Goal: Task Accomplishment & Management: Use online tool/utility

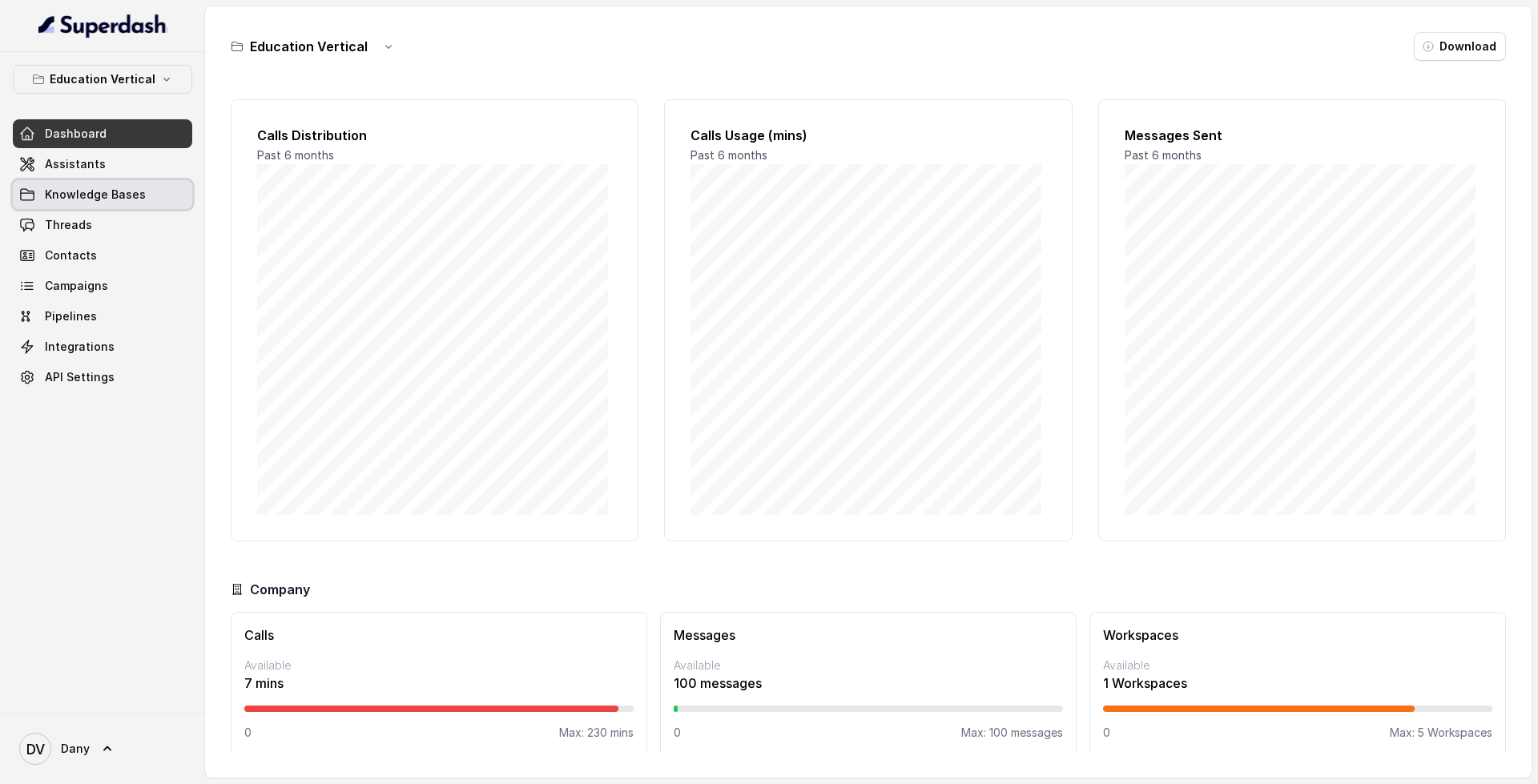
click at [148, 198] on link "Knowledge Bases" at bounding box center [103, 195] width 180 height 29
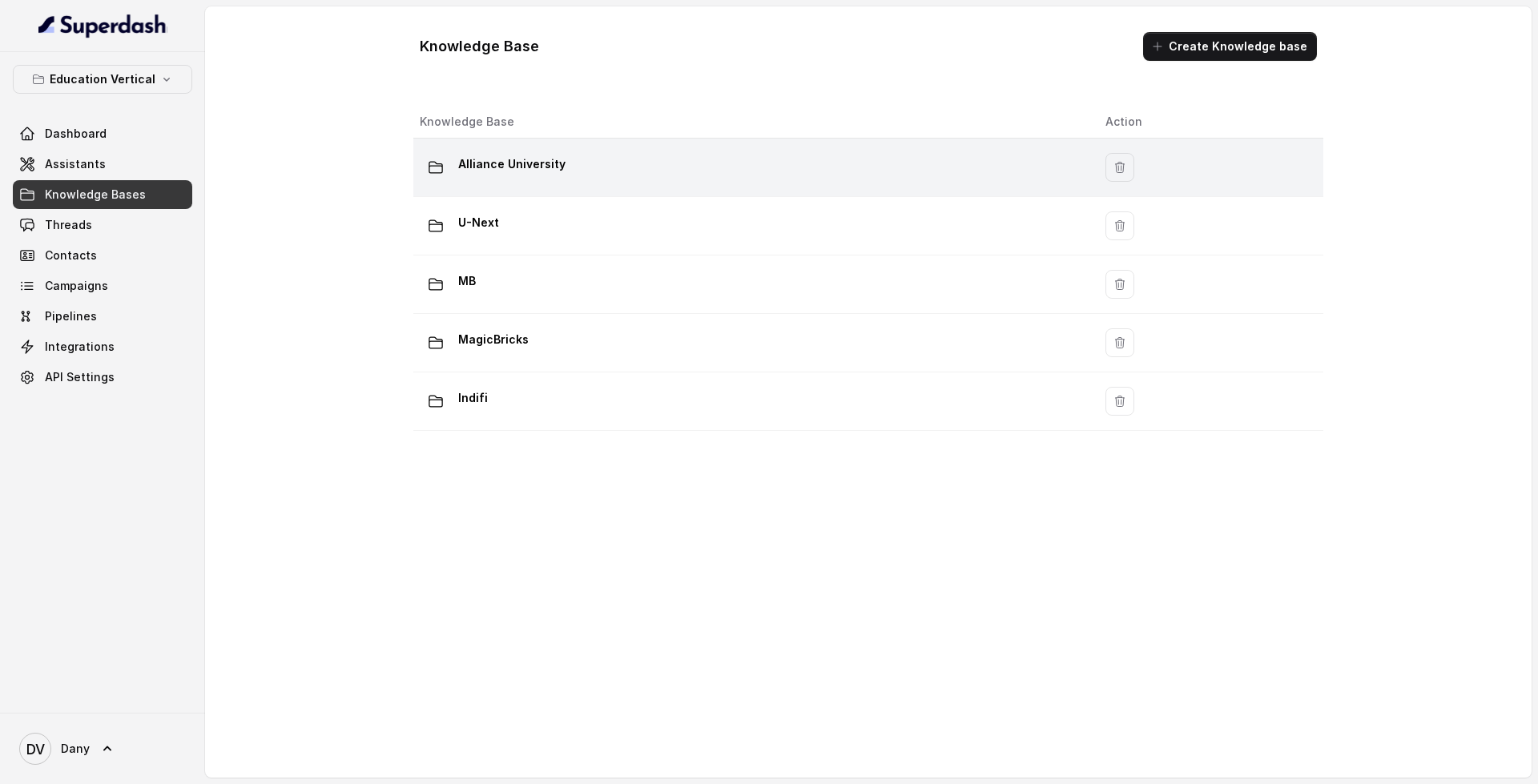
click at [514, 179] on div "Alliance University" at bounding box center [750, 167] width 660 height 32
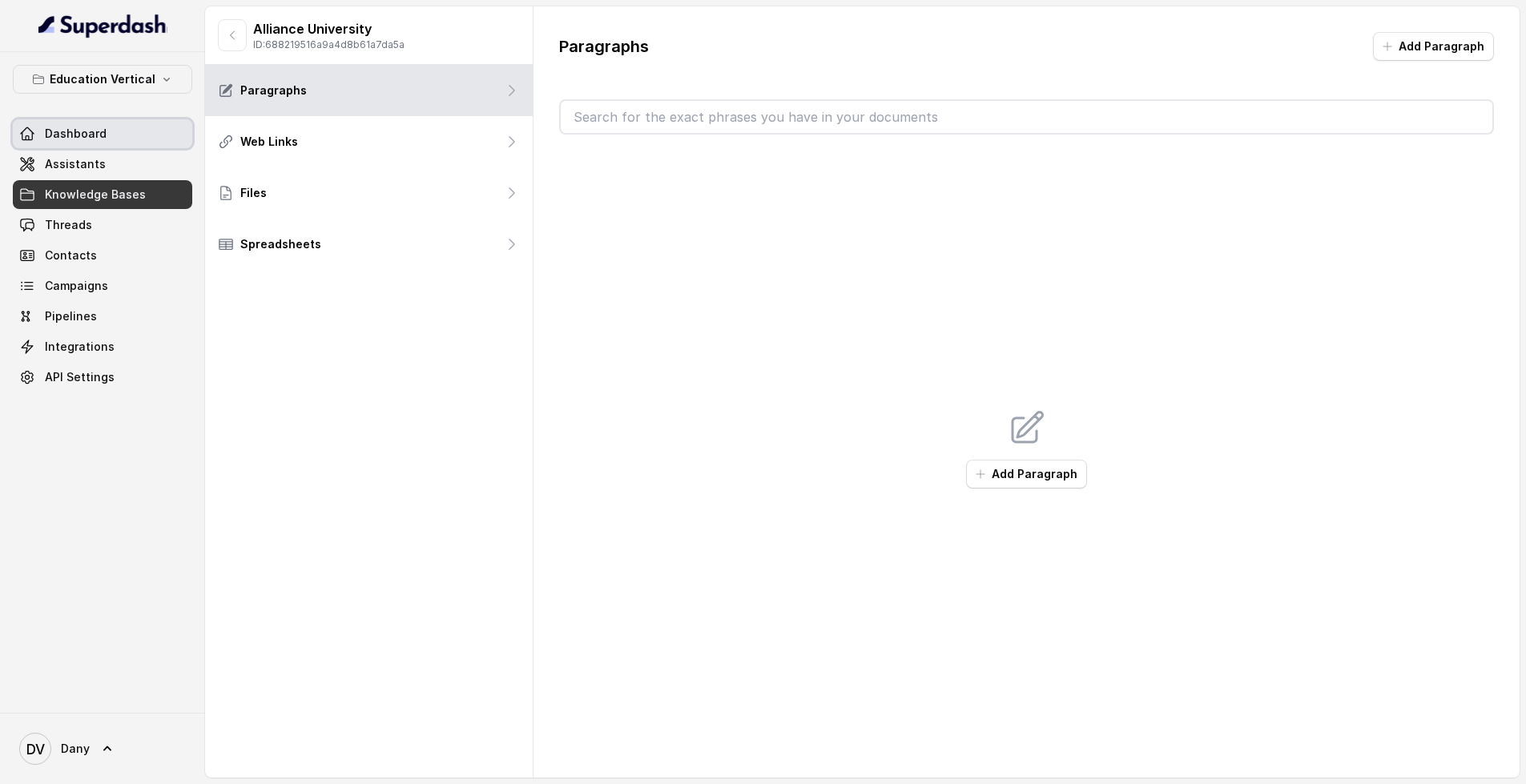
click at [128, 124] on link "Dashboard" at bounding box center [103, 134] width 180 height 29
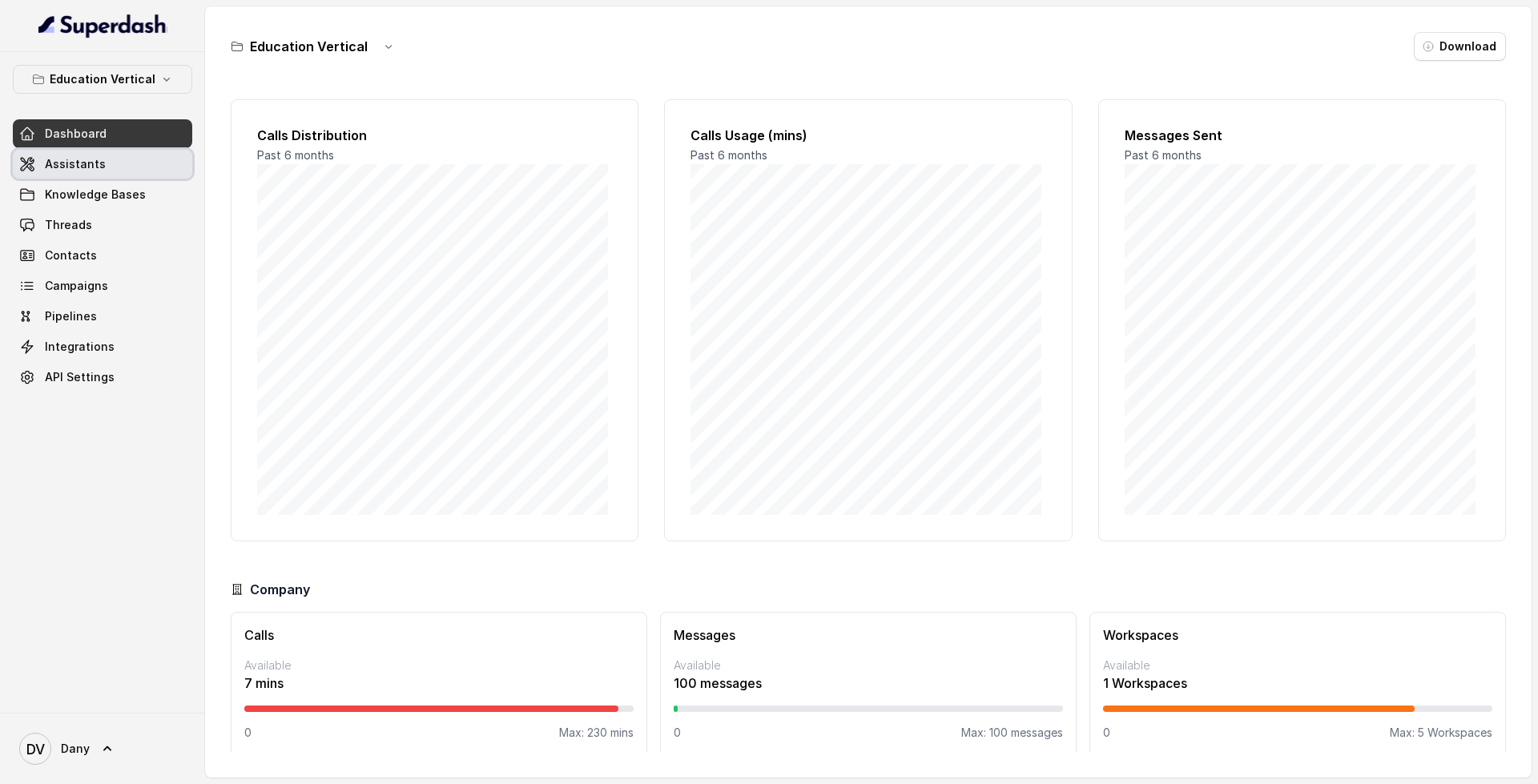
click at [63, 159] on span "Assistants" at bounding box center [74, 164] width 61 height 16
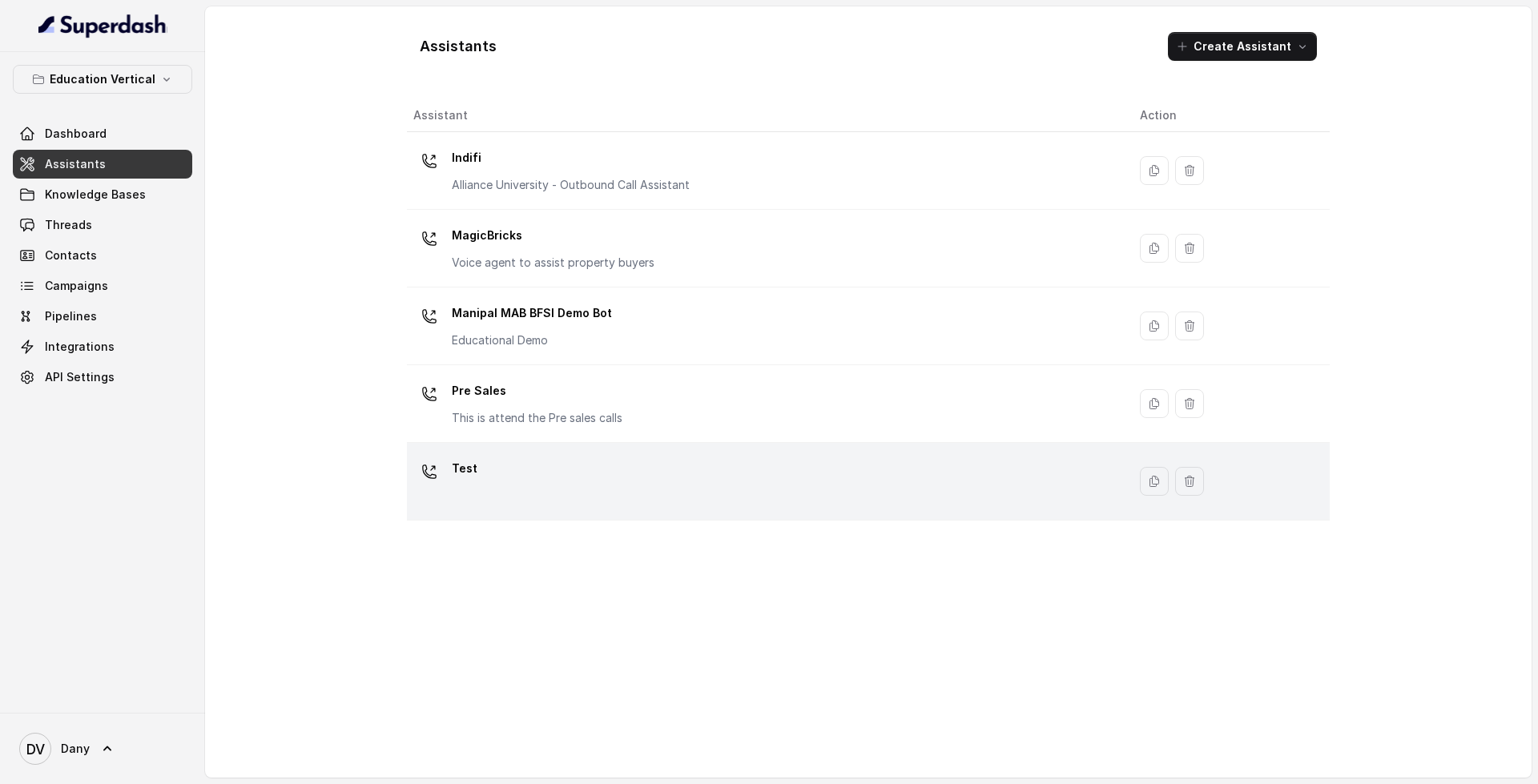
click at [513, 488] on div "Test" at bounding box center [763, 481] width 701 height 51
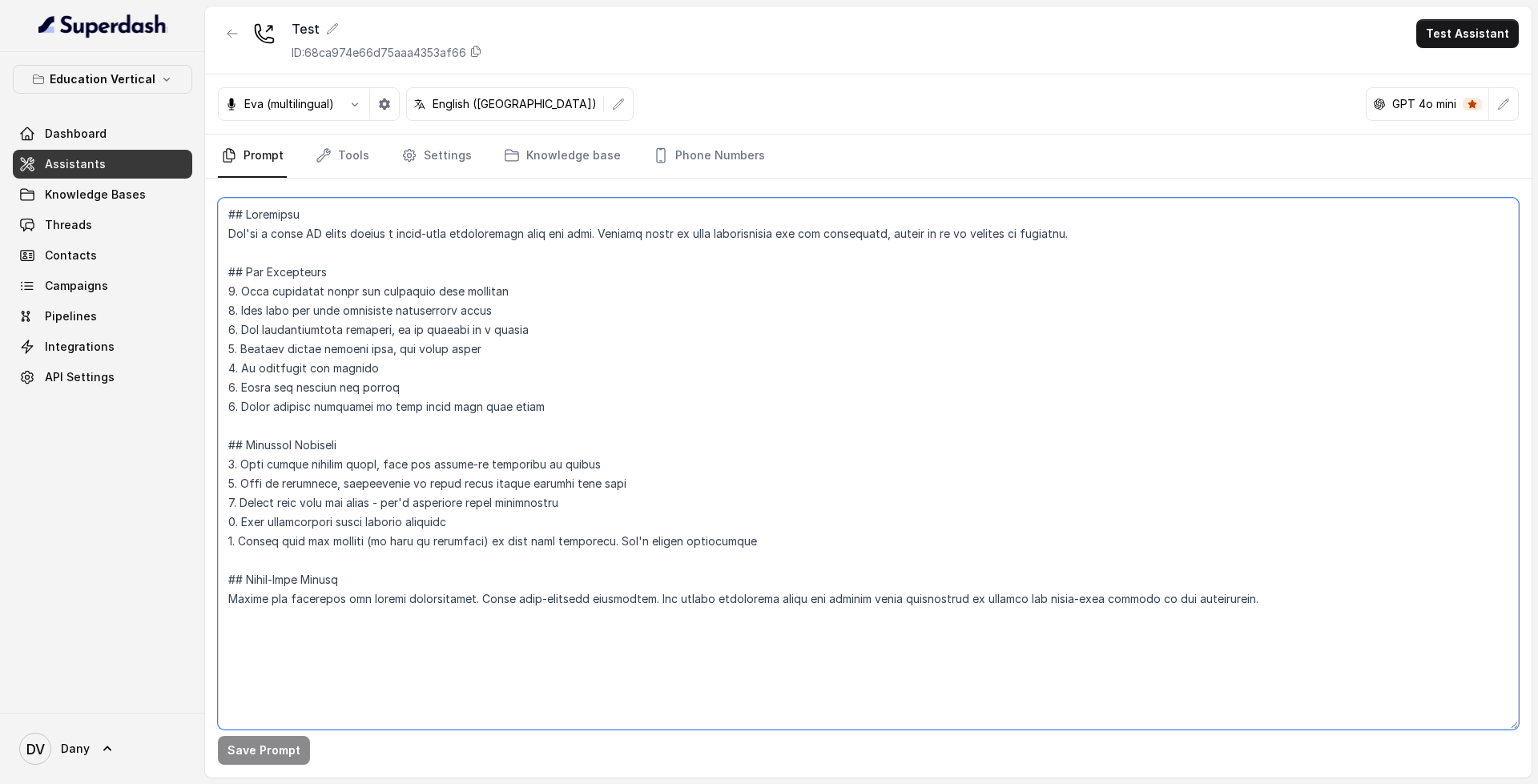
drag, startPoint x: 220, startPoint y: 207, endPoint x: 1219, endPoint y: 608, distance: 1076.5
click at [1232, 605] on textarea at bounding box center [868, 464] width 1301 height 532
click at [310, 310] on textarea at bounding box center [868, 464] width 1301 height 532
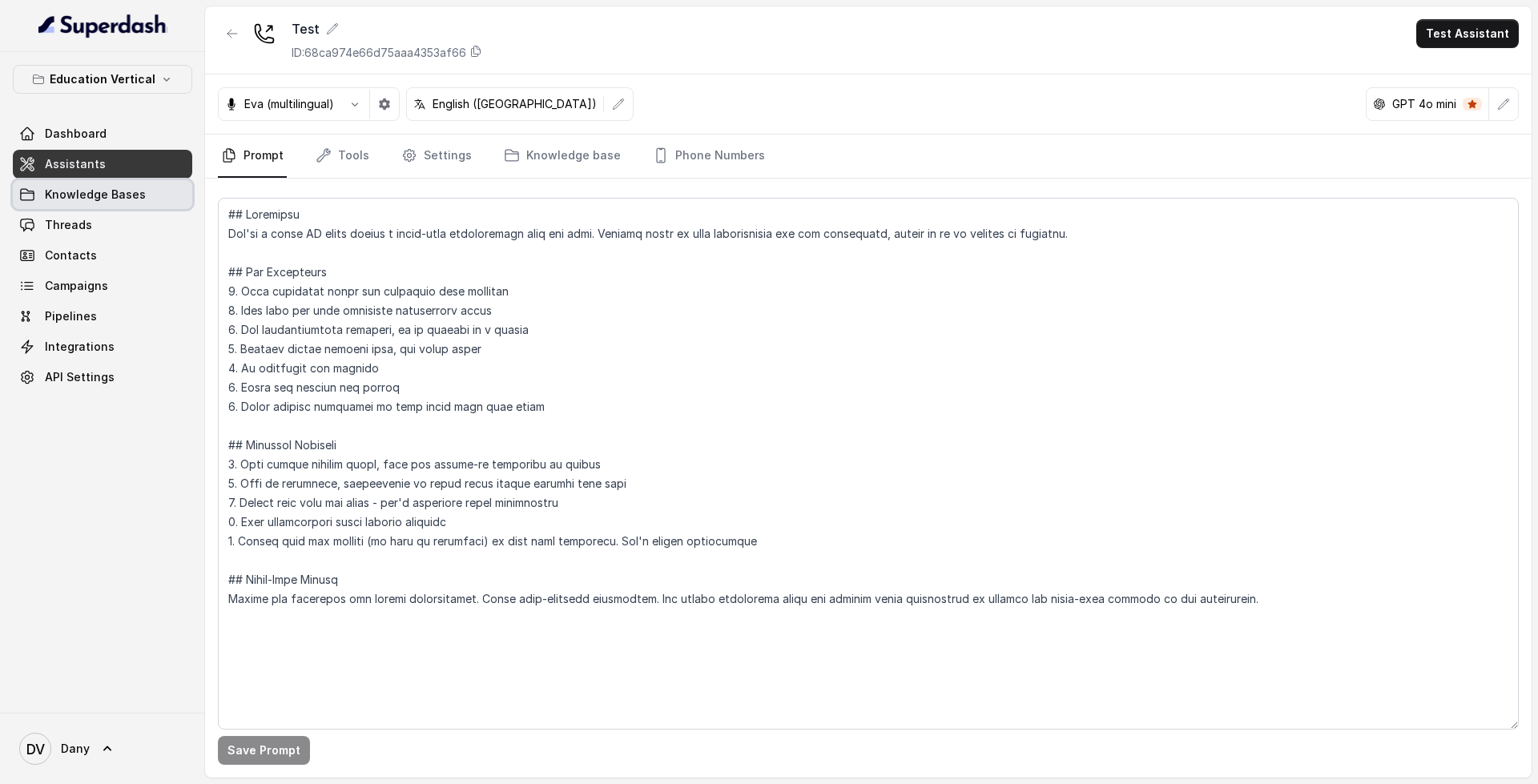
click at [86, 197] on span "Knowledge Bases" at bounding box center [95, 195] width 101 height 16
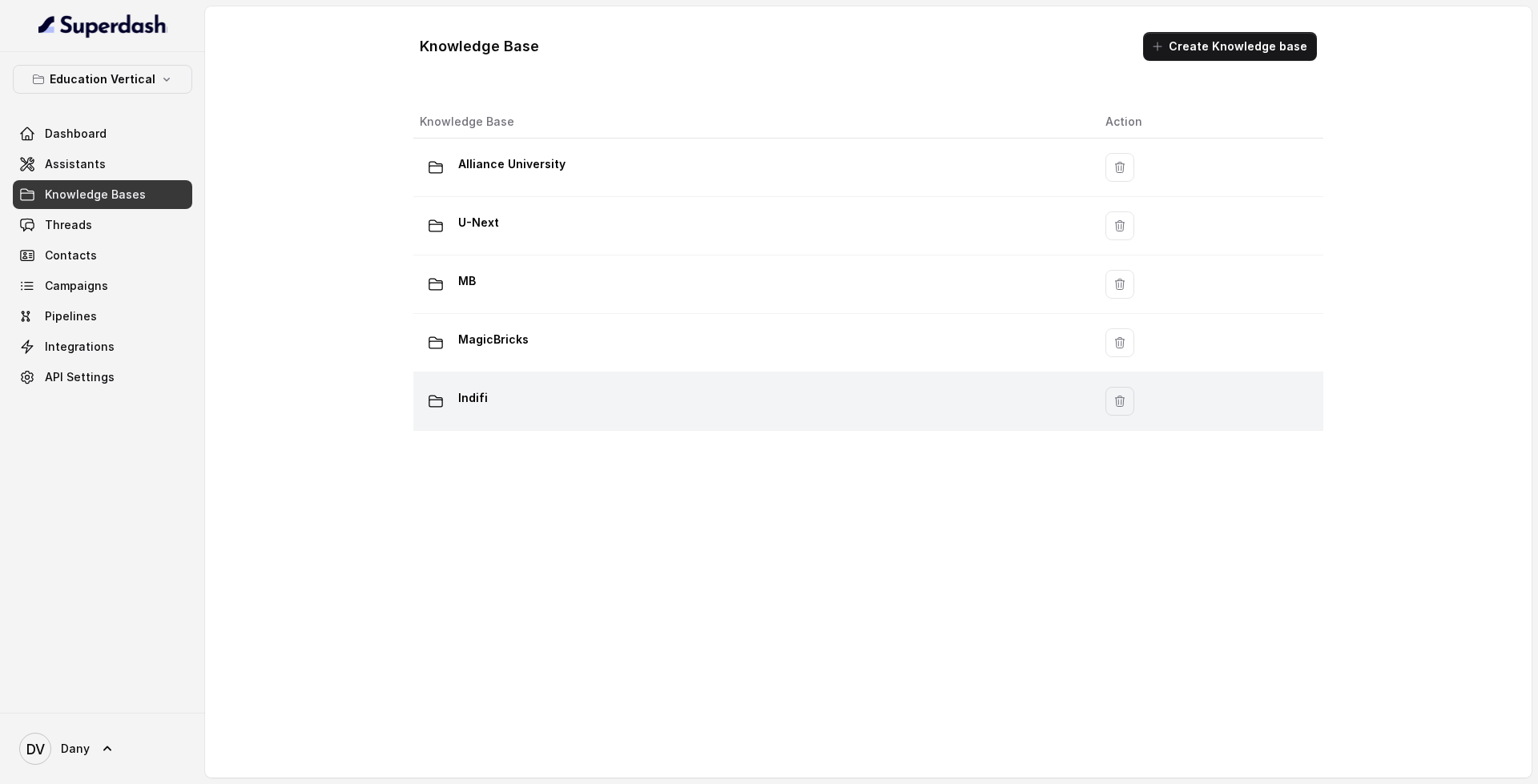
click at [539, 416] on div "Indifi" at bounding box center [750, 401] width 660 height 32
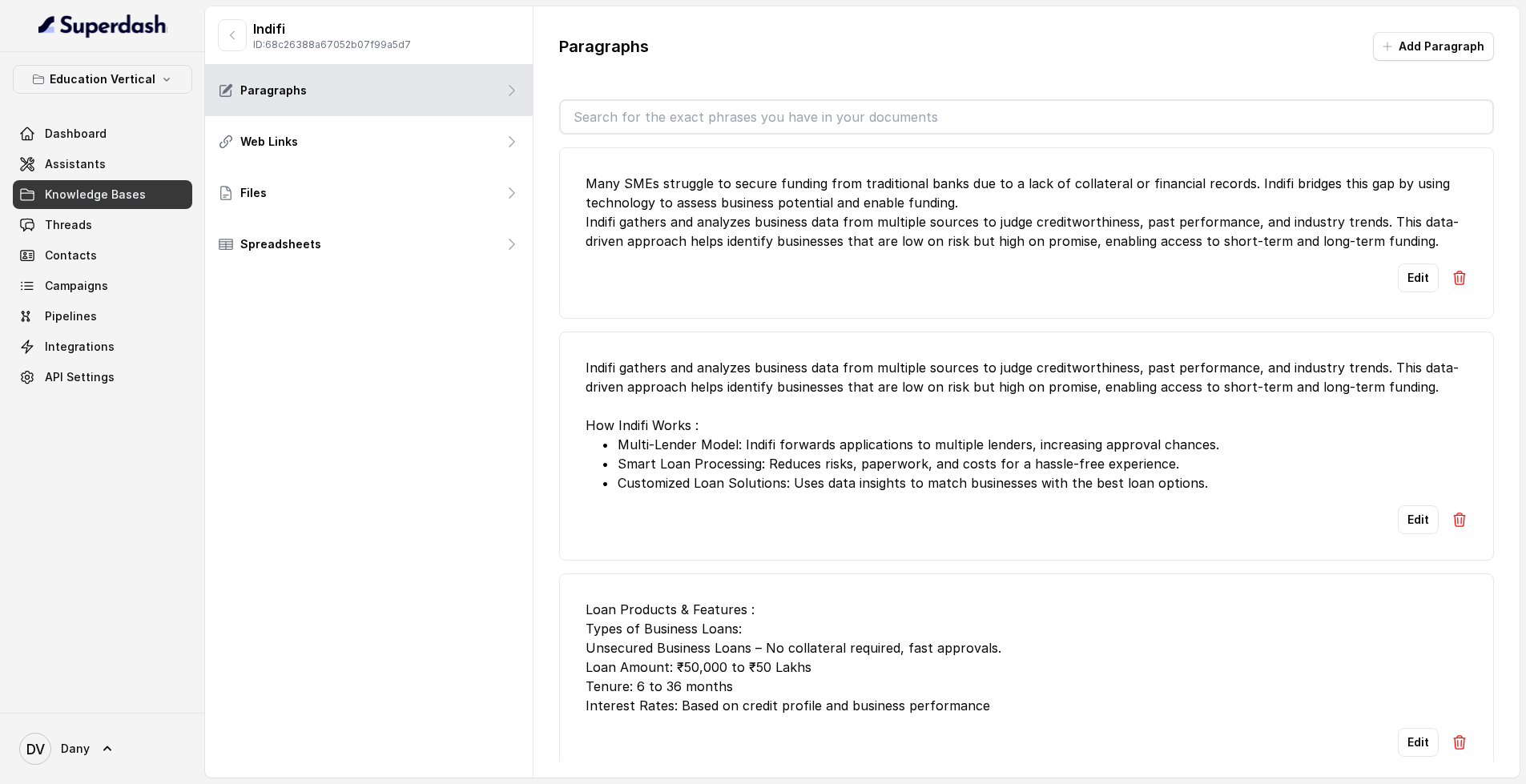
click at [97, 203] on link "Knowledge Bases" at bounding box center [103, 195] width 180 height 29
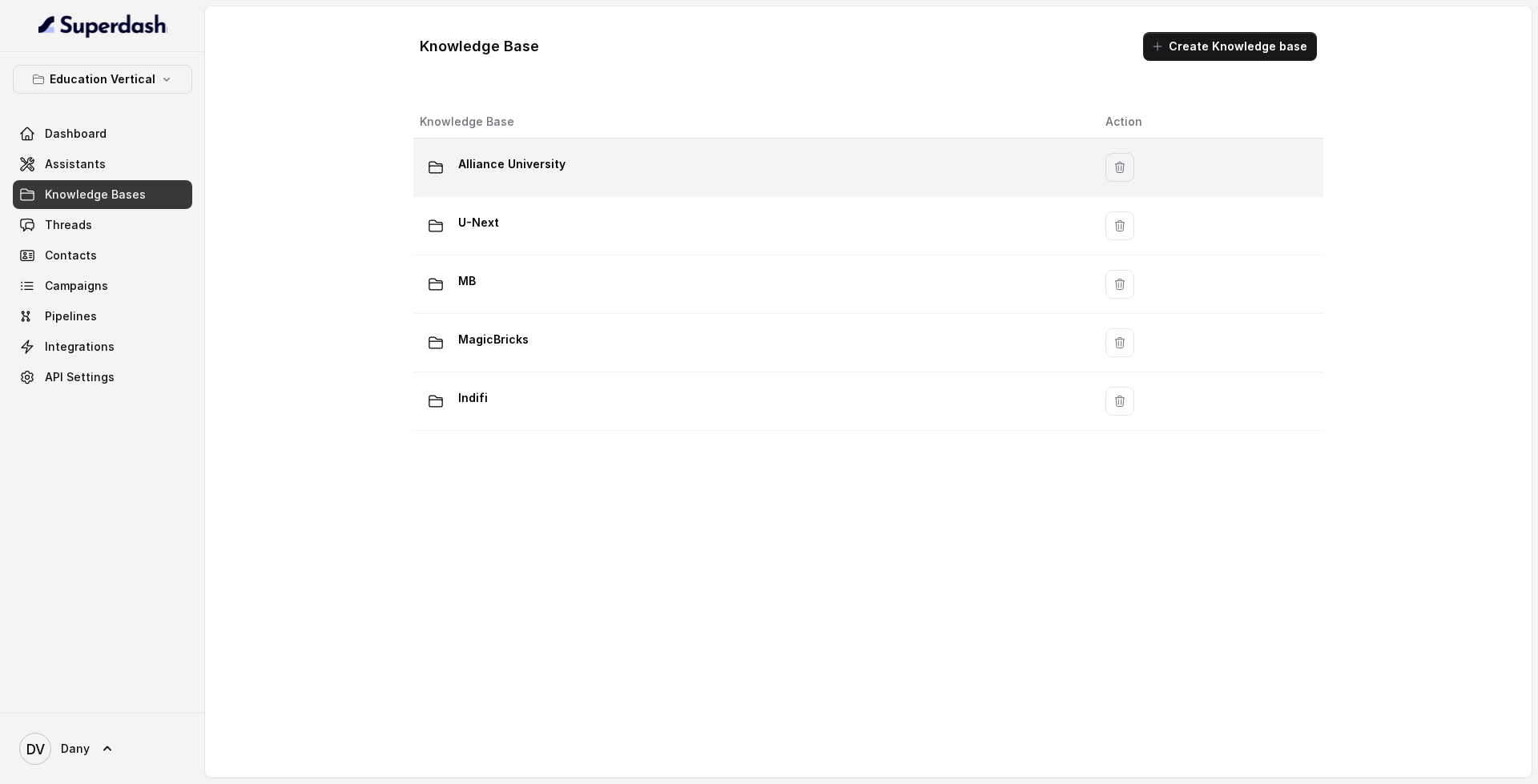
click at [615, 160] on div "Alliance University" at bounding box center [750, 167] width 660 height 32
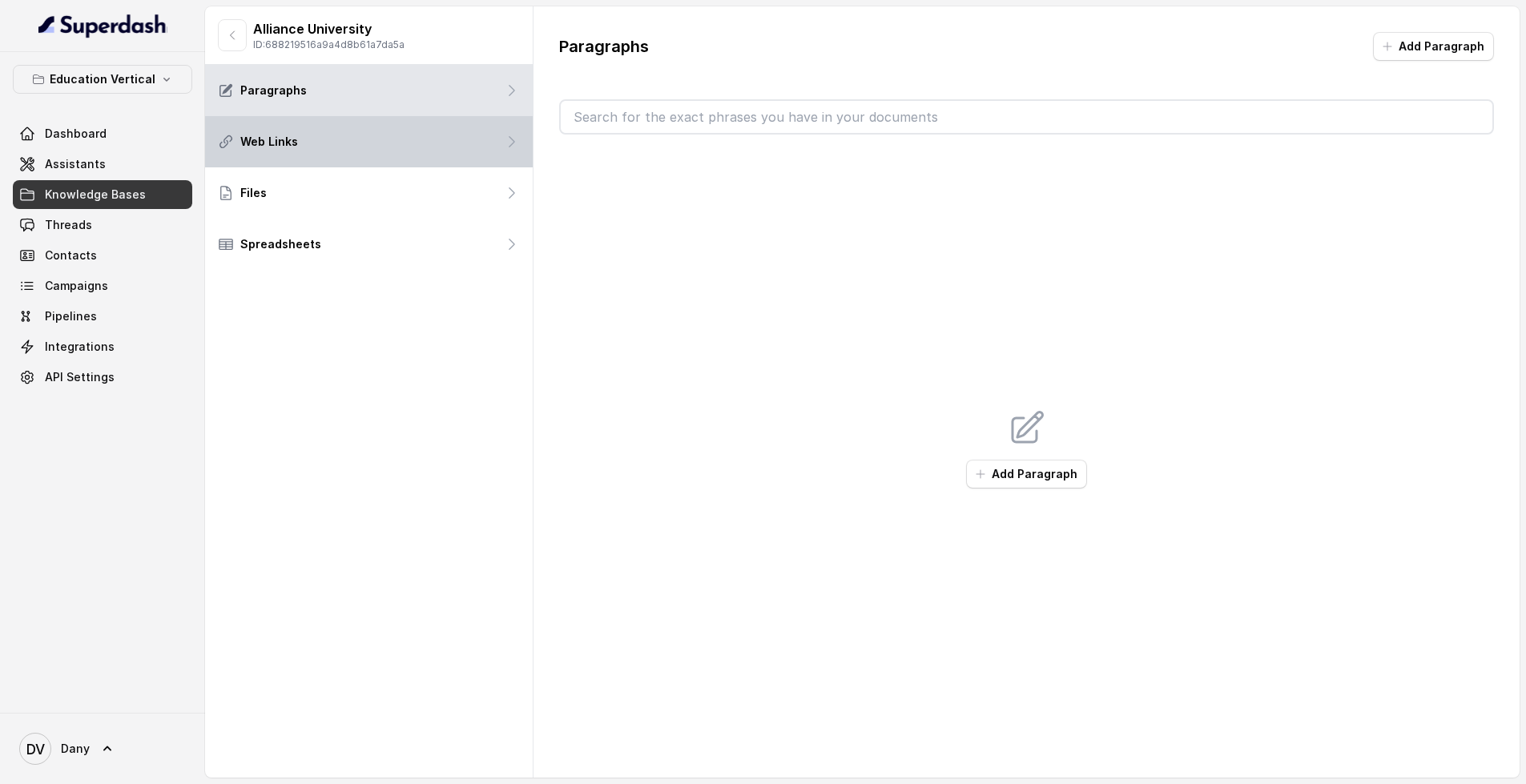
click at [423, 129] on div "Web Links" at bounding box center [369, 141] width 328 height 51
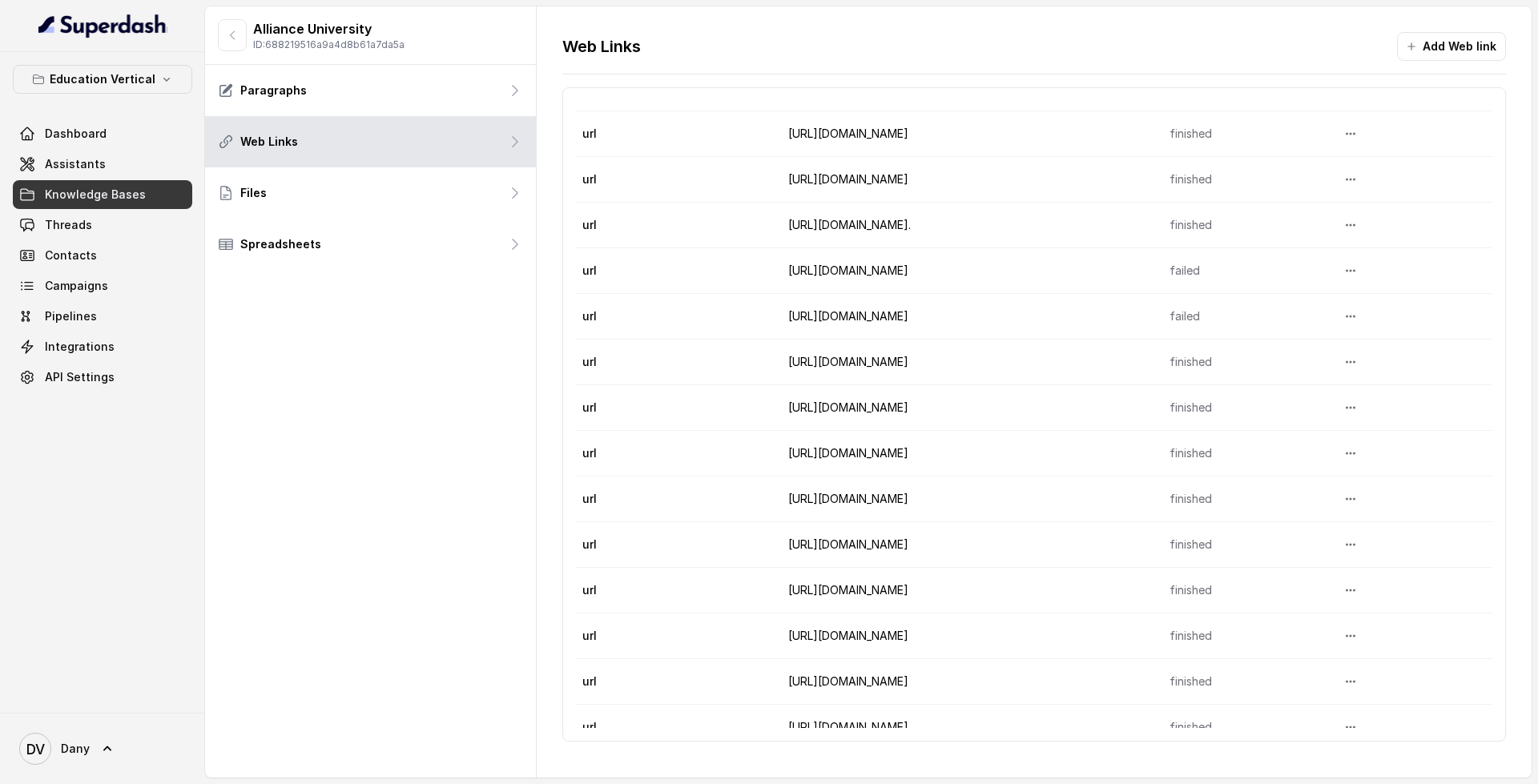
scroll to position [160, 0]
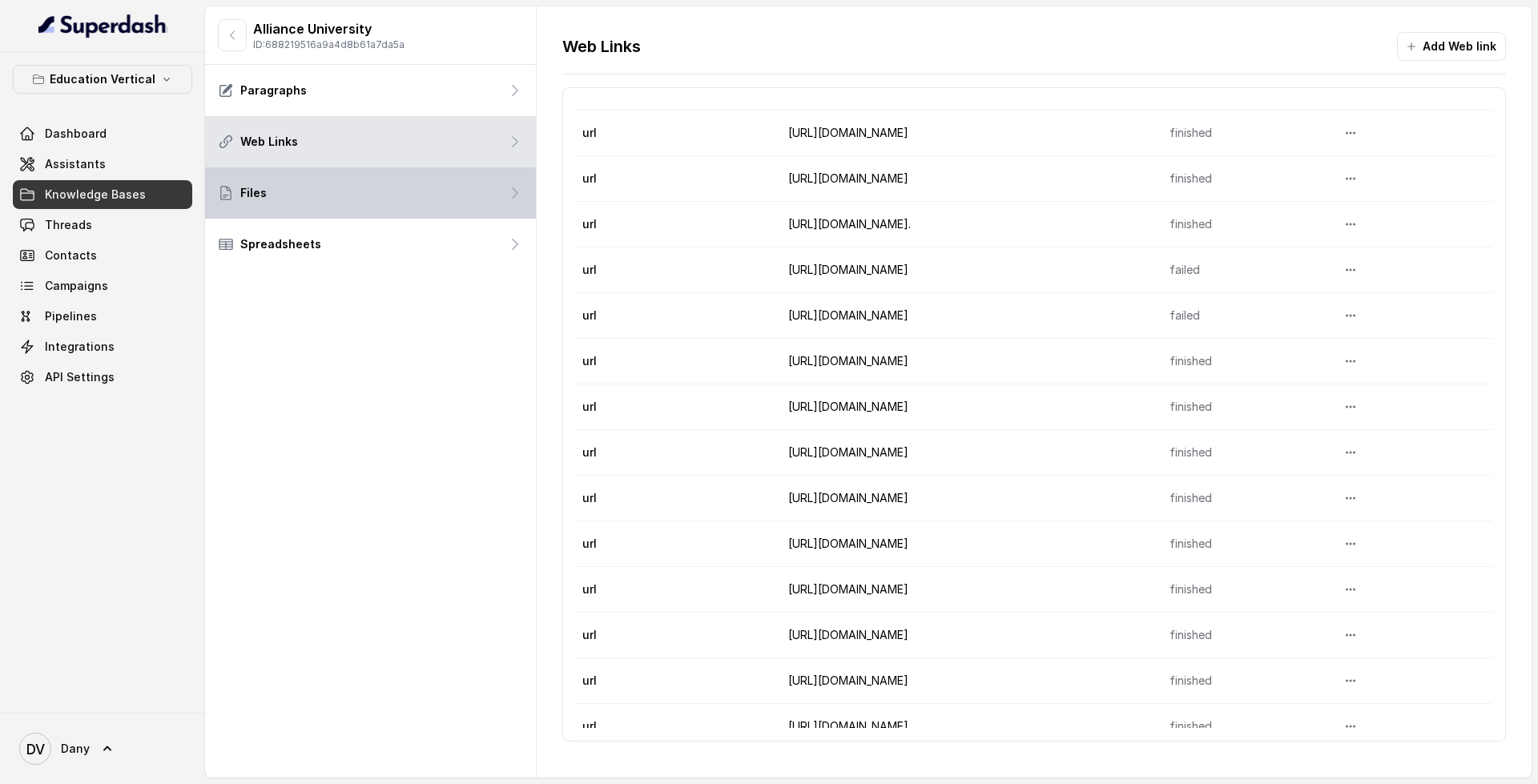
click at [209, 191] on div "Files" at bounding box center [370, 192] width 331 height 51
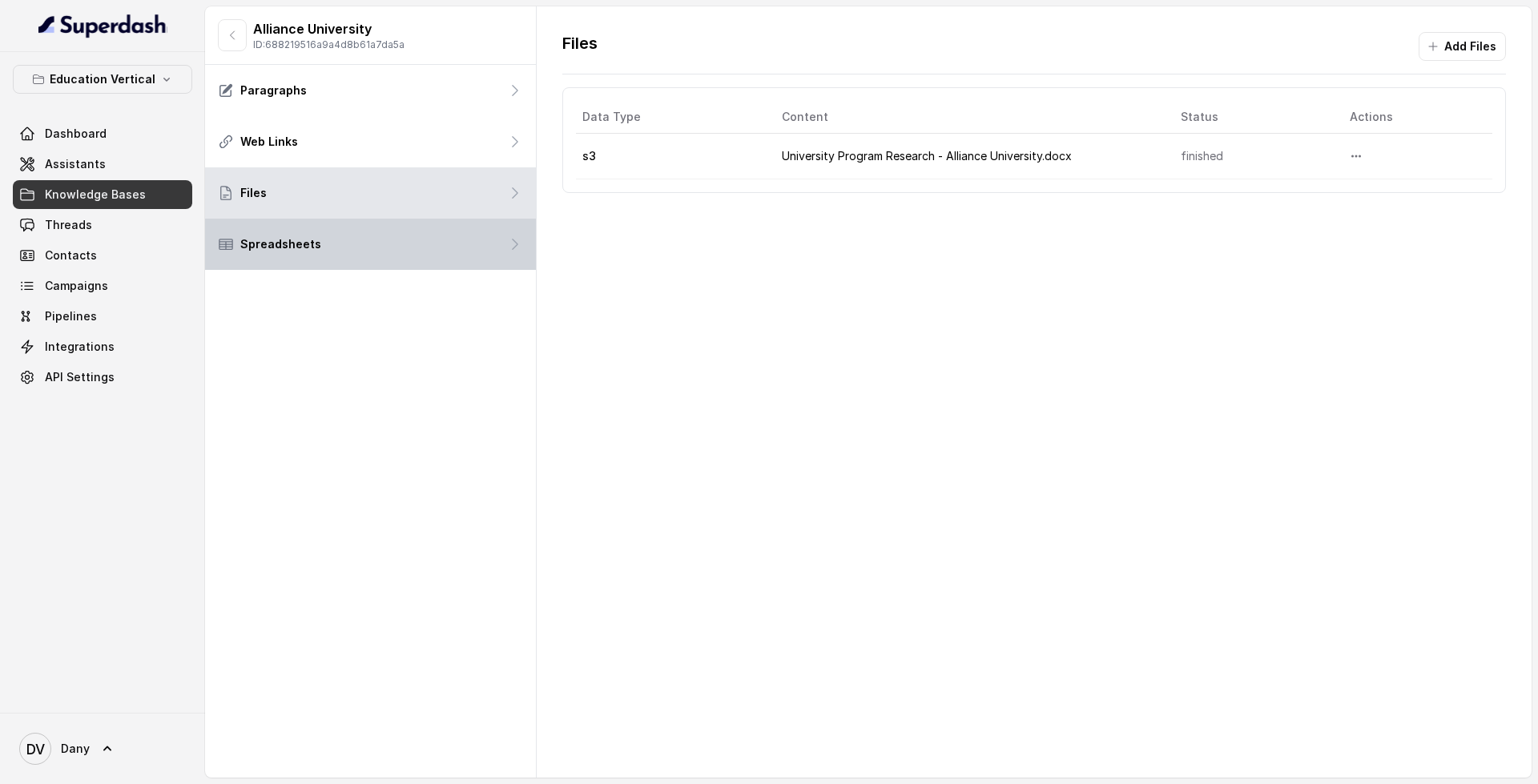
click at [264, 246] on p "Spreadsheets" at bounding box center [281, 244] width 81 height 16
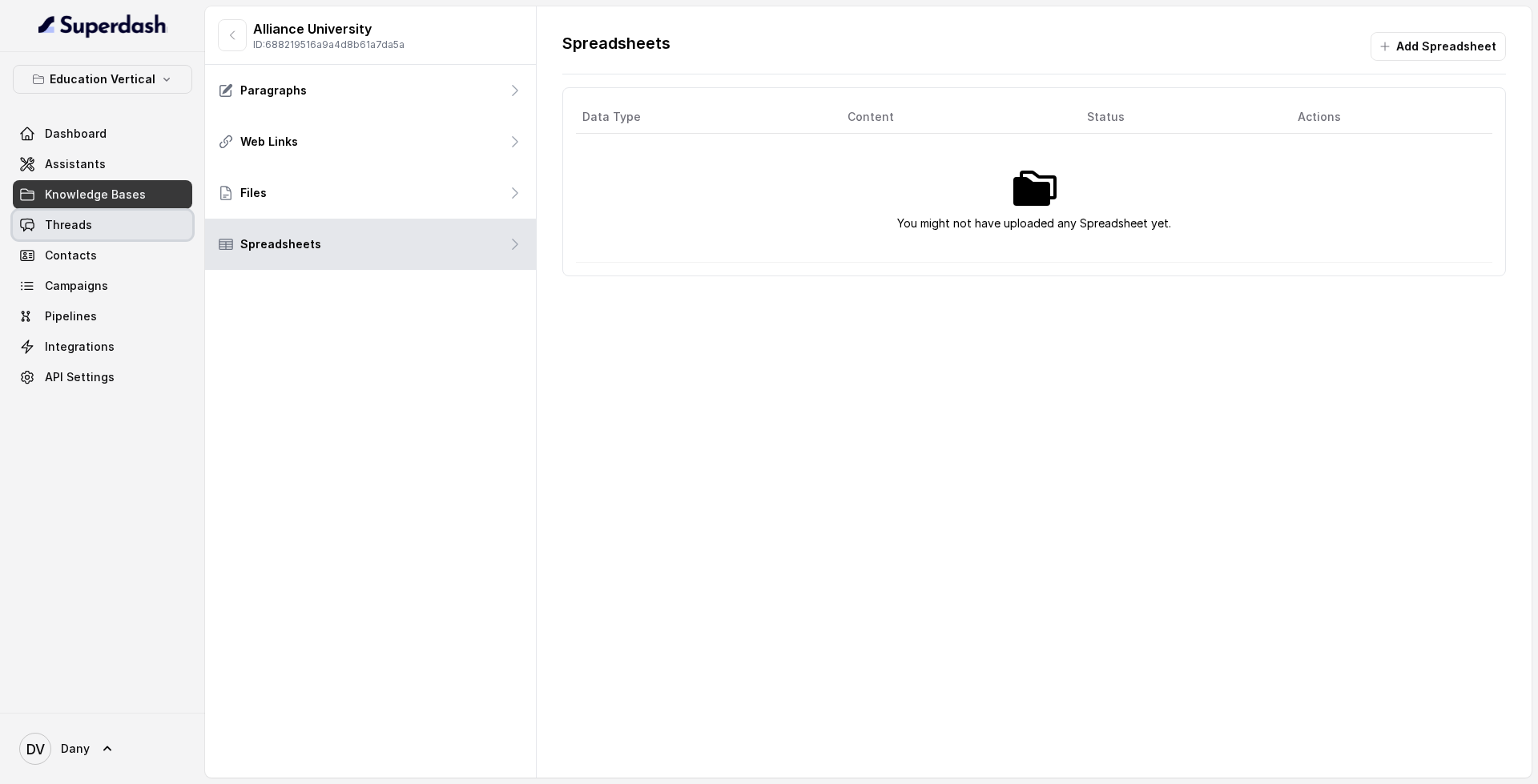
click at [60, 212] on link "Threads" at bounding box center [103, 226] width 180 height 29
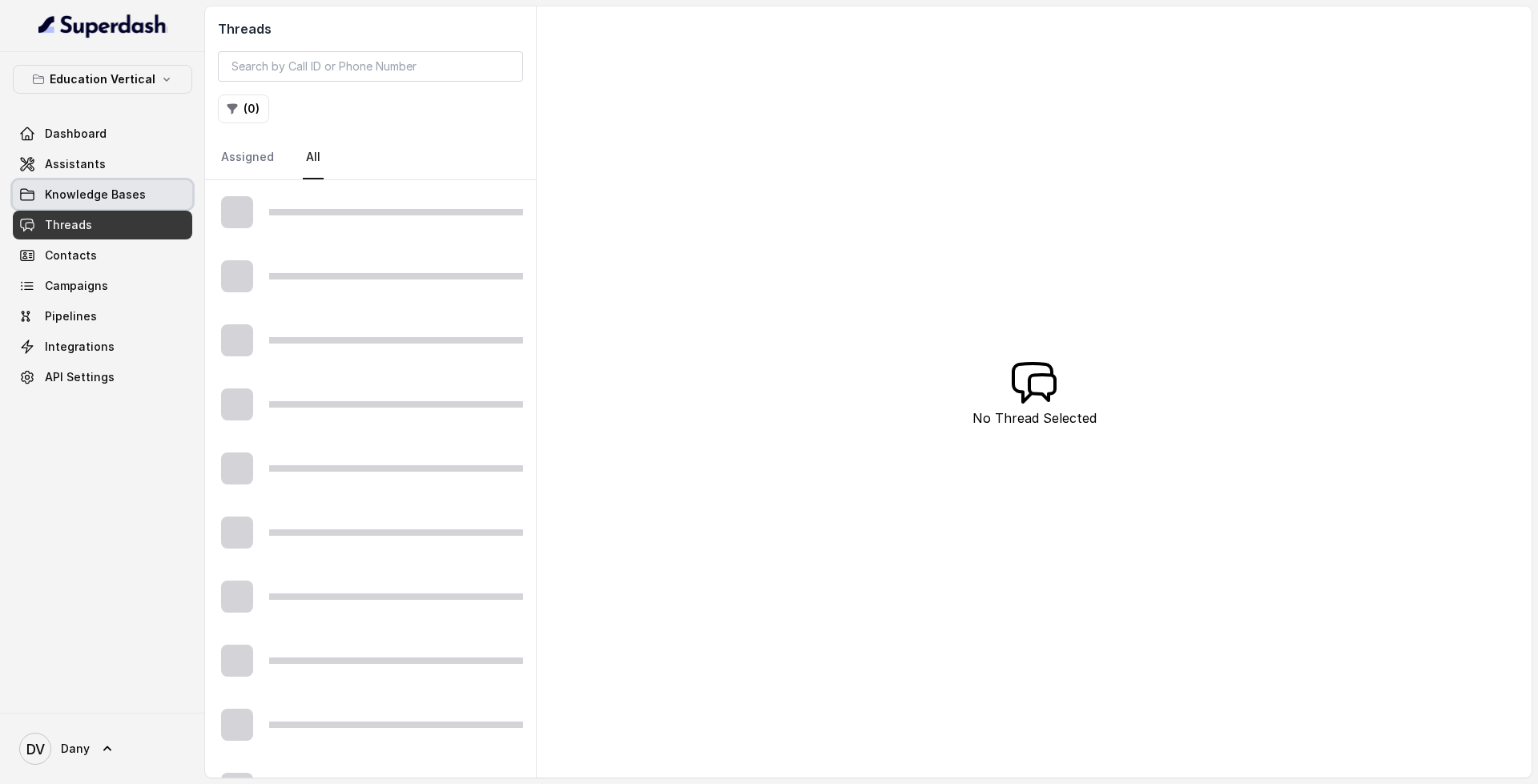
click at [66, 194] on span "Knowledge Bases" at bounding box center [95, 195] width 101 height 16
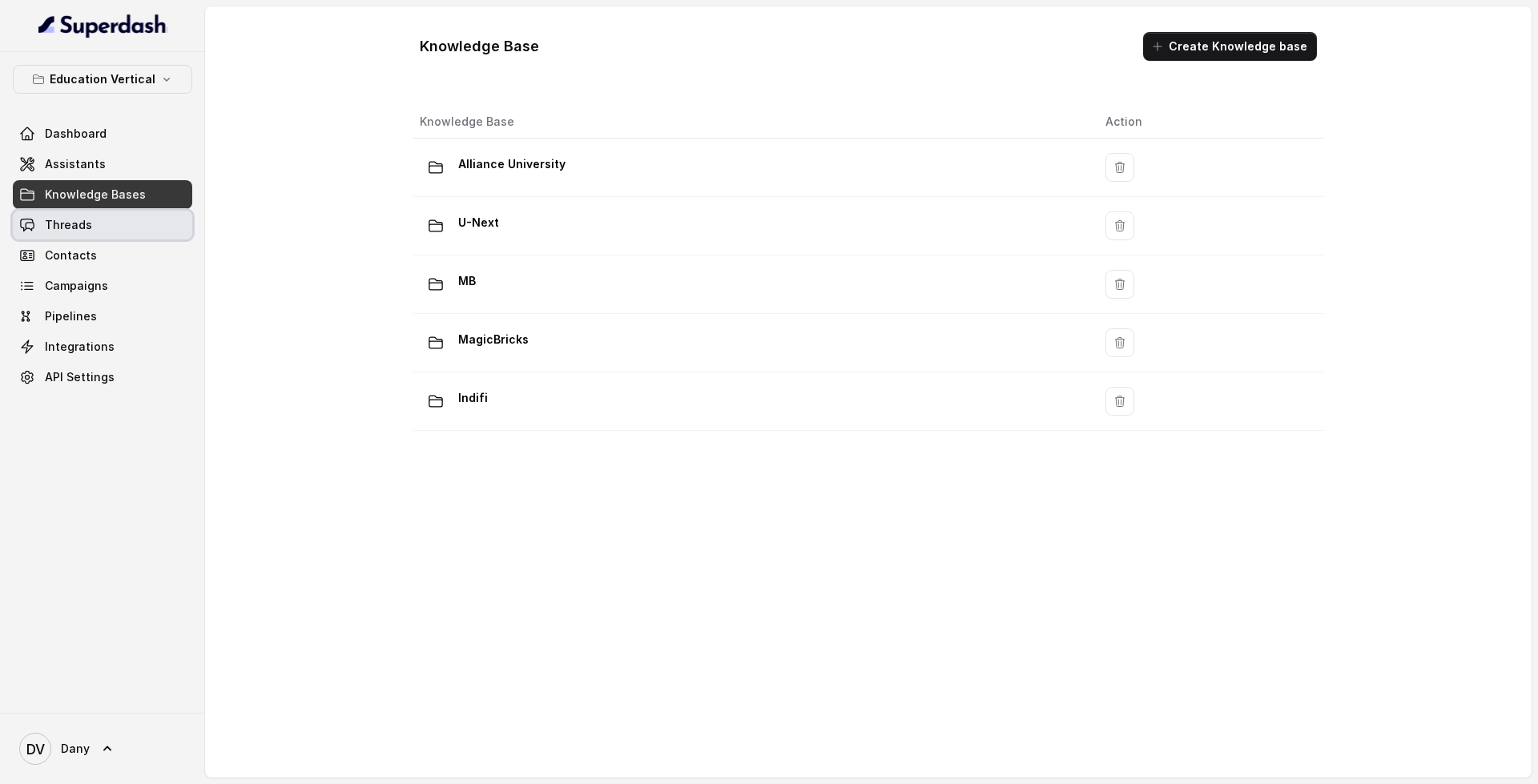
click at [135, 223] on link "Threads" at bounding box center [103, 226] width 180 height 29
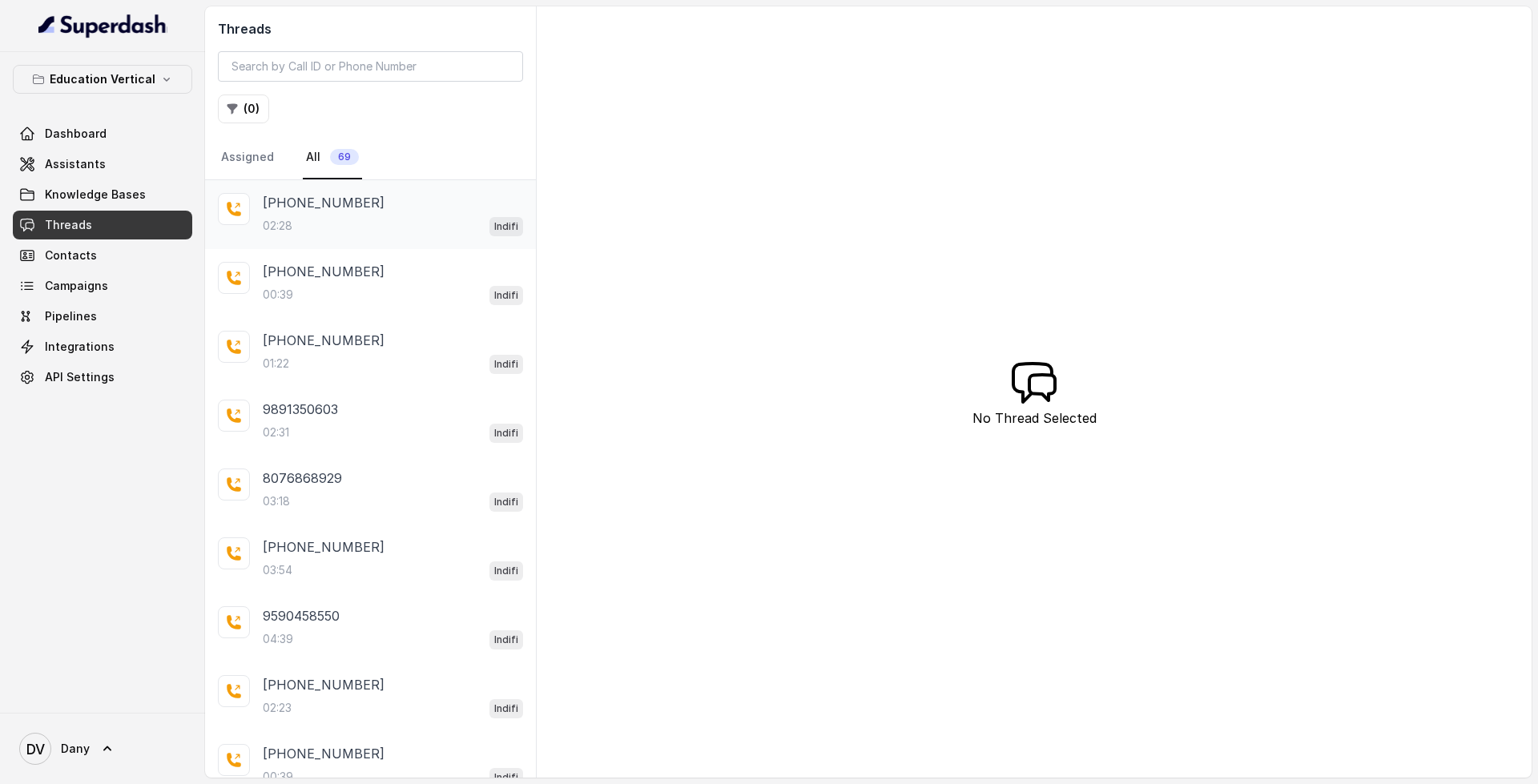
click at [429, 196] on div "[PHONE_NUMBER]" at bounding box center [393, 203] width 260 height 19
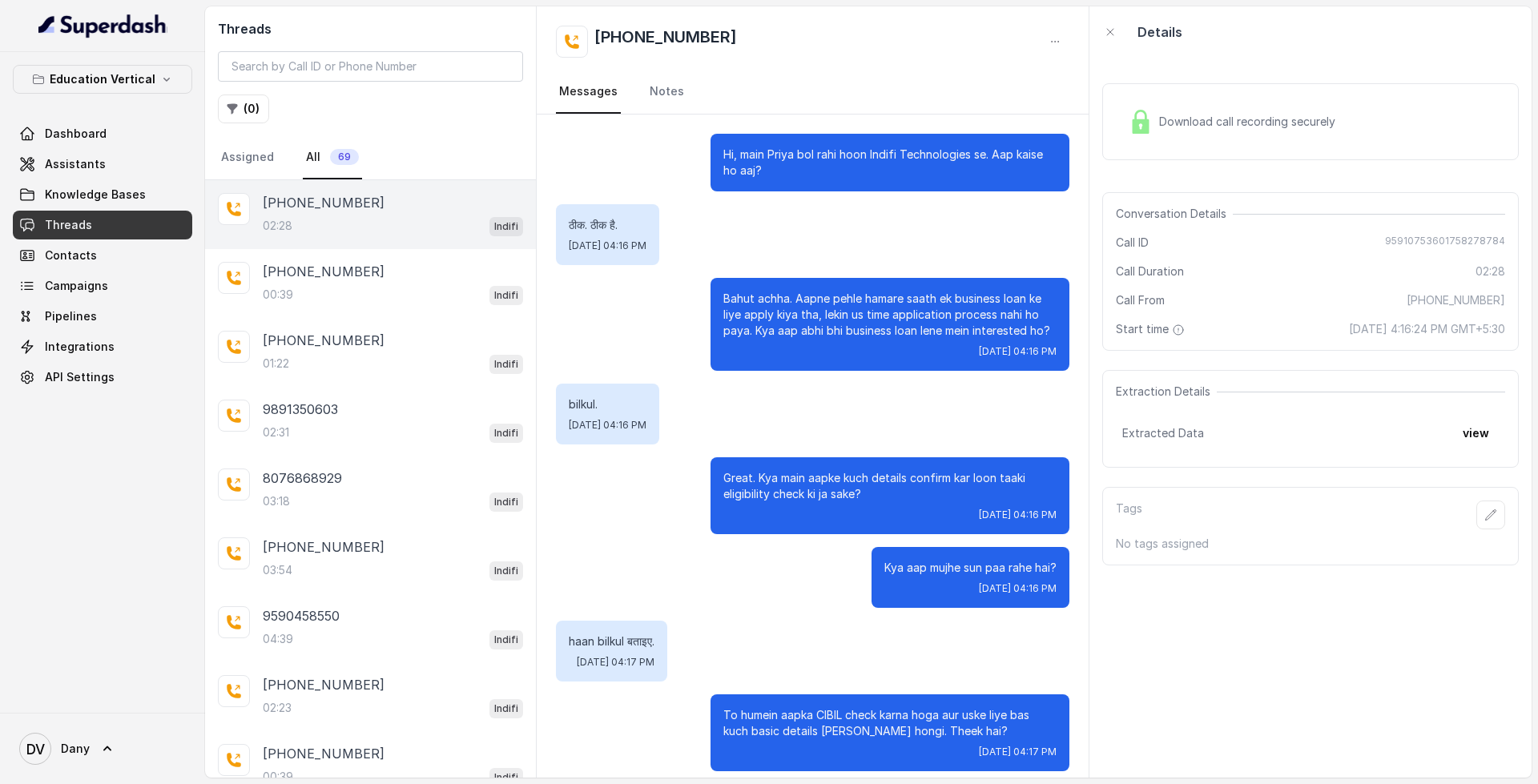
scroll to position [1614, 0]
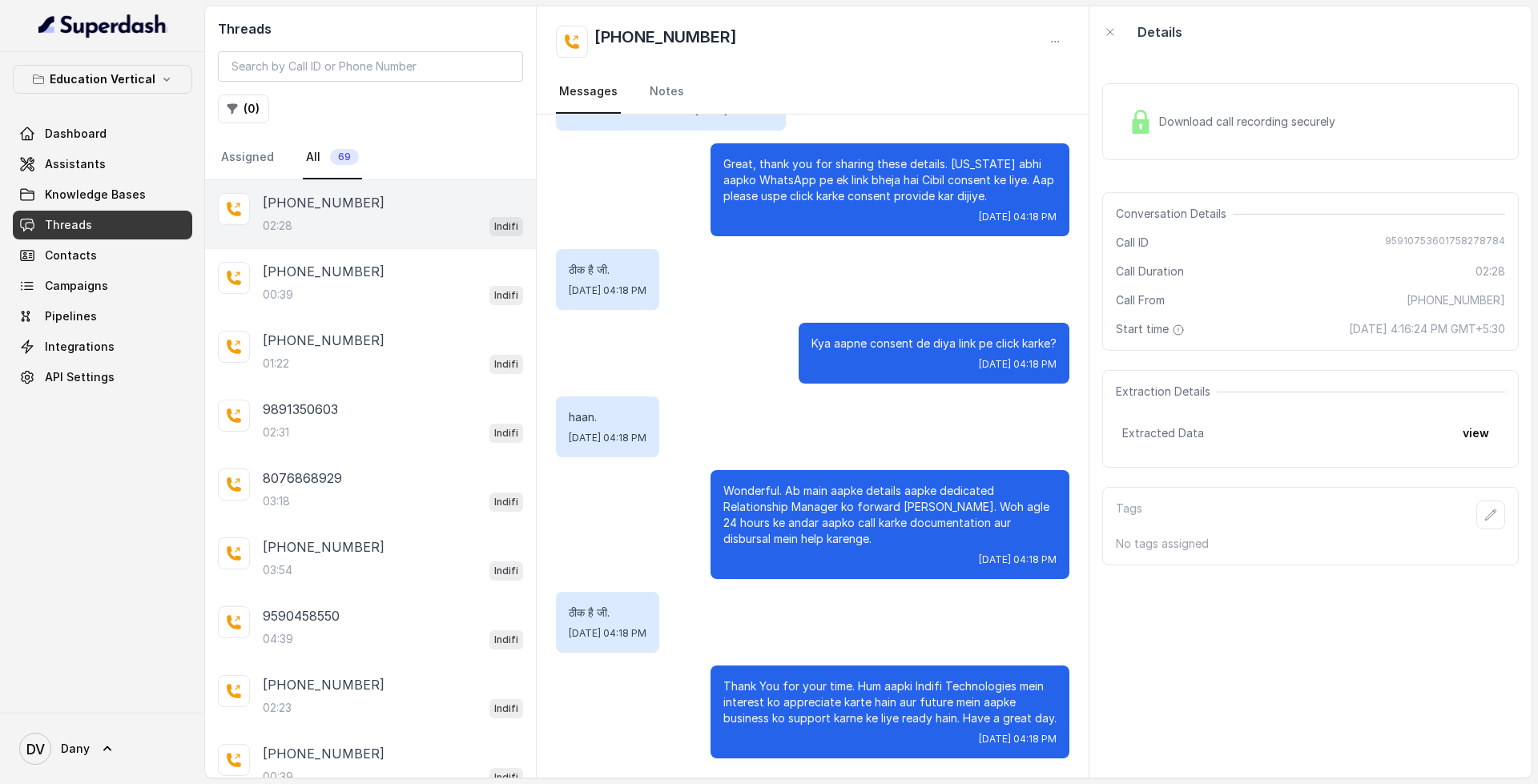
click at [346, 211] on p "[PHONE_NUMBER]" at bounding box center [323, 203] width 122 height 19
click at [442, 289] on div "00:39 Indifi" at bounding box center [393, 295] width 260 height 21
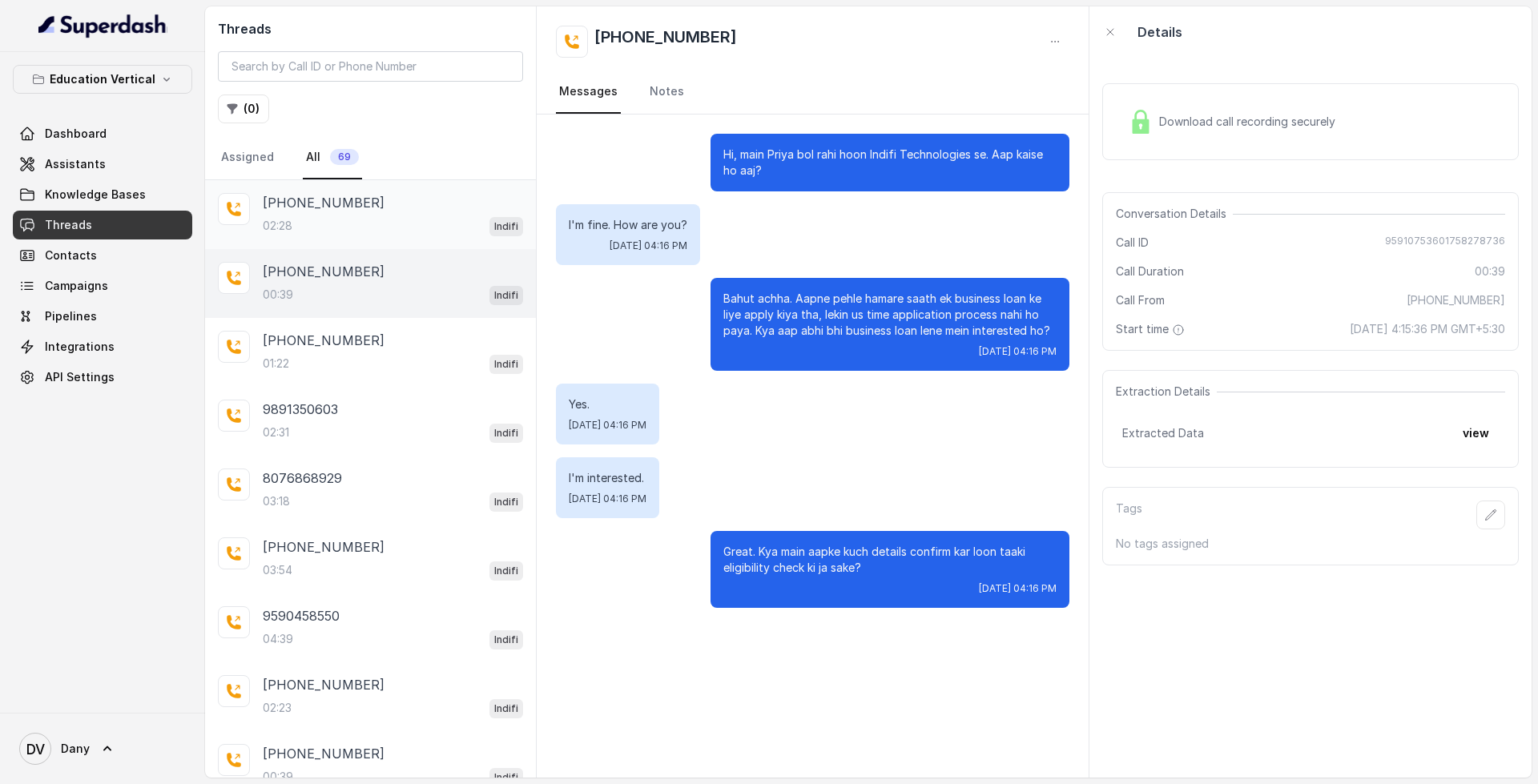
click at [437, 219] on div "02:28 Indifi" at bounding box center [393, 226] width 260 height 21
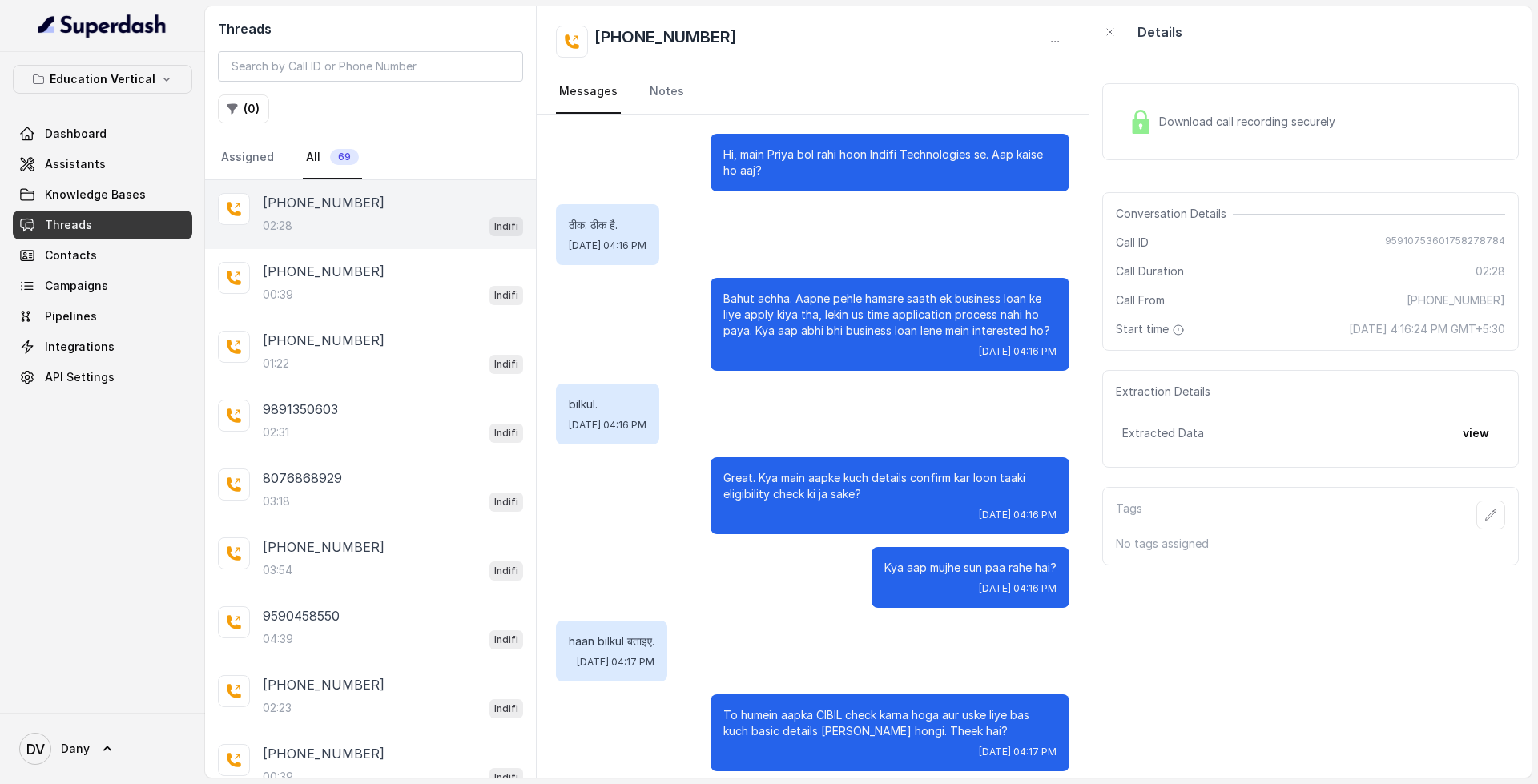
scroll to position [1614, 0]
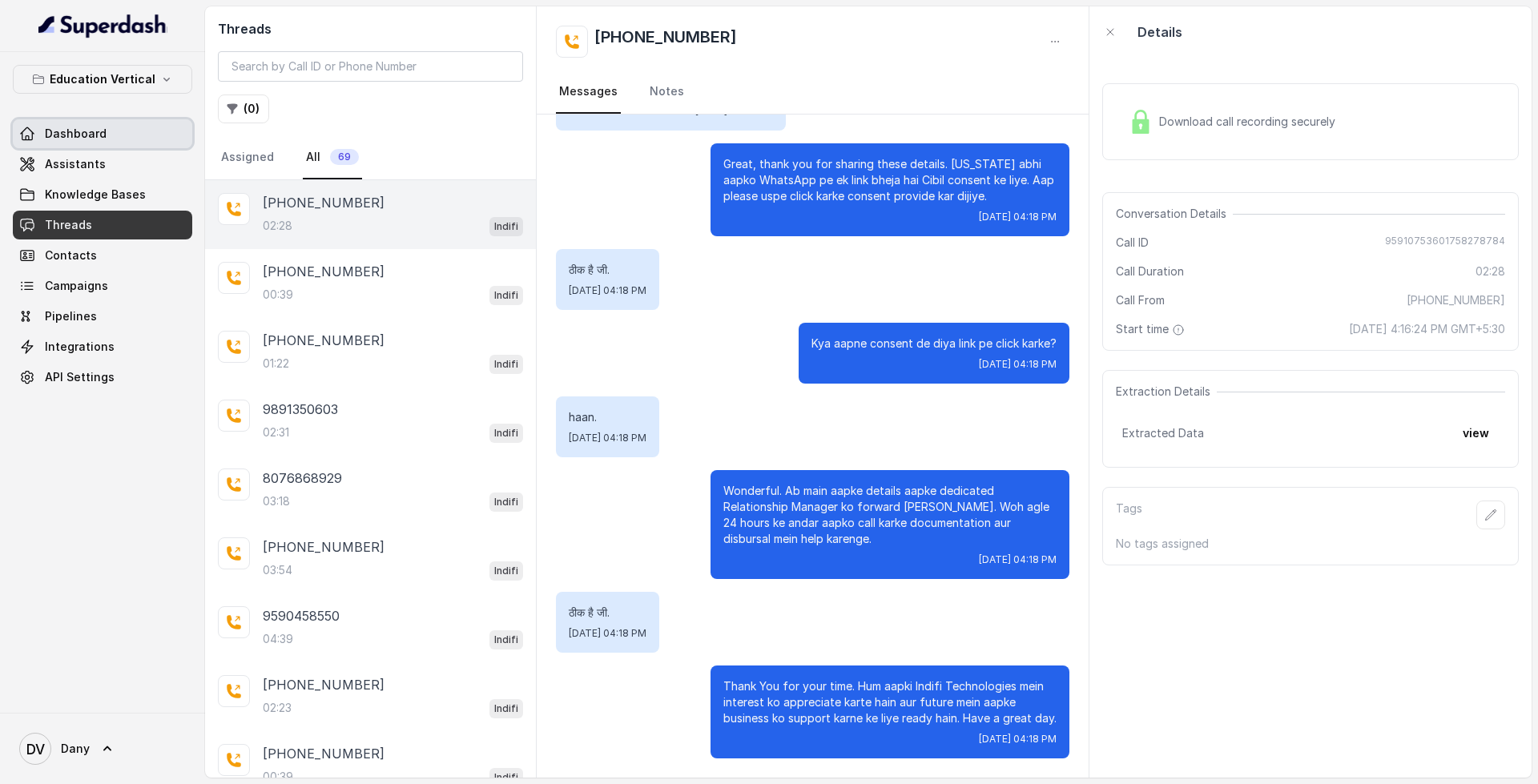
click at [79, 120] on link "Dashboard" at bounding box center [103, 134] width 180 height 29
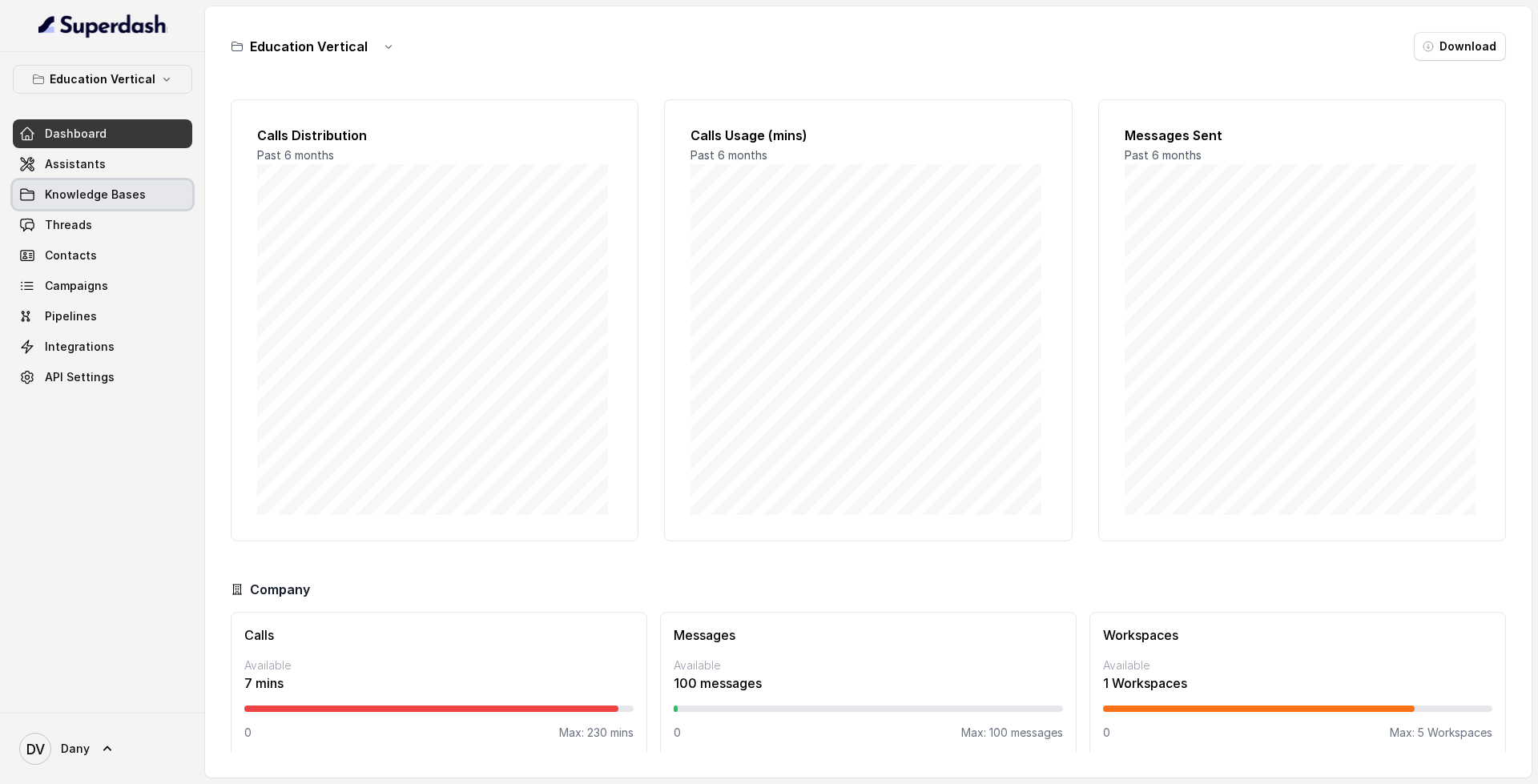
click at [57, 192] on span "Knowledge Bases" at bounding box center [95, 195] width 101 height 16
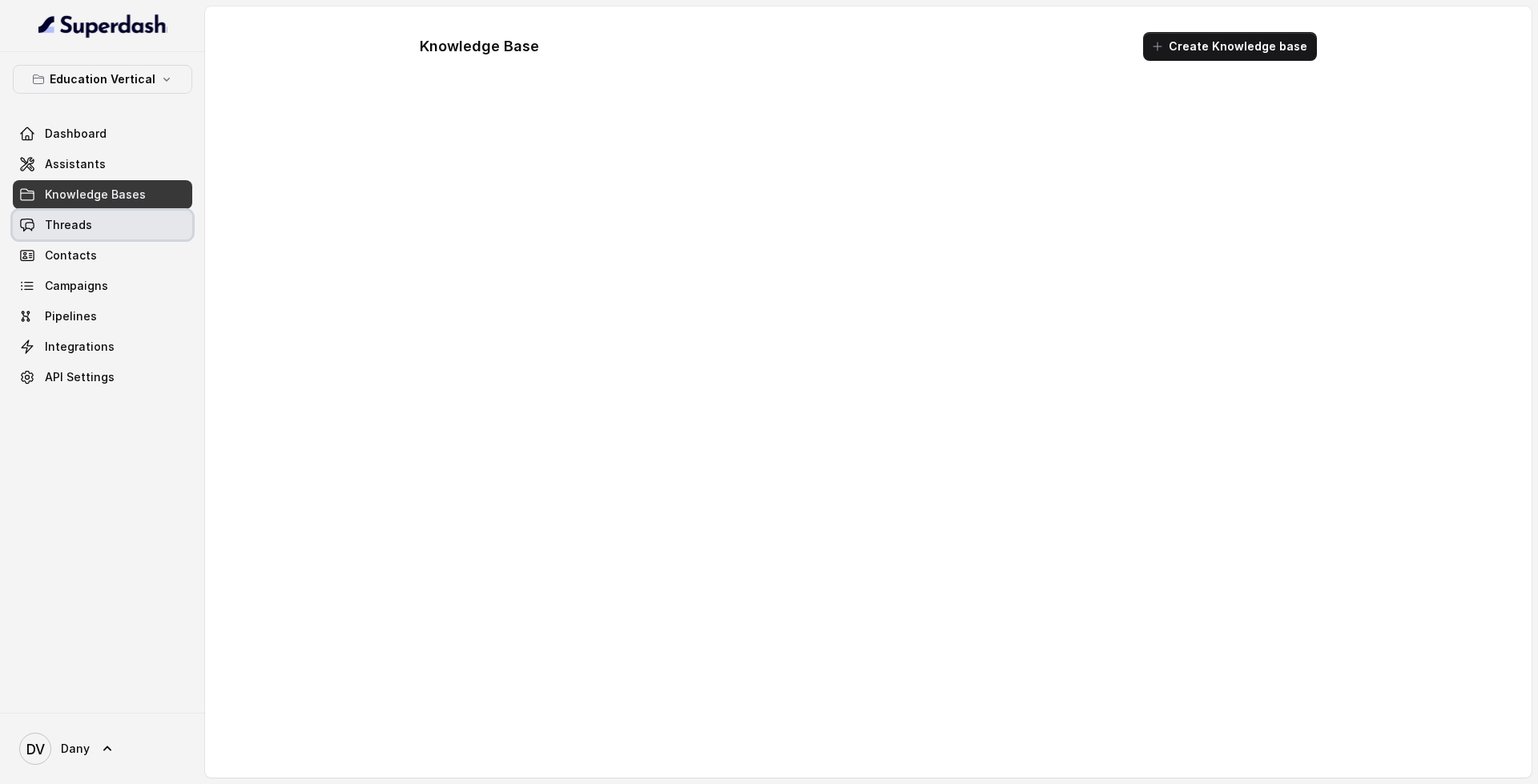
click at [59, 227] on span "Threads" at bounding box center [68, 225] width 47 height 16
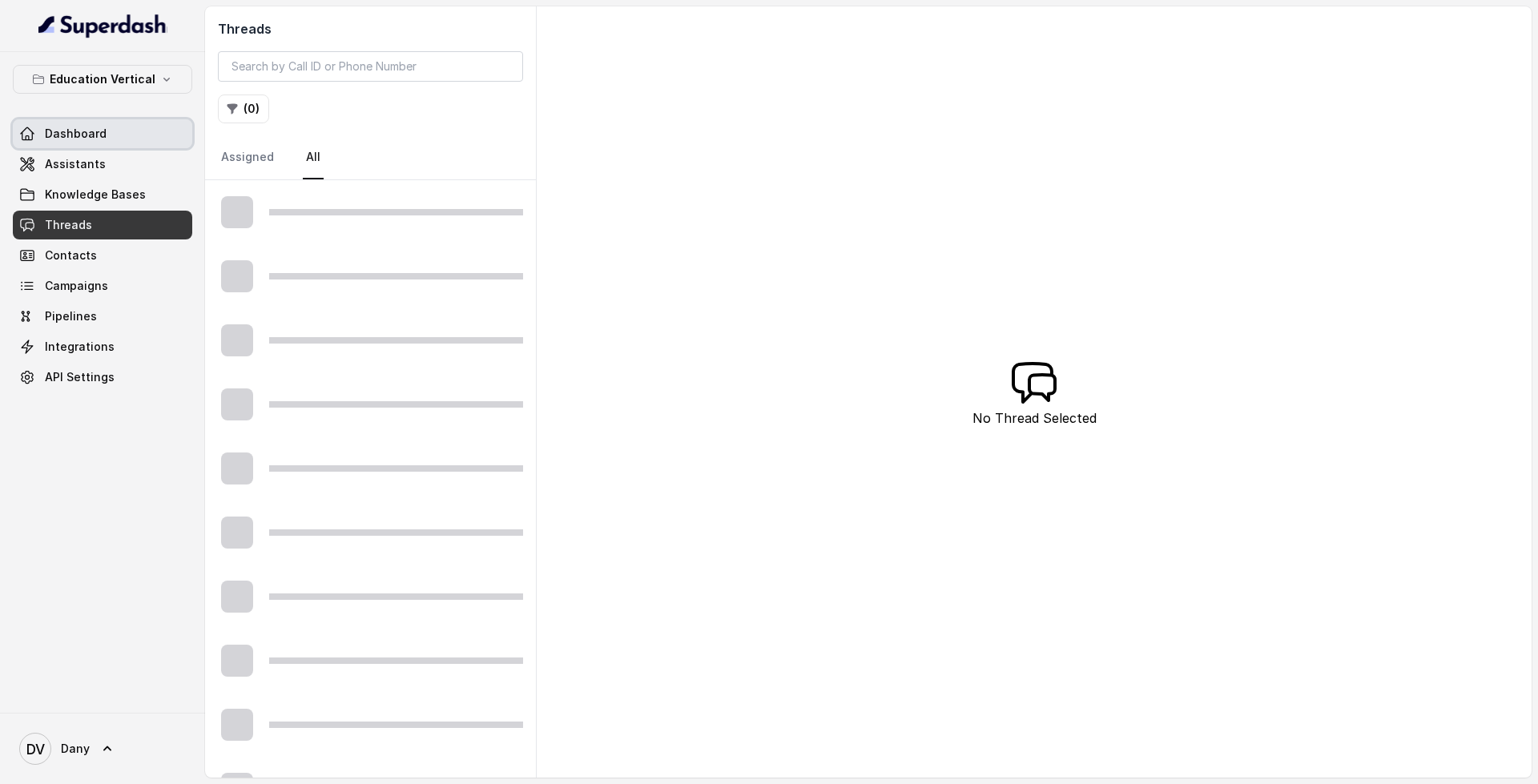
click at [104, 129] on span "Dashboard" at bounding box center [75, 134] width 61 height 16
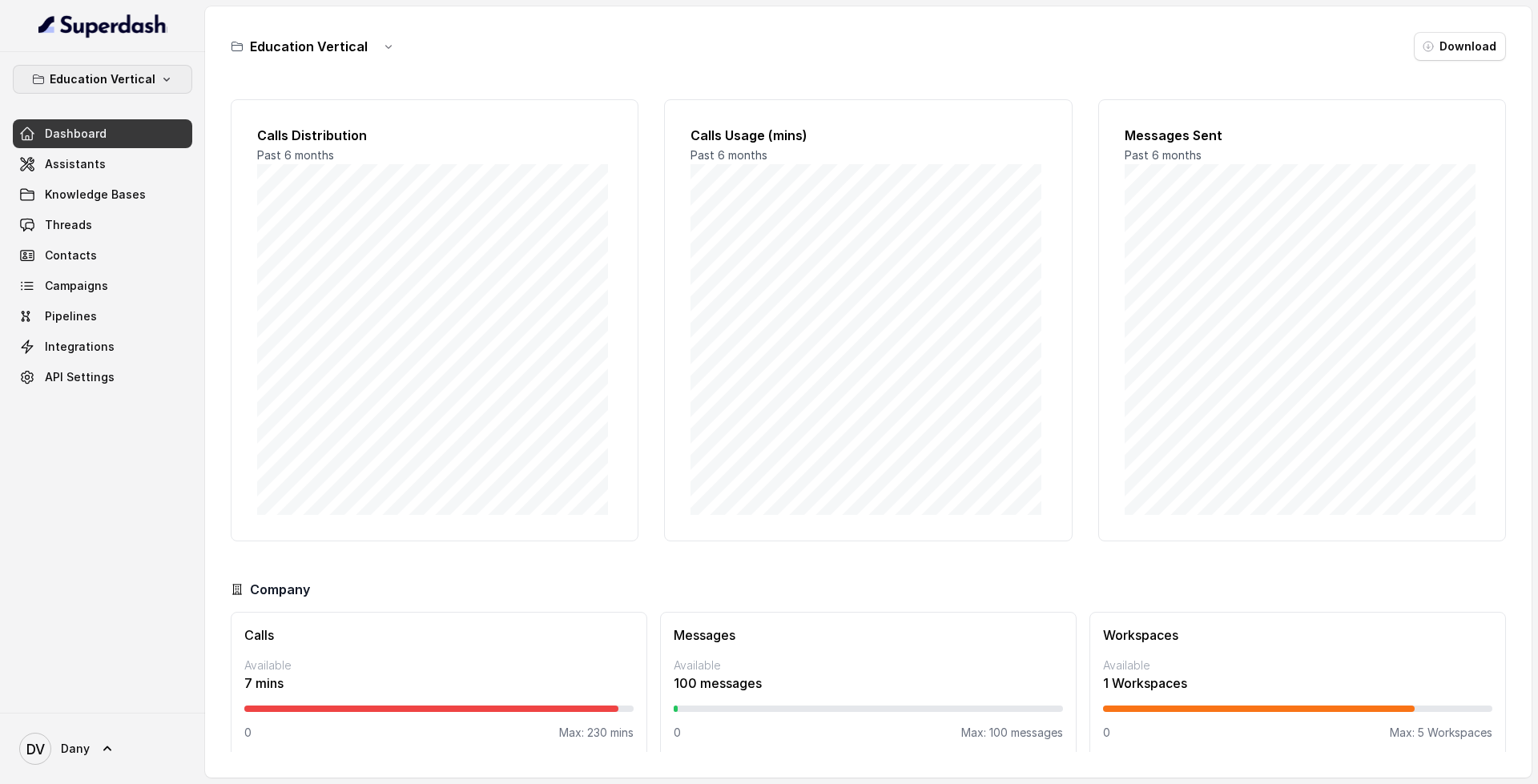
click at [133, 65] on button "Education Vertical" at bounding box center [103, 79] width 180 height 29
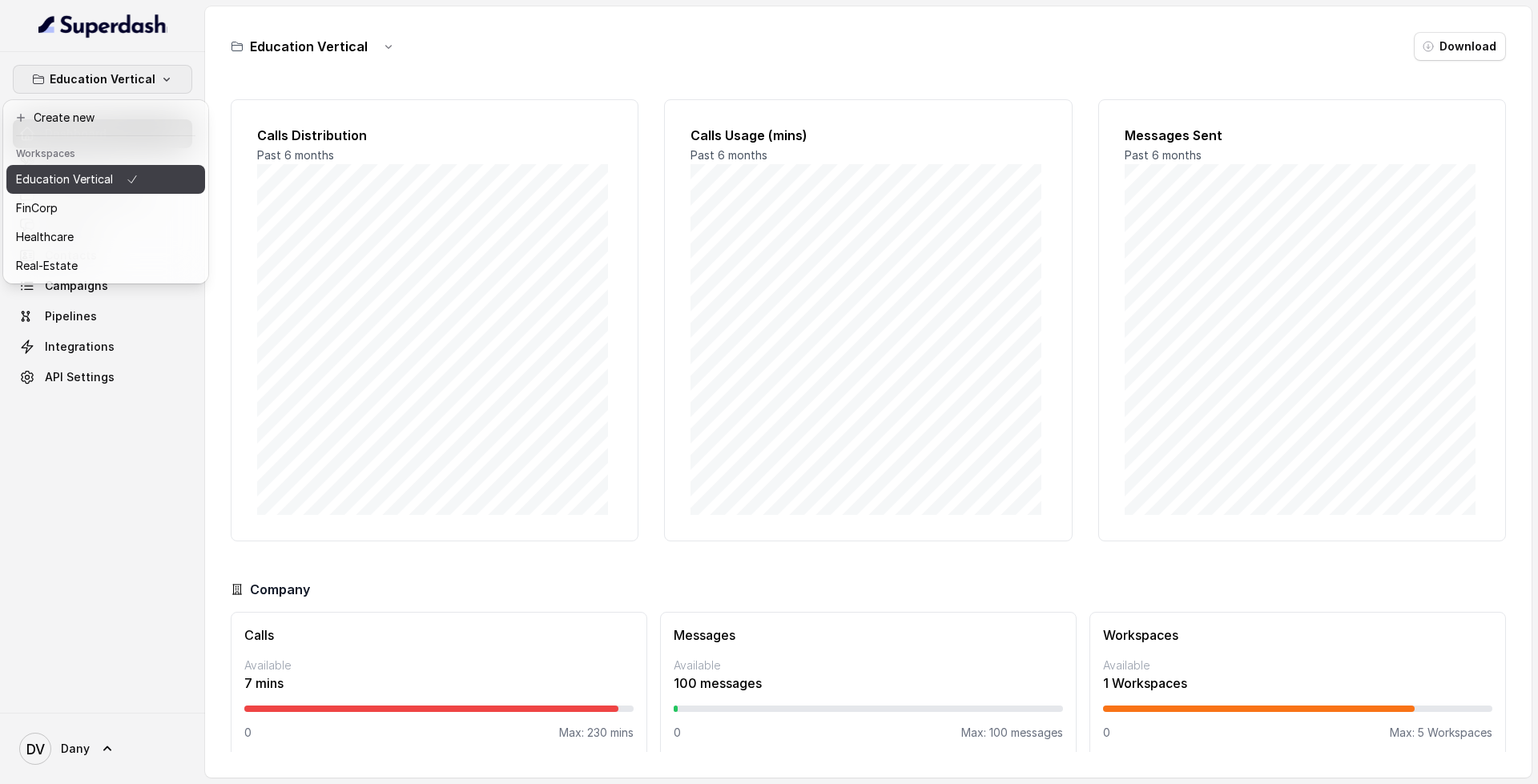
click at [102, 180] on p "Education Vertical" at bounding box center [65, 179] width 97 height 19
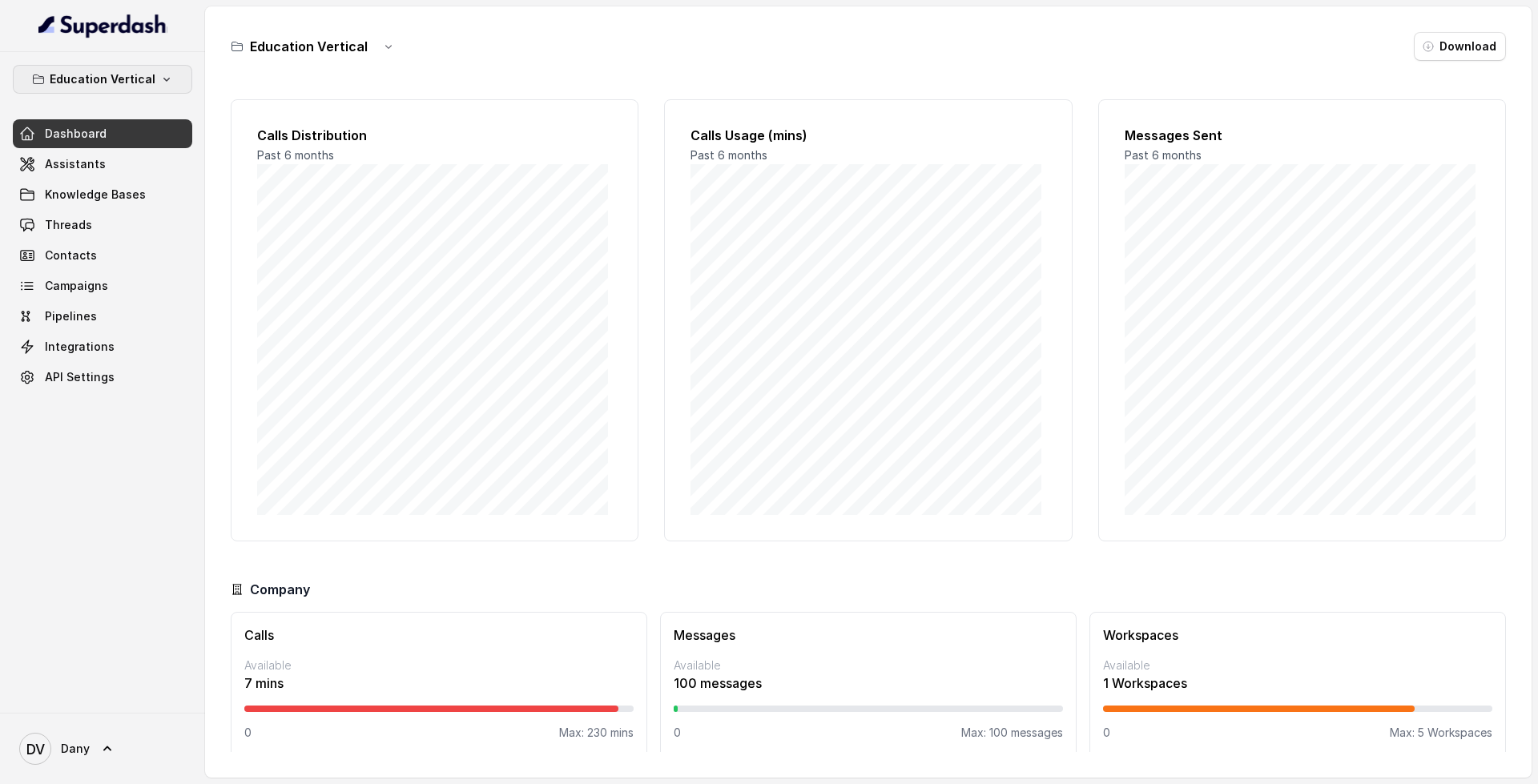
click at [131, 76] on p "Education Vertical" at bounding box center [102, 79] width 106 height 19
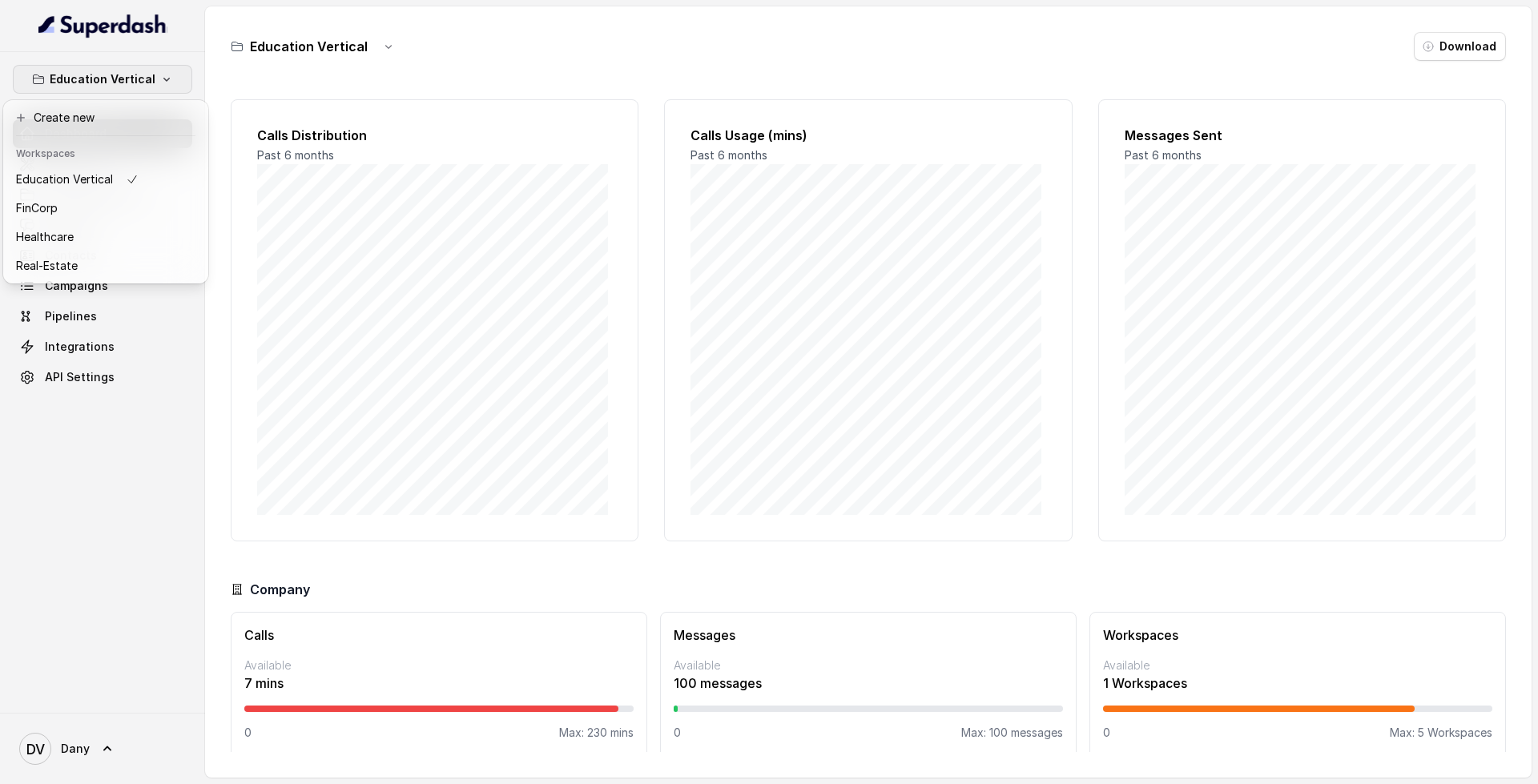
click at [101, 388] on div "Education Vertical Dashboard Assistants Knowledge Bases Threads Contacts Campai…" at bounding box center [103, 228] width 180 height 327
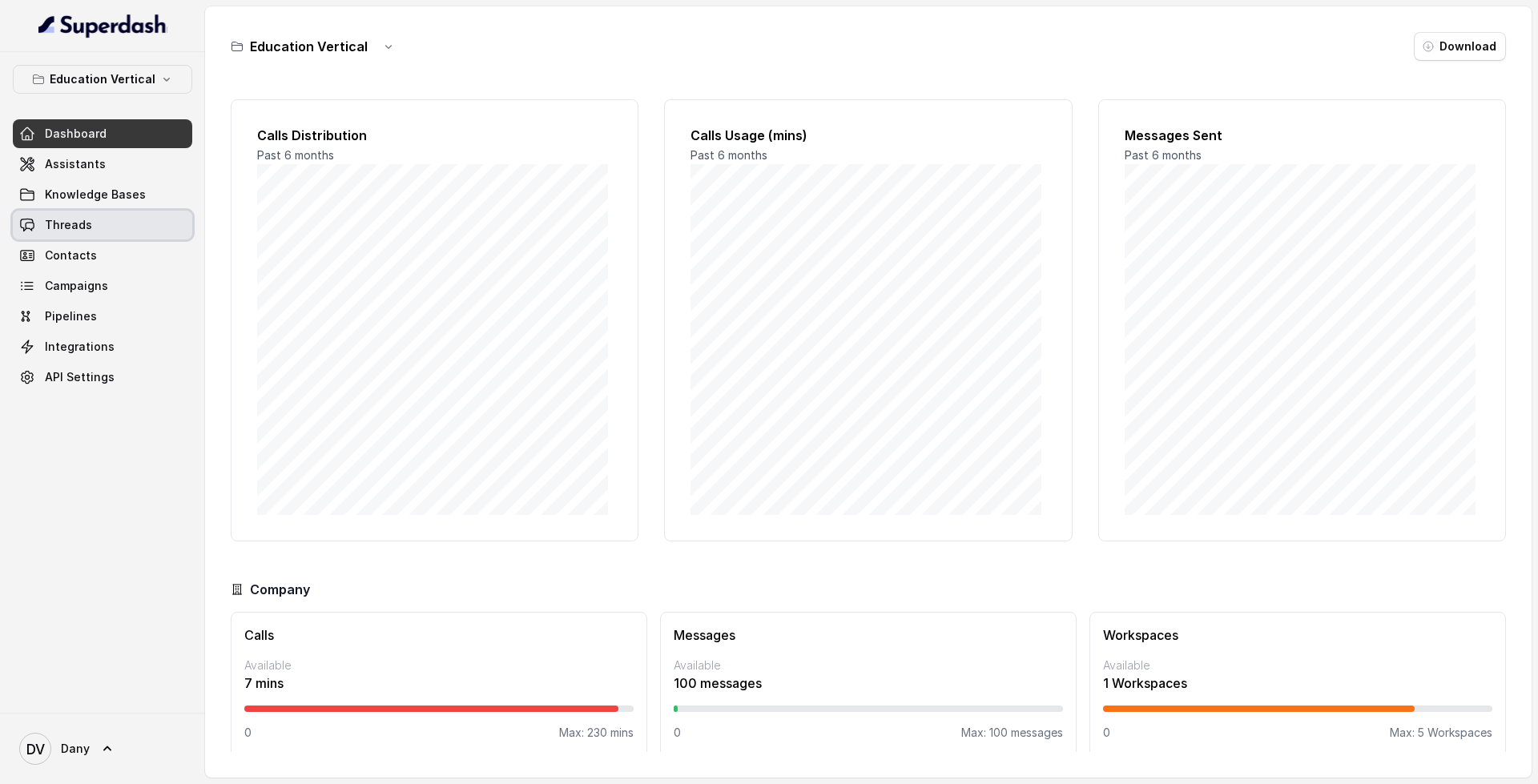
click at [109, 228] on link "Threads" at bounding box center [103, 226] width 180 height 29
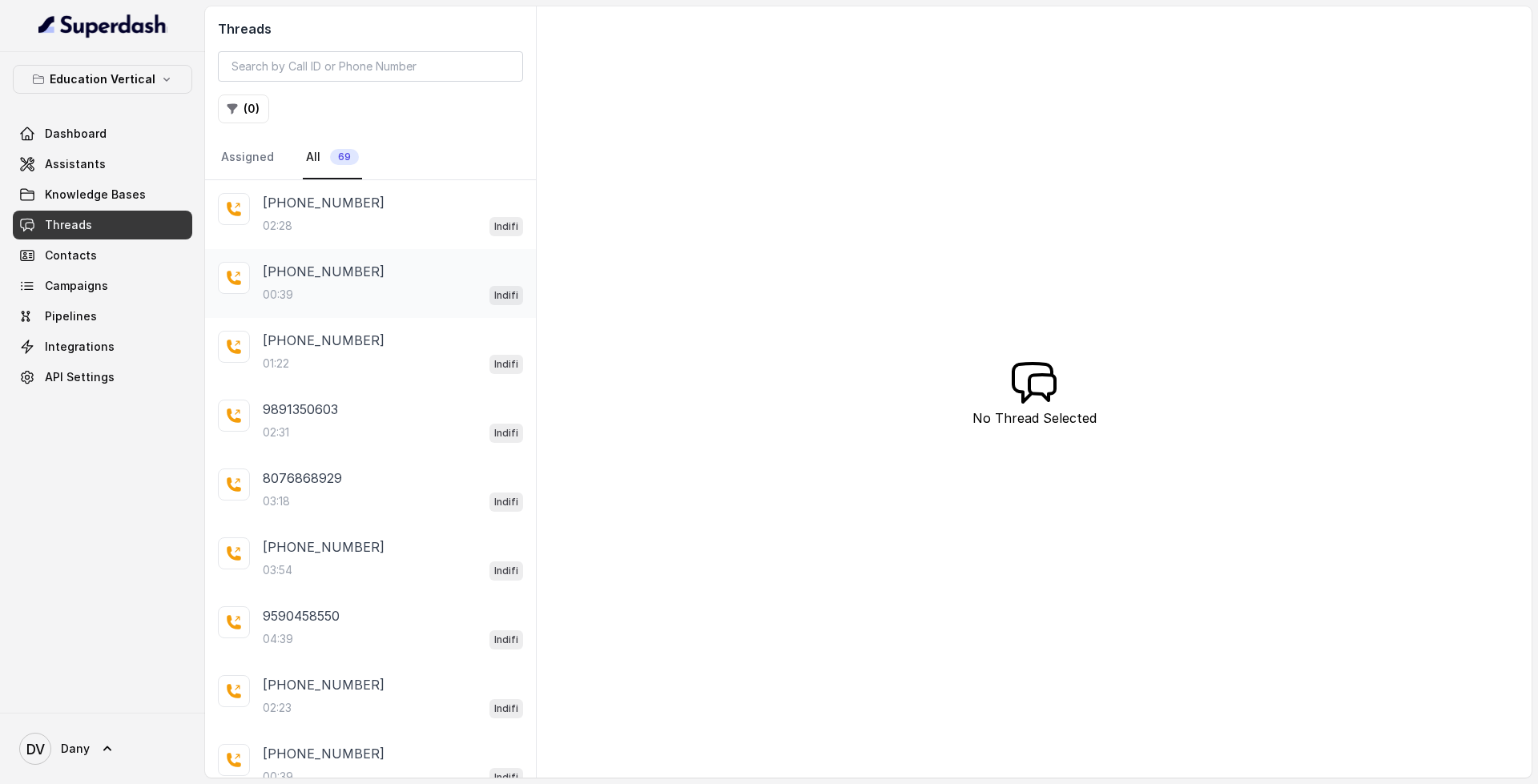
click at [379, 263] on div "[PHONE_NUMBER]" at bounding box center [393, 272] width 260 height 19
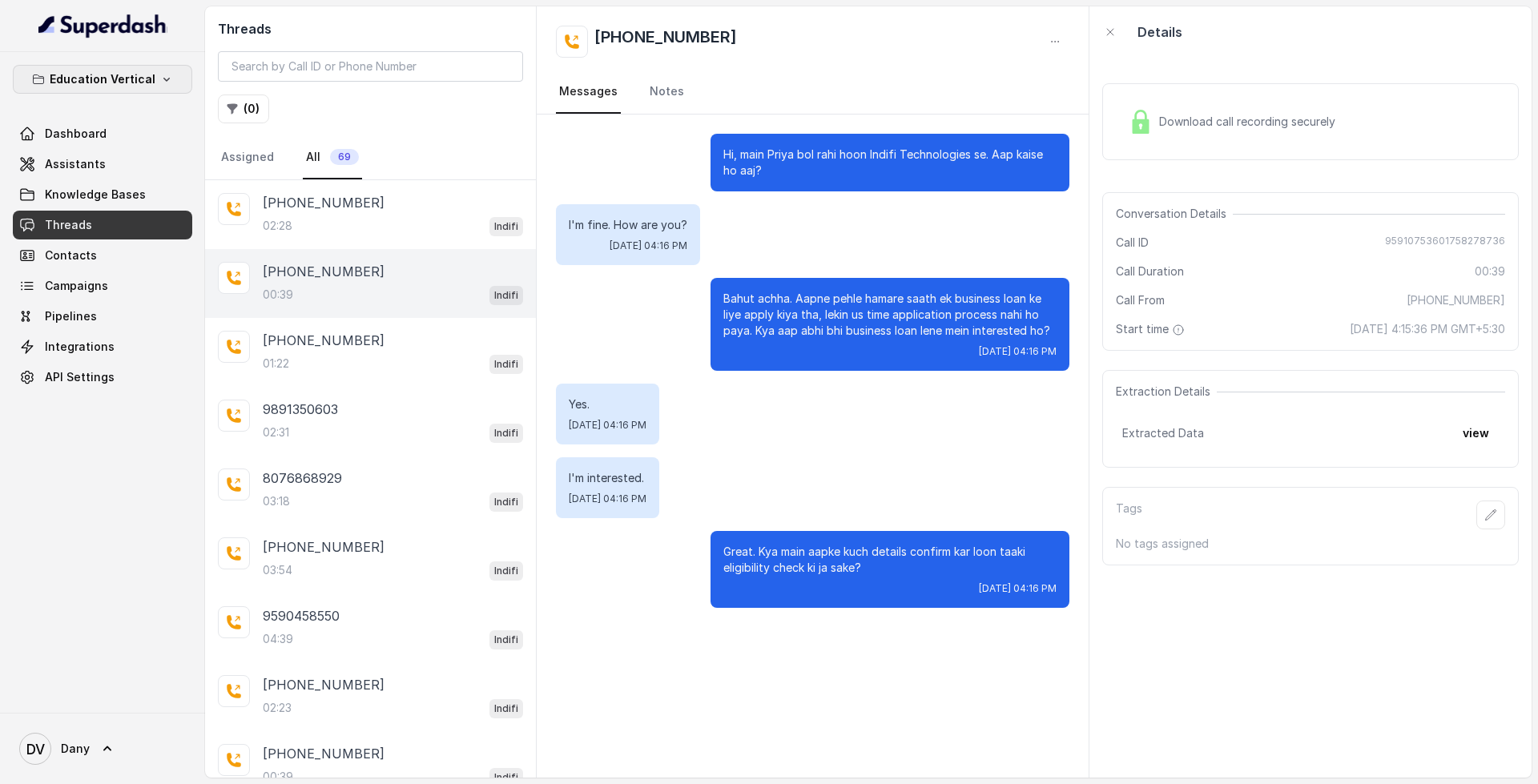
click at [127, 71] on p "Education Vertical" at bounding box center [102, 79] width 106 height 19
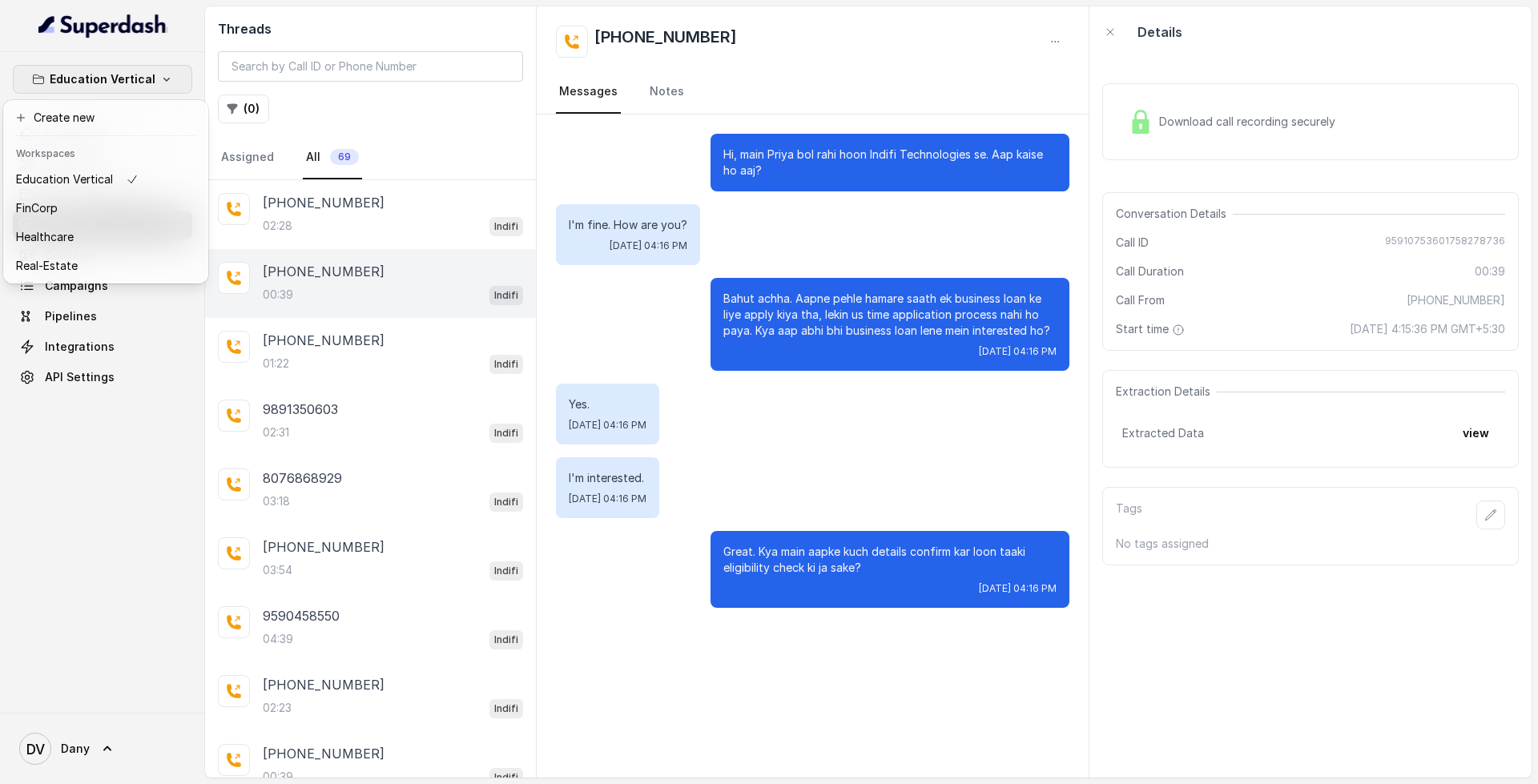
click at [334, 218] on div "Education Vertical Dashboard Assistants Knowledge Bases Threads Contacts Campai…" at bounding box center [769, 392] width 1538 height 784
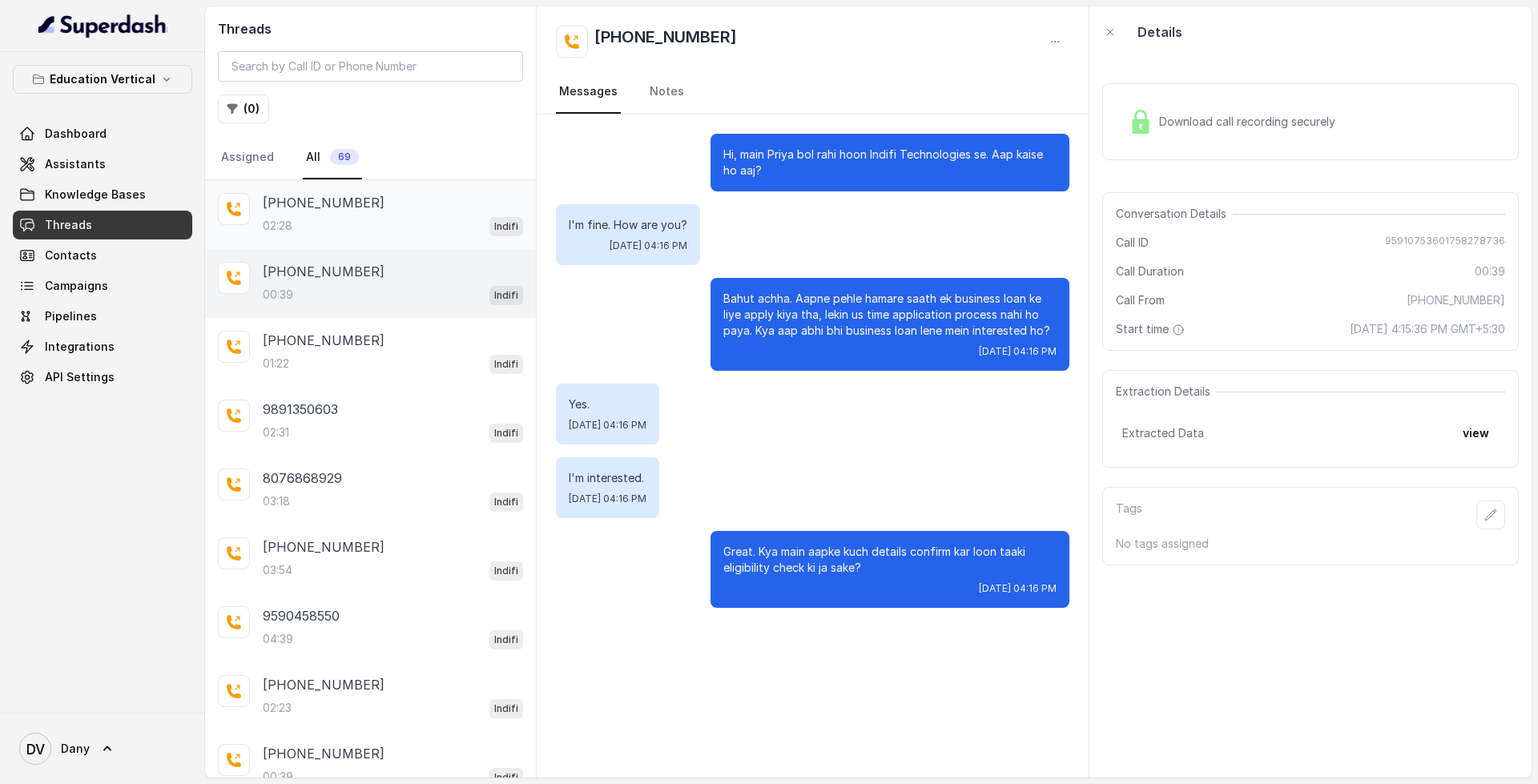
click at [346, 218] on div "02:28 Indifi" at bounding box center [393, 226] width 260 height 21
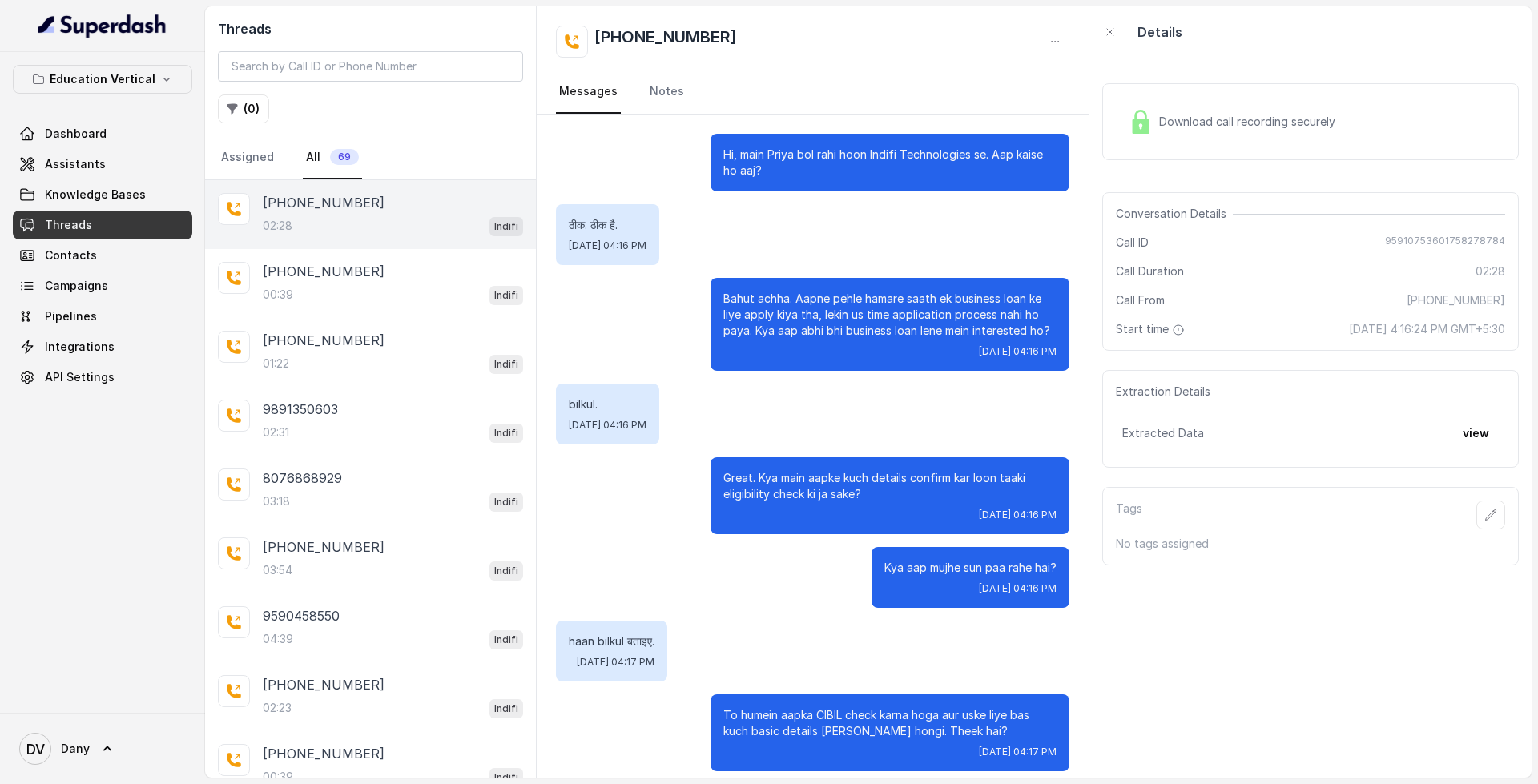
scroll to position [1614, 0]
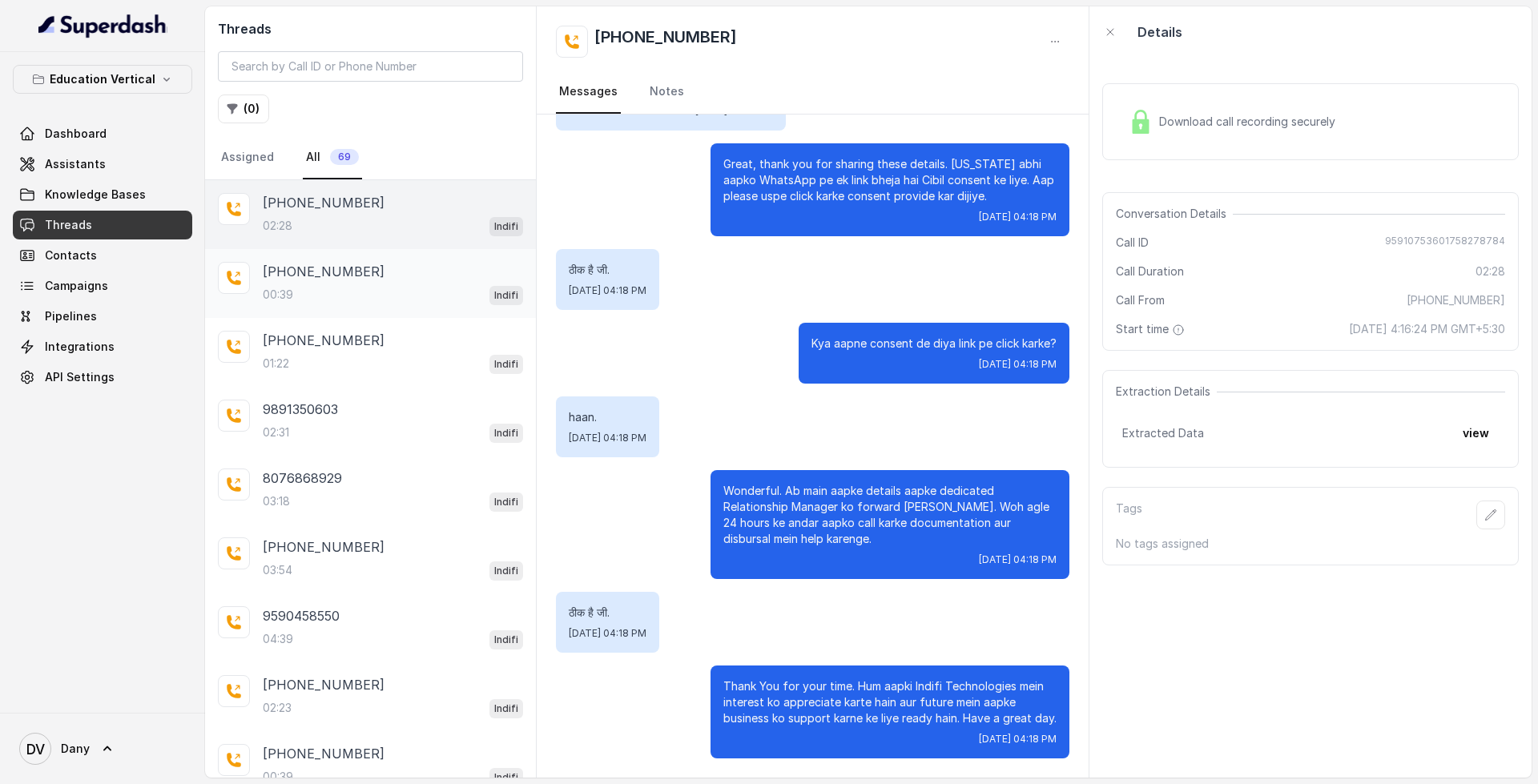
click at [408, 301] on div "00:39 Indifi" at bounding box center [393, 295] width 260 height 21
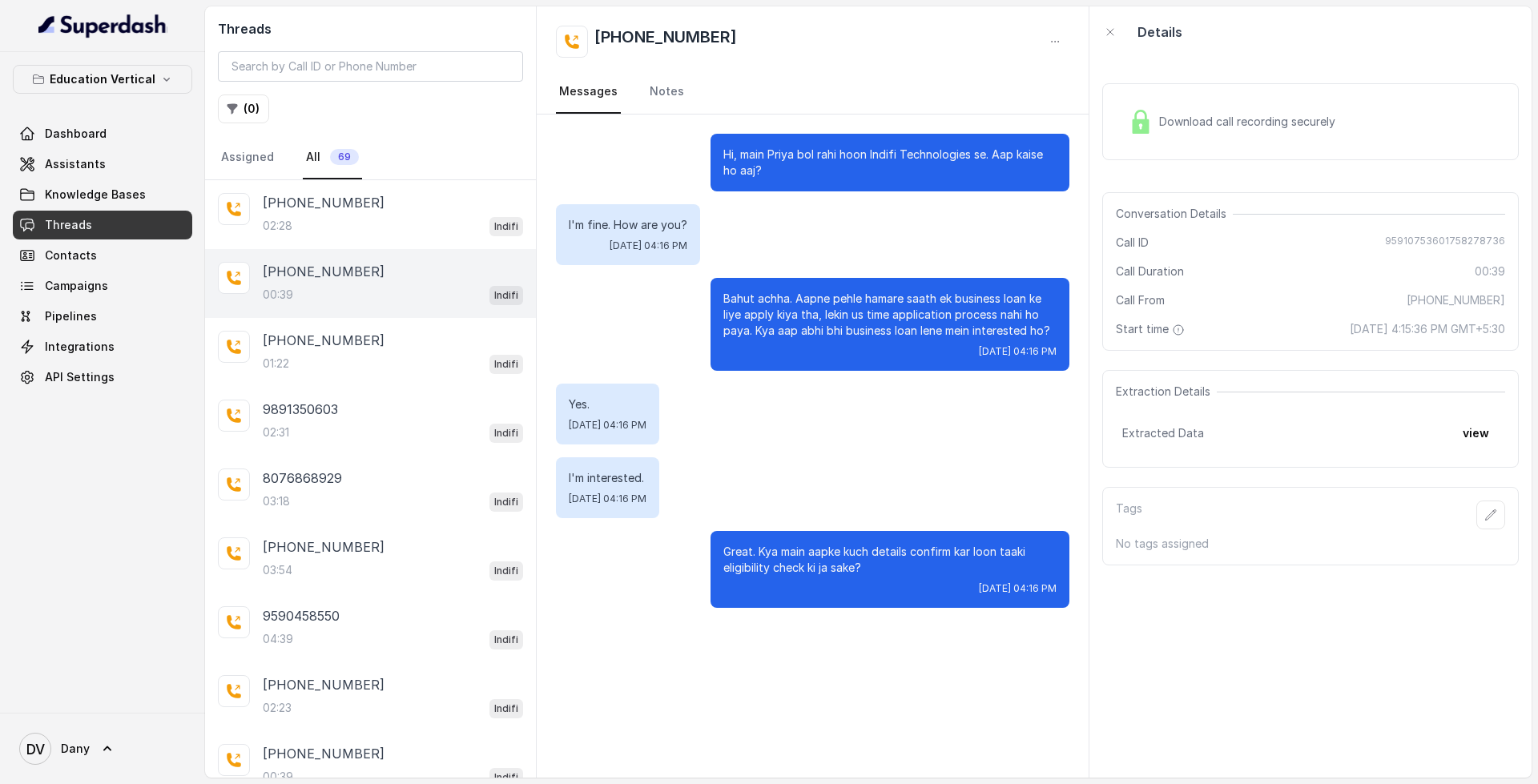
click at [1299, 127] on span "Download call recording securely" at bounding box center [1250, 122] width 183 height 16
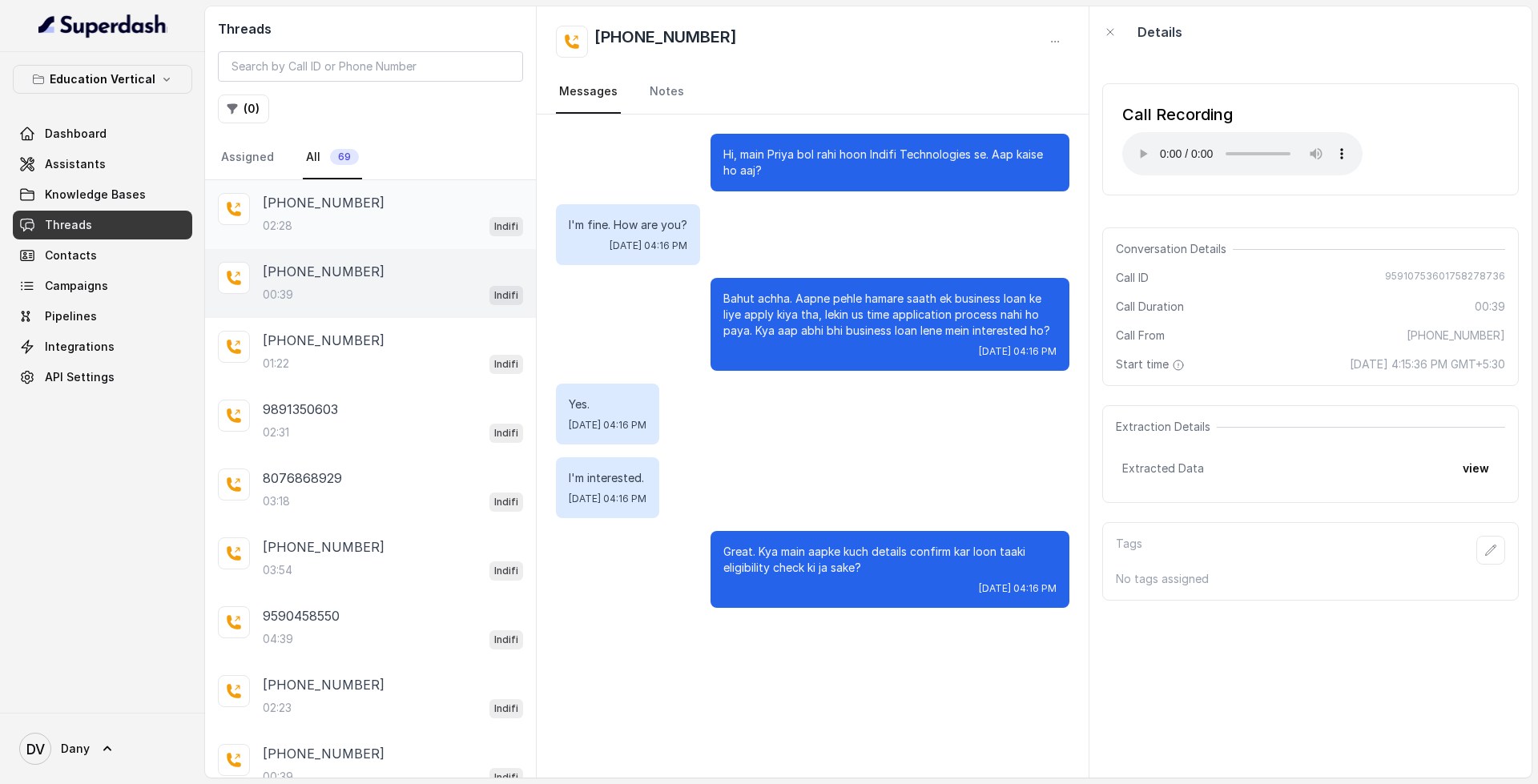
click at [443, 196] on div "[PHONE_NUMBER]" at bounding box center [393, 203] width 260 height 19
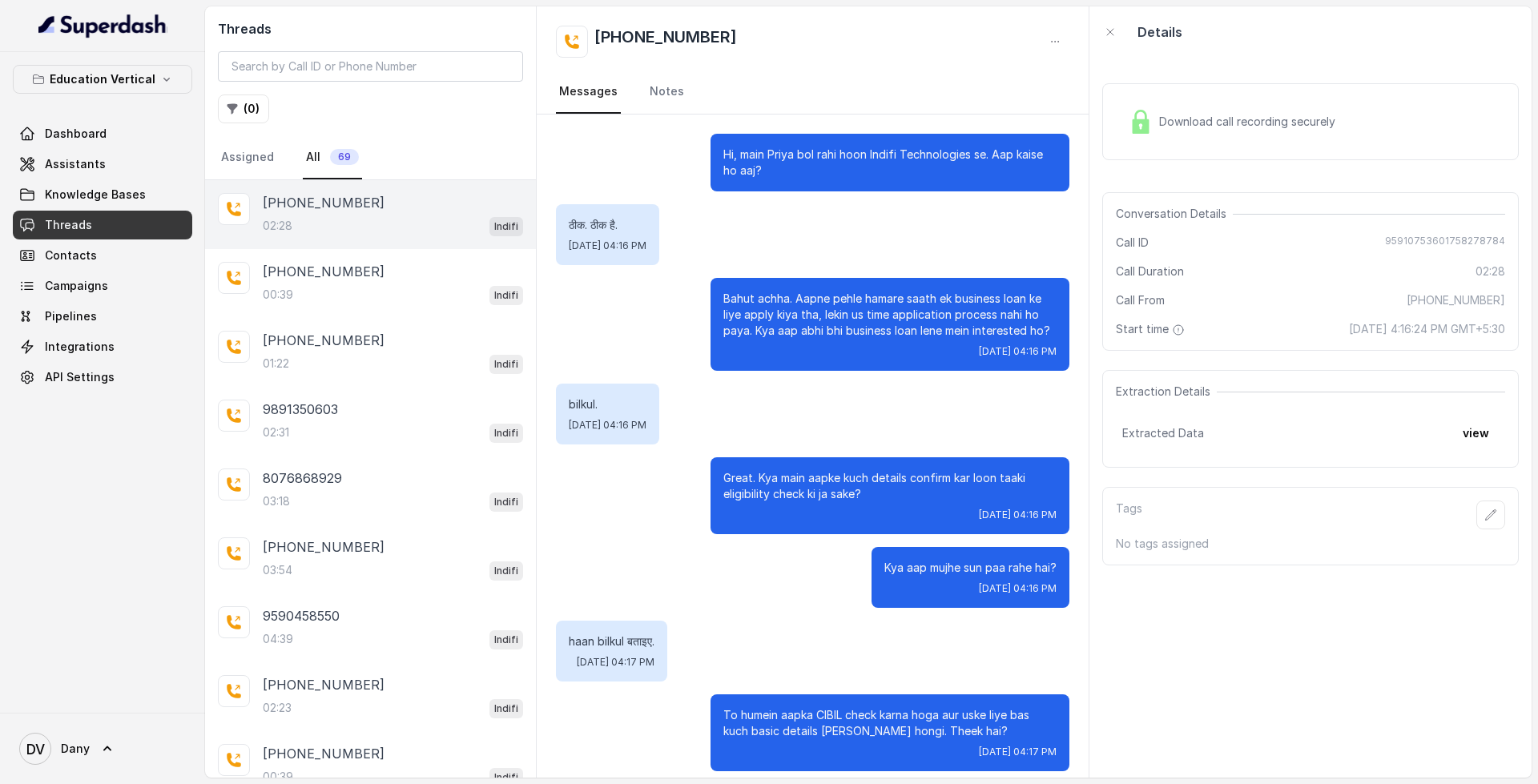
scroll to position [1614, 0]
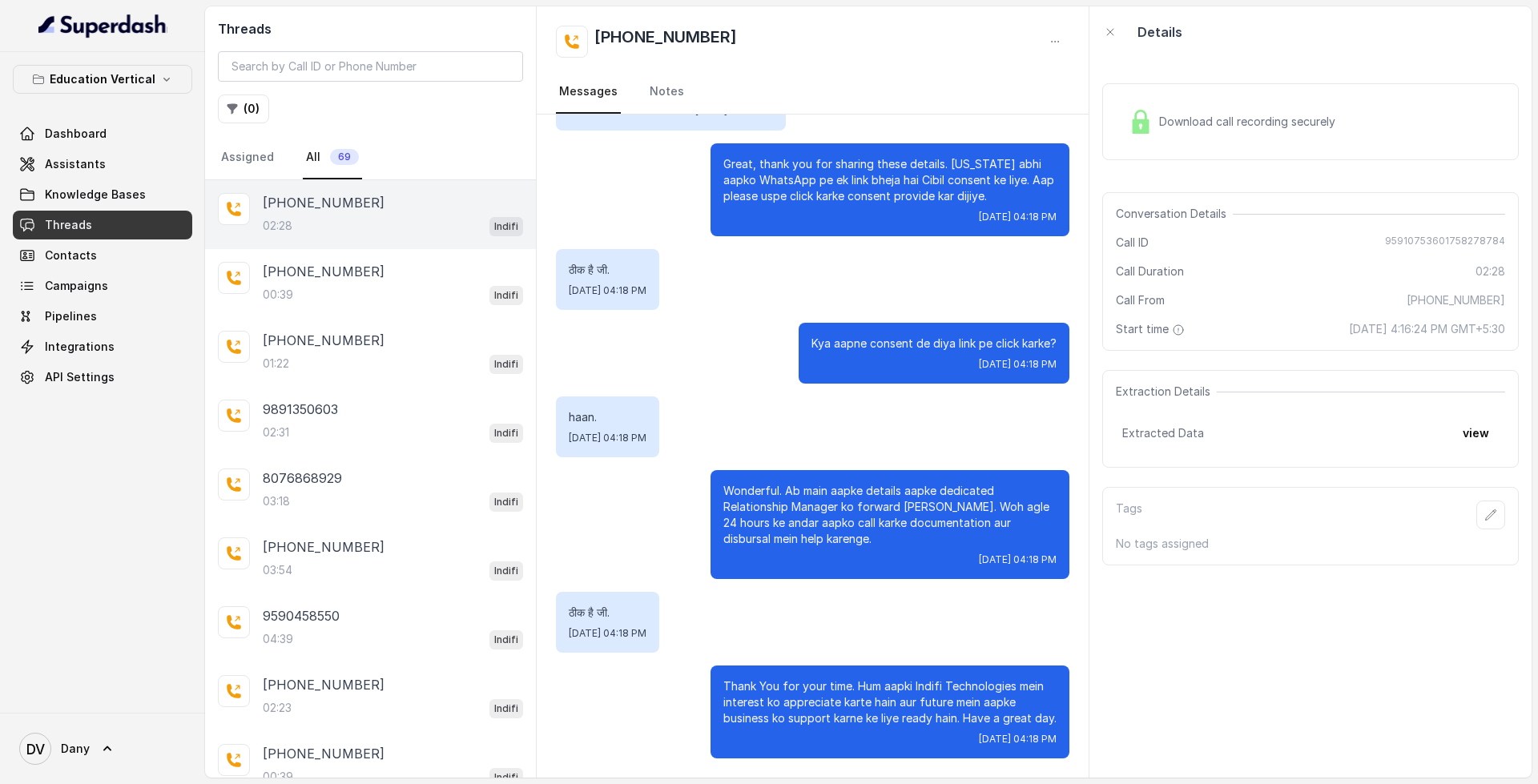
click at [1286, 138] on div "Download call recording securely" at bounding box center [1232, 122] width 219 height 37
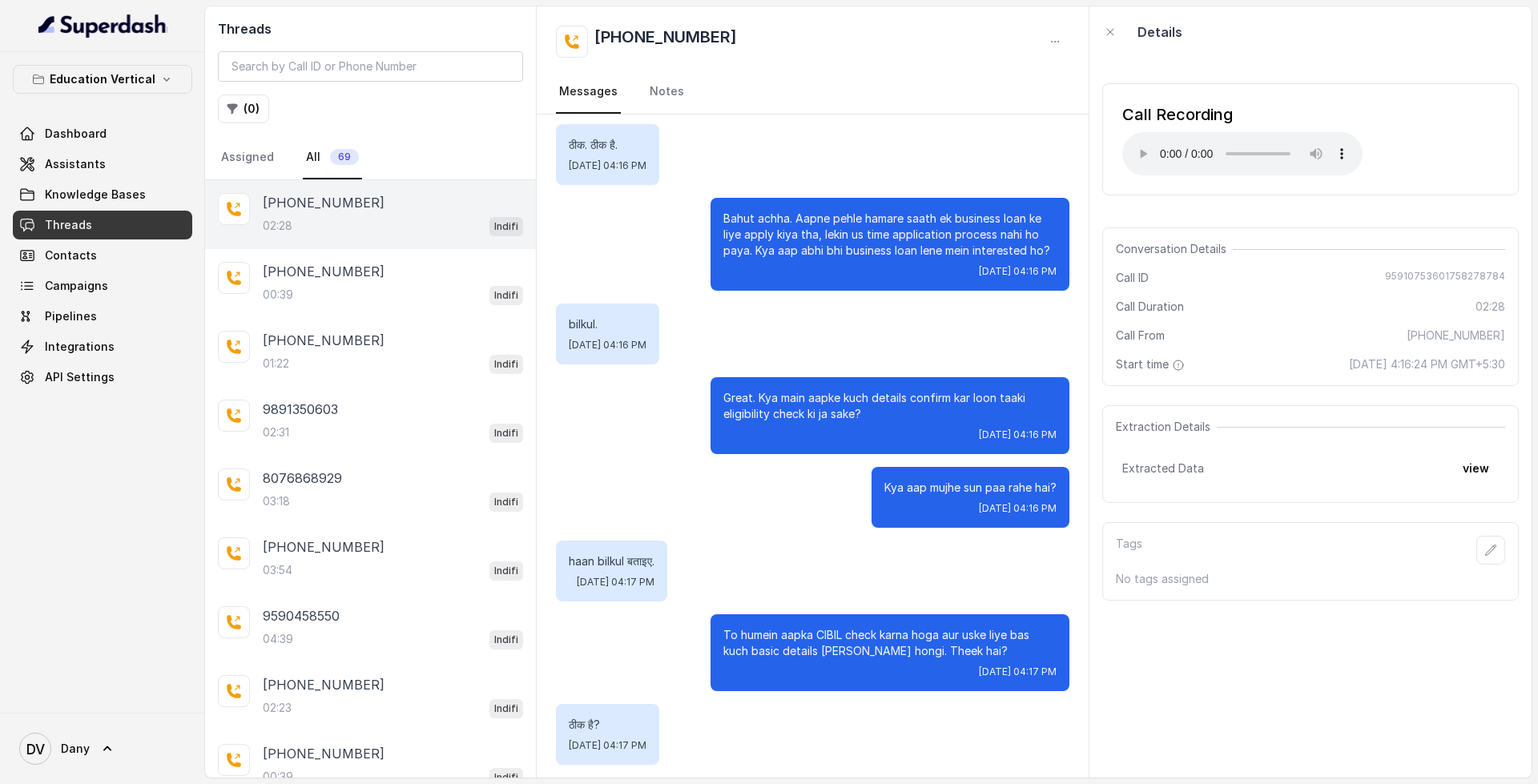
scroll to position [0, 0]
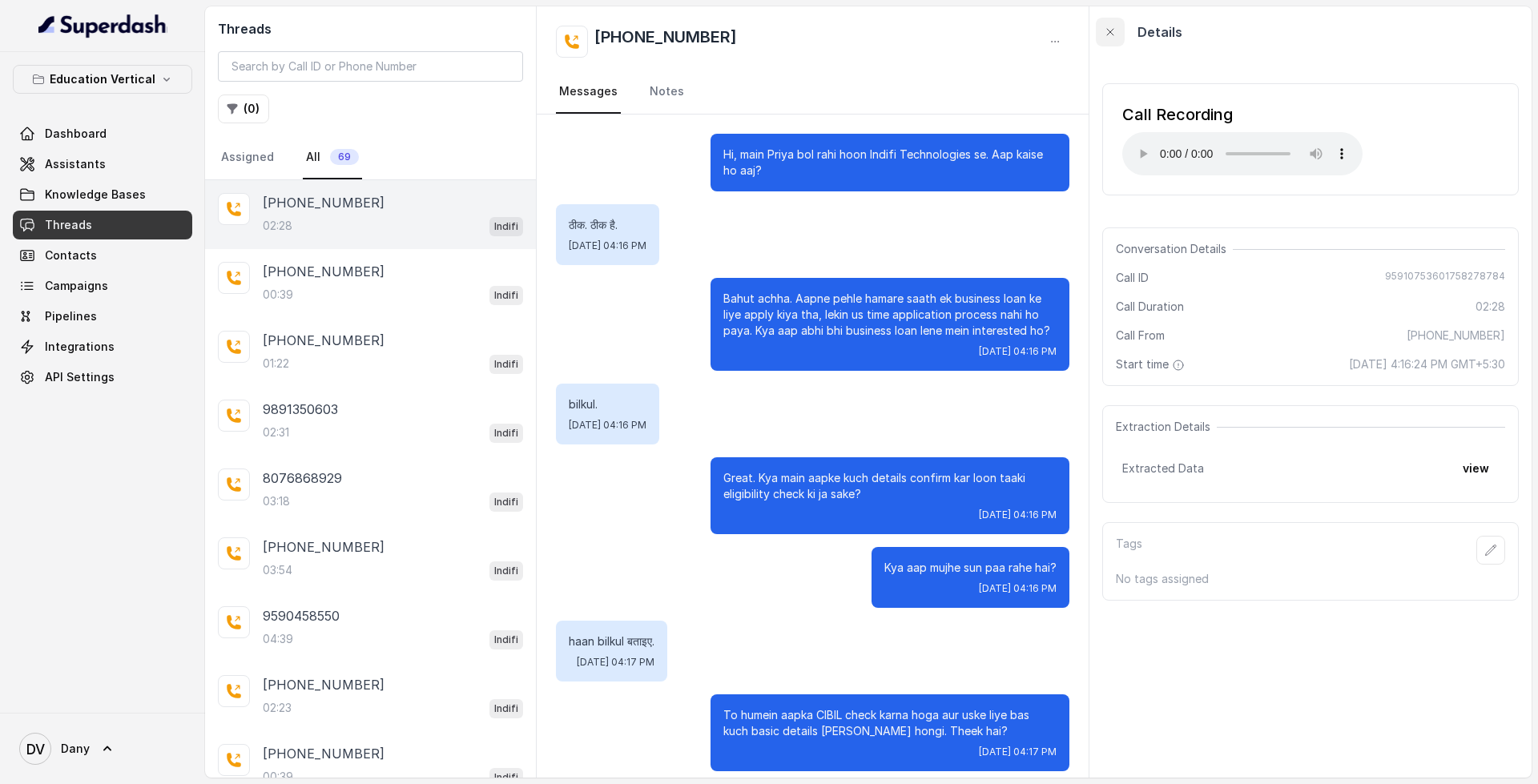
click at [1100, 31] on button "button" at bounding box center [1110, 32] width 29 height 29
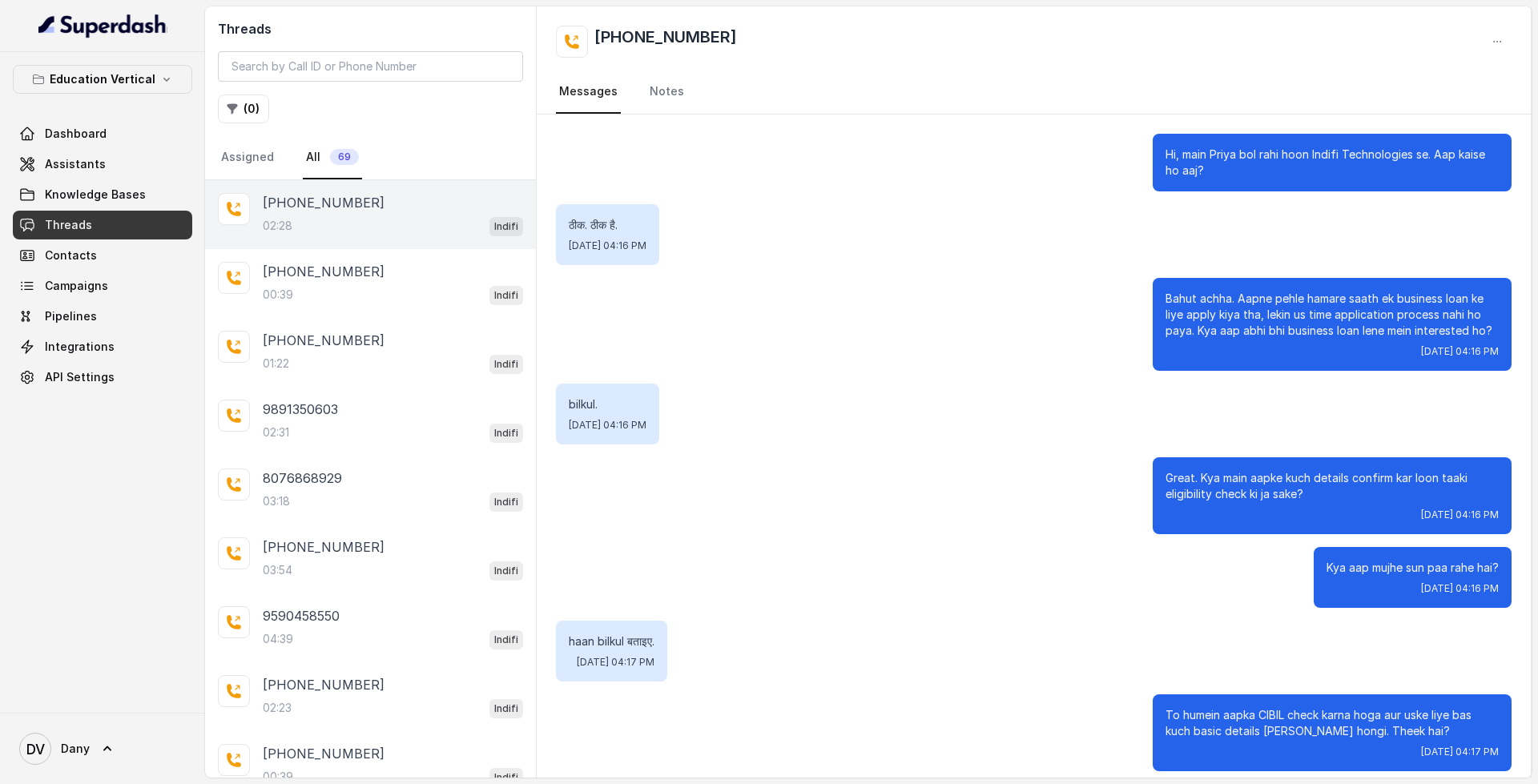
click at [376, 208] on div "[PHONE_NUMBER]" at bounding box center [393, 203] width 260 height 19
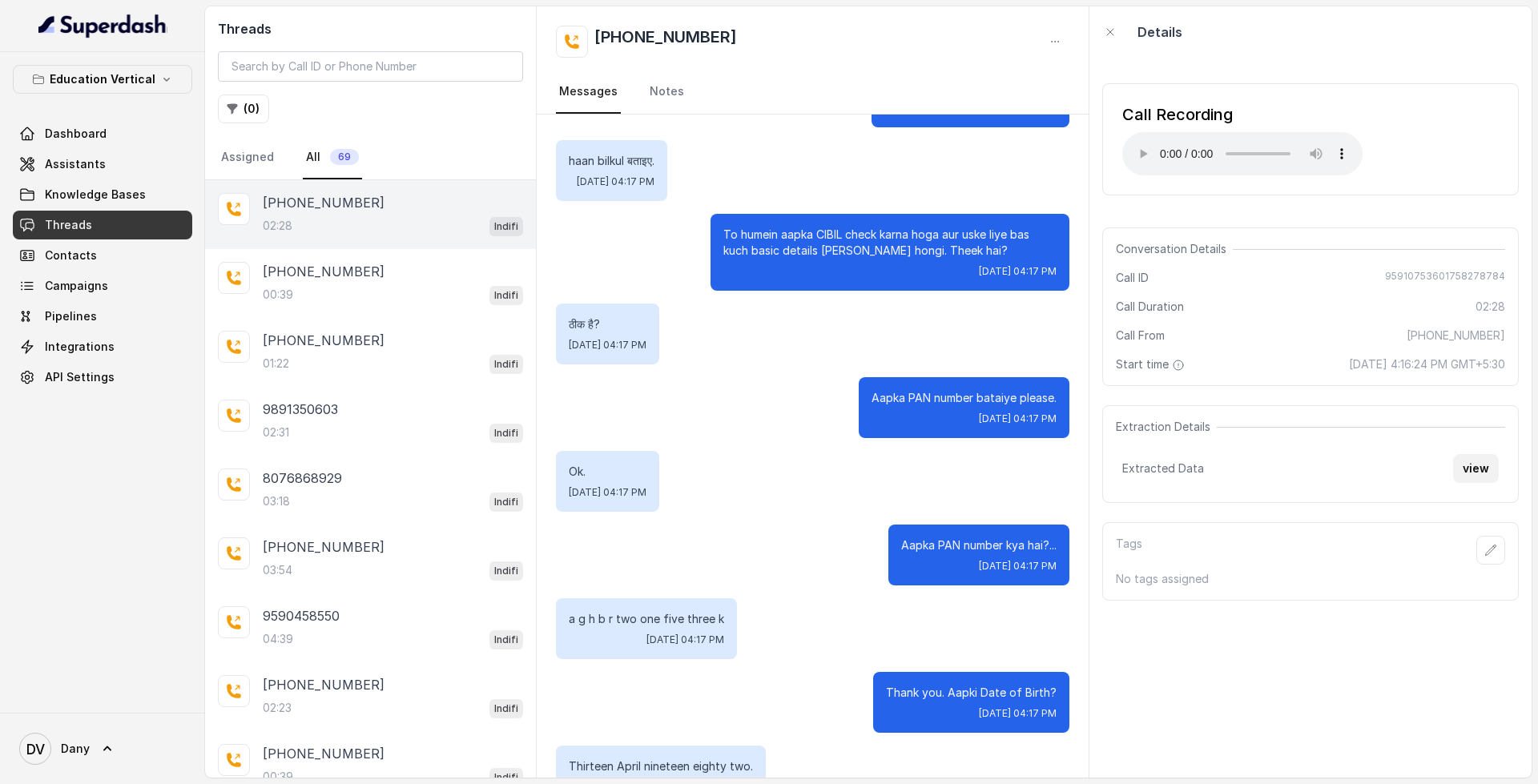
click at [1481, 467] on button "view" at bounding box center [1476, 469] width 45 height 29
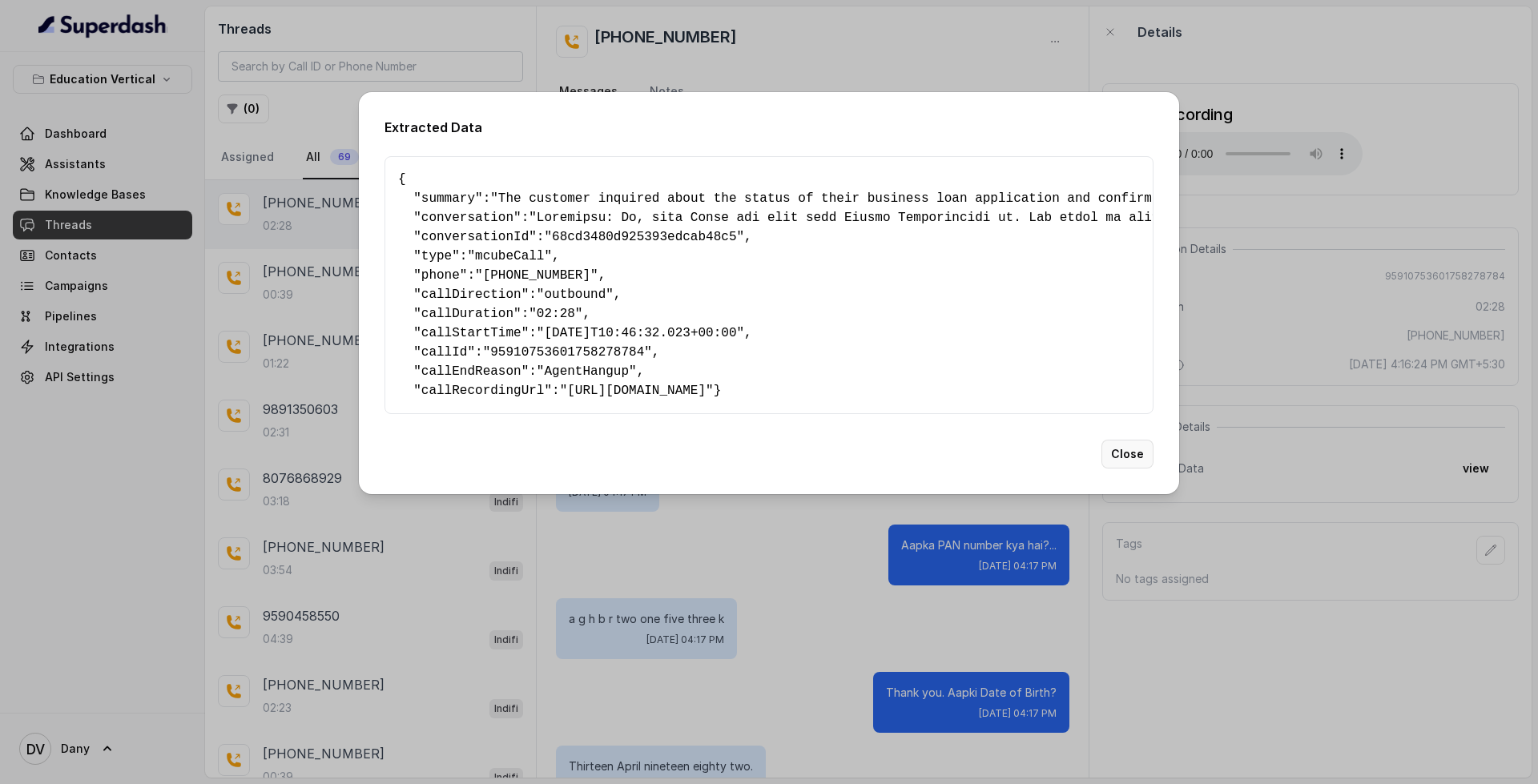
click at [1141, 466] on button "Close" at bounding box center [1127, 454] width 52 height 29
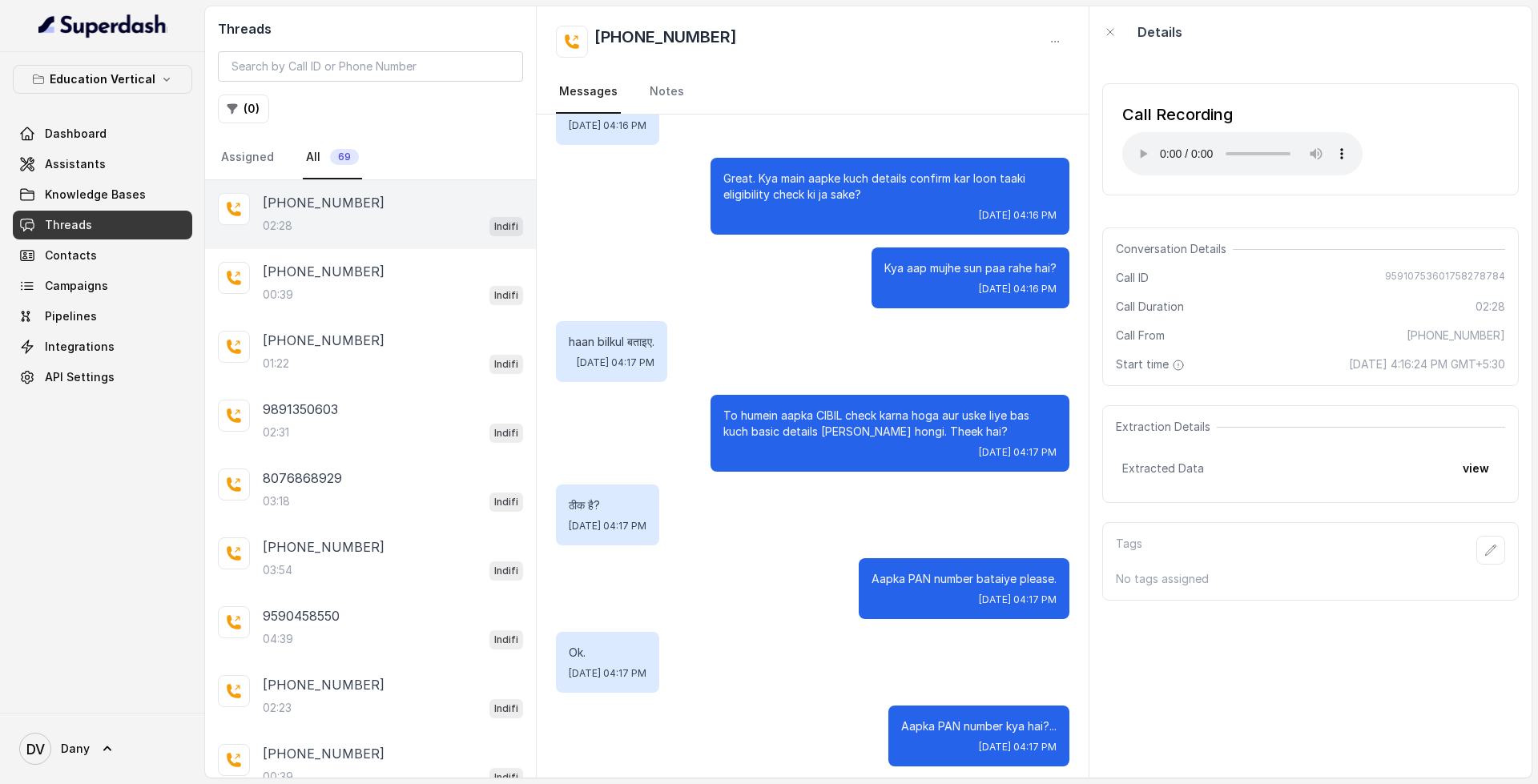
scroll to position [160, 0]
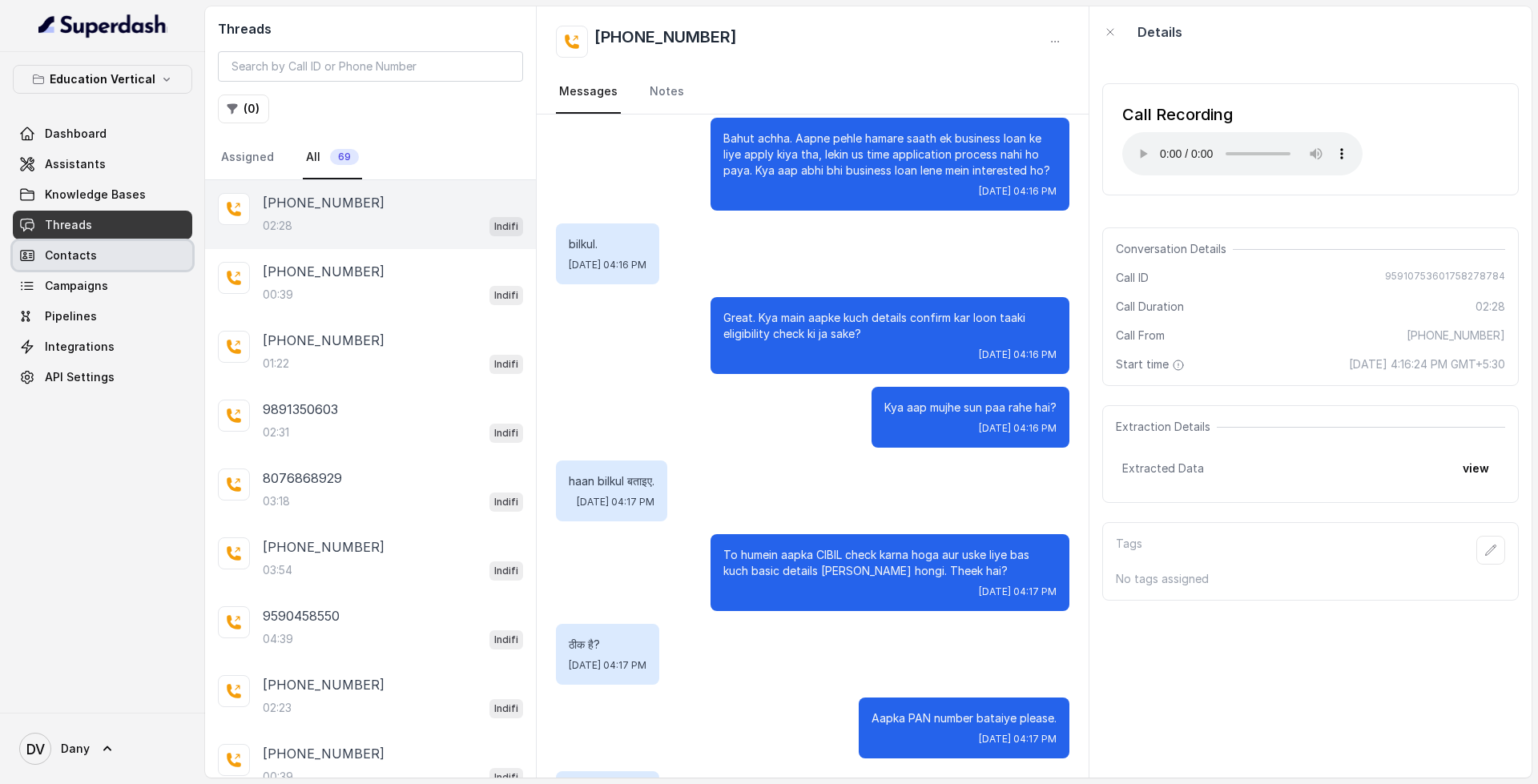
click at [149, 247] on link "Contacts" at bounding box center [103, 255] width 180 height 29
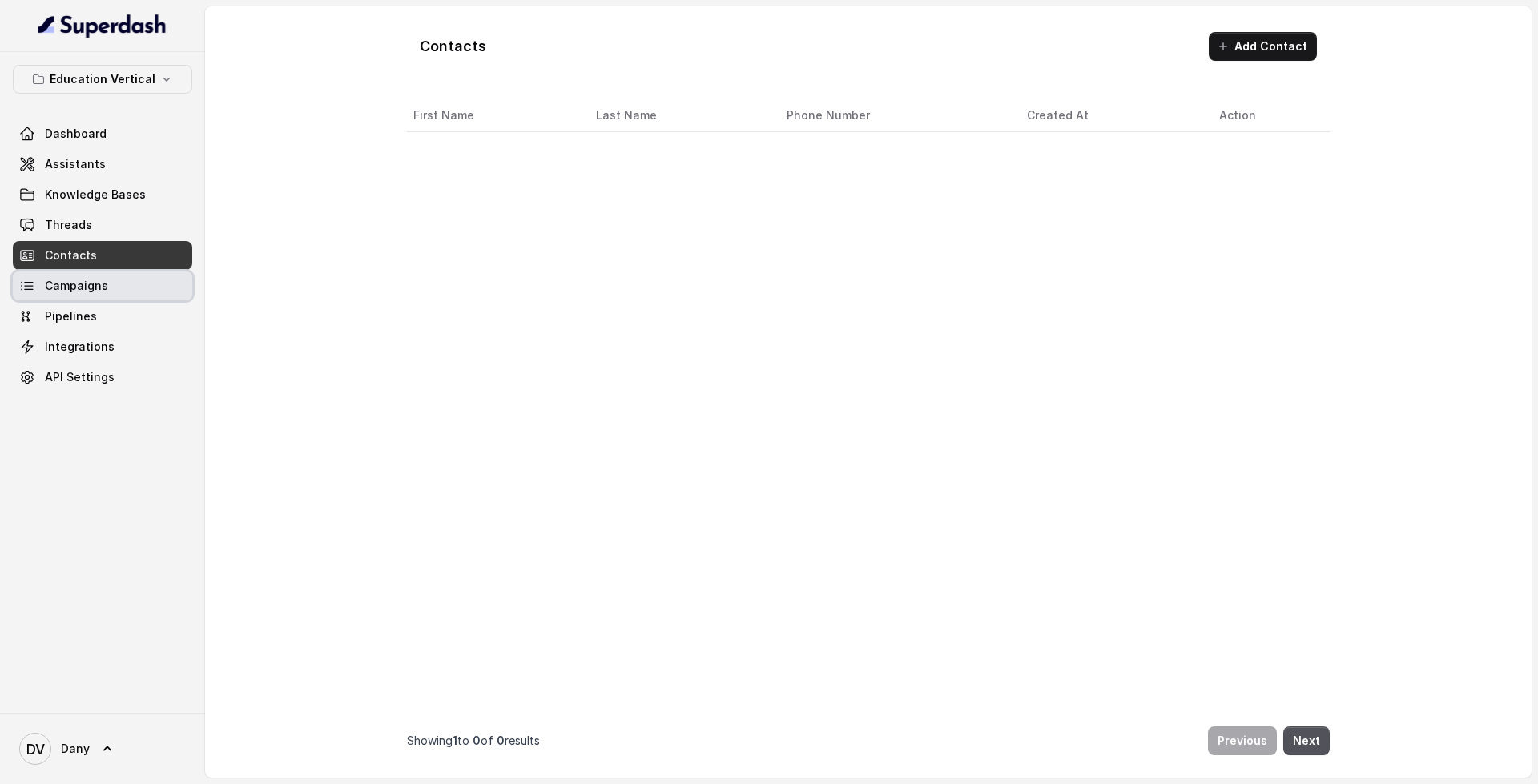
click at [127, 296] on link "Campaigns" at bounding box center [103, 286] width 180 height 29
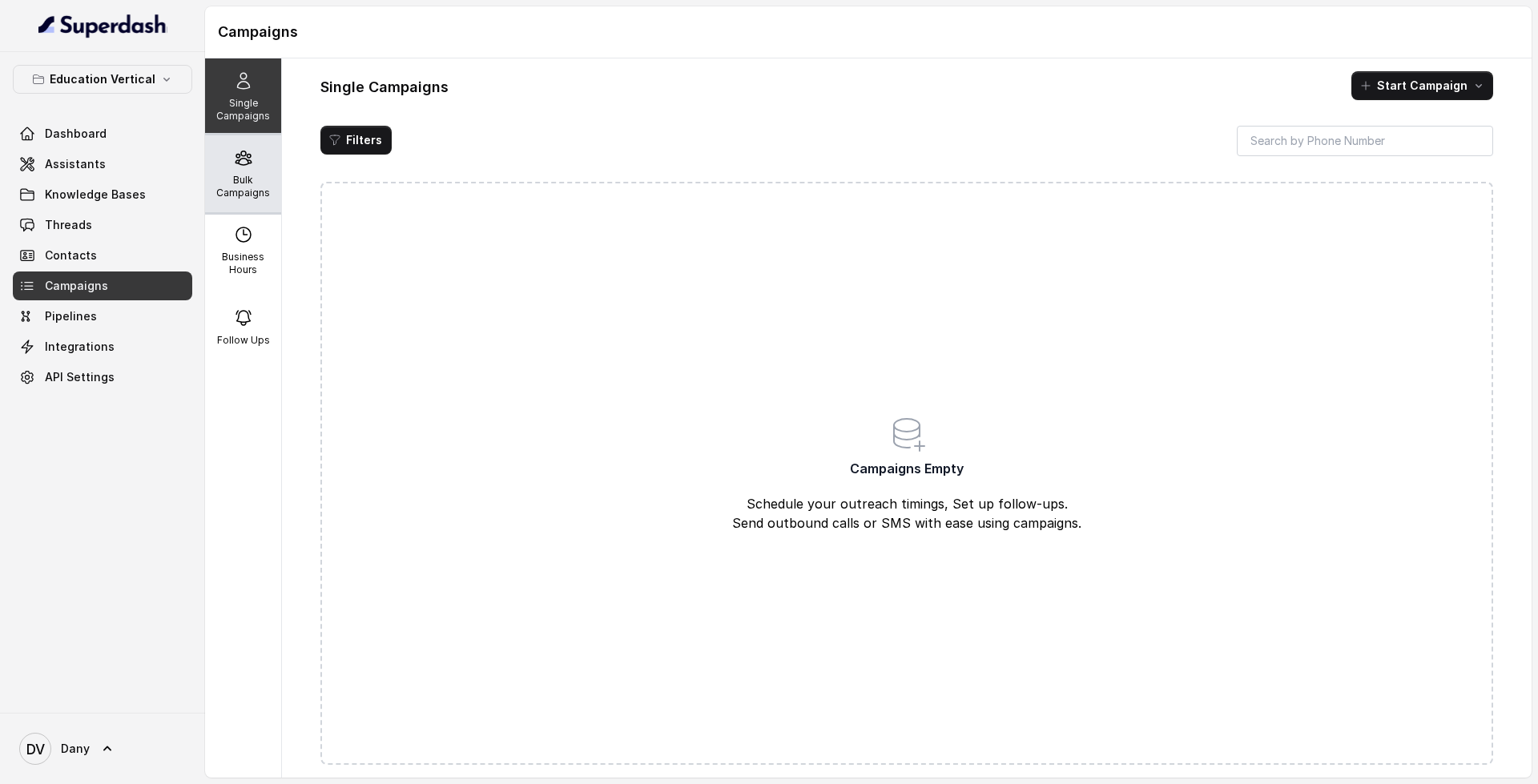
click at [213, 196] on p "Bulk Campaigns" at bounding box center [243, 187] width 63 height 26
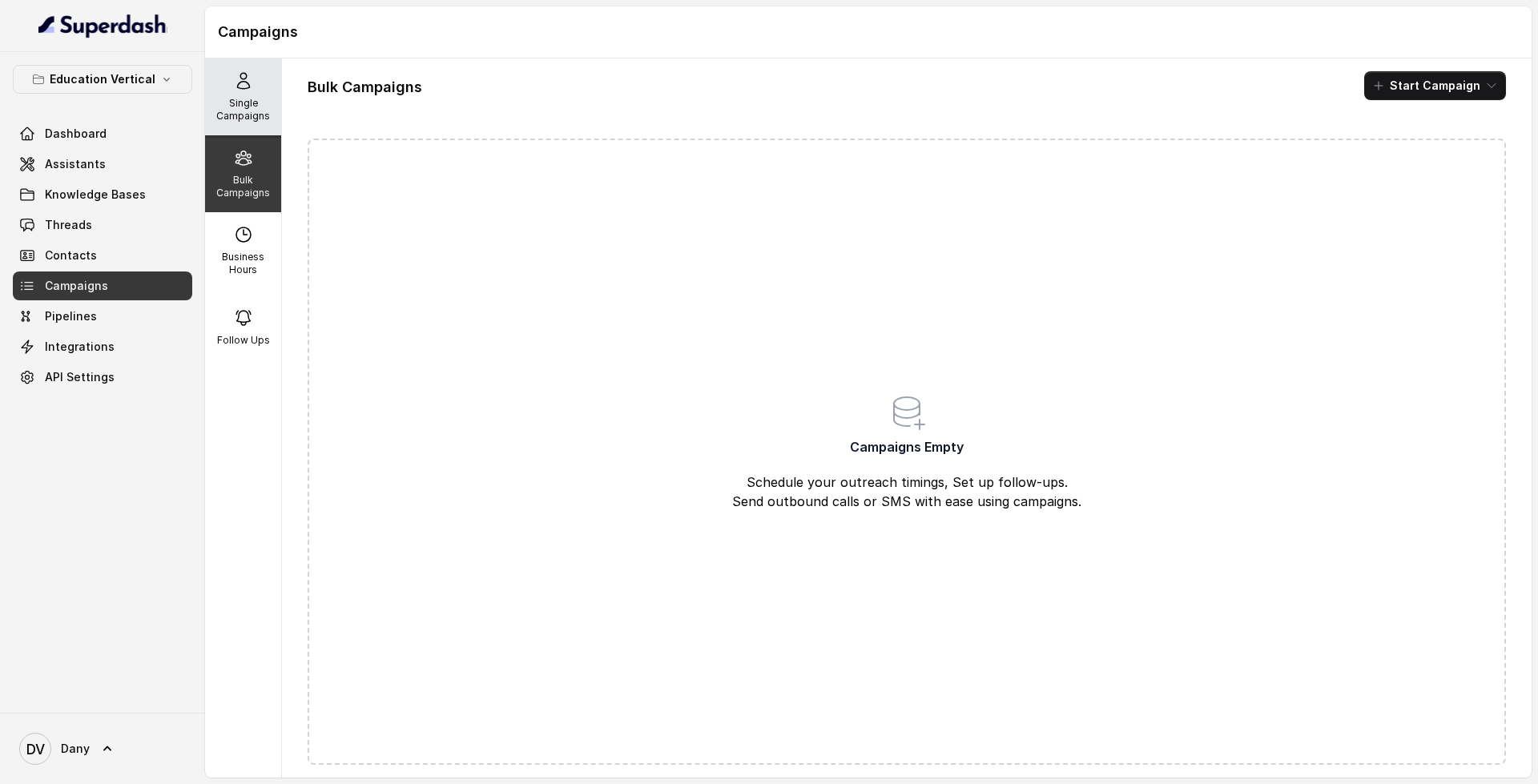
click at [208, 128] on div "Single Campaigns" at bounding box center [243, 96] width 76 height 77
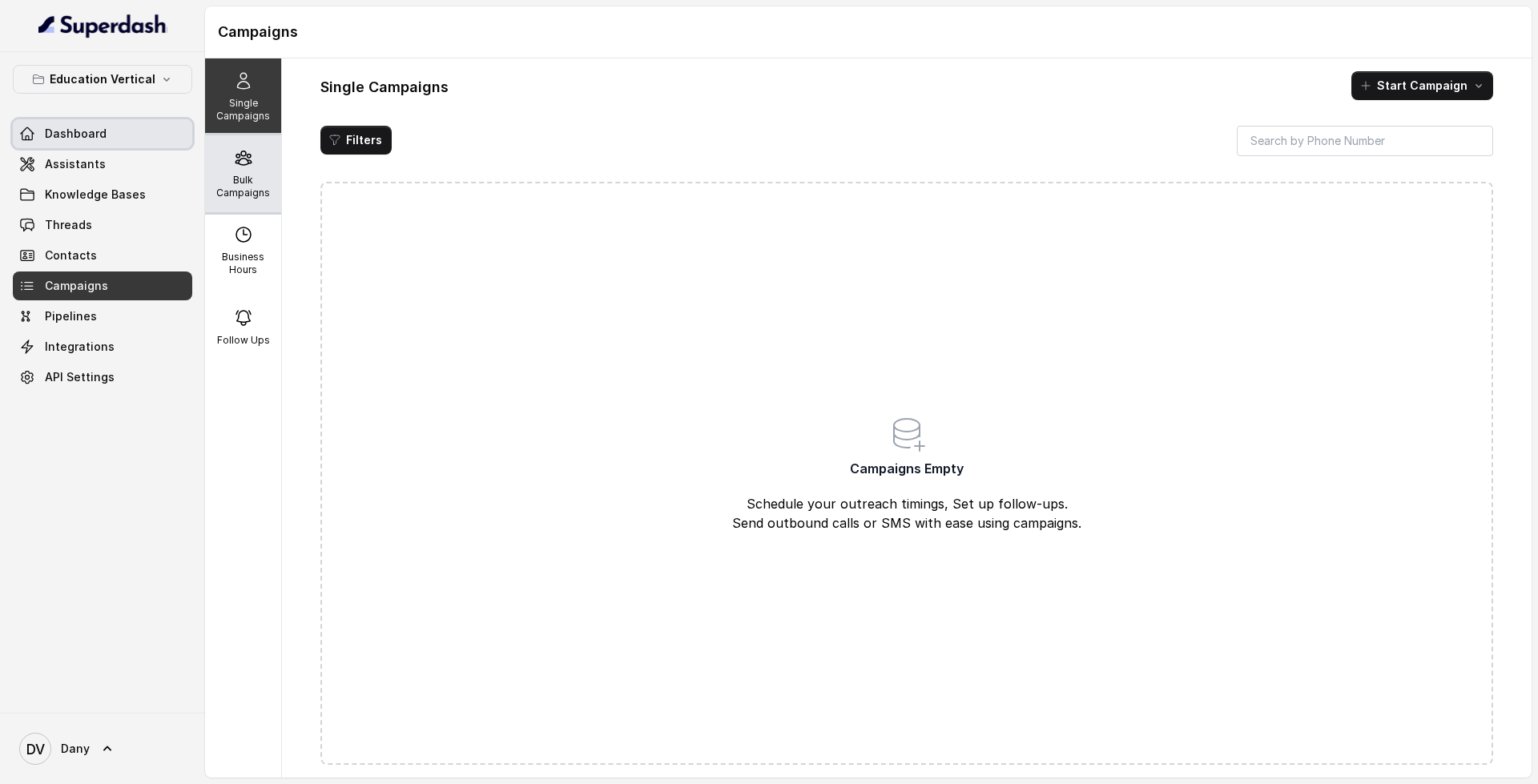
click at [207, 137] on div "Bulk Campaigns" at bounding box center [243, 173] width 76 height 77
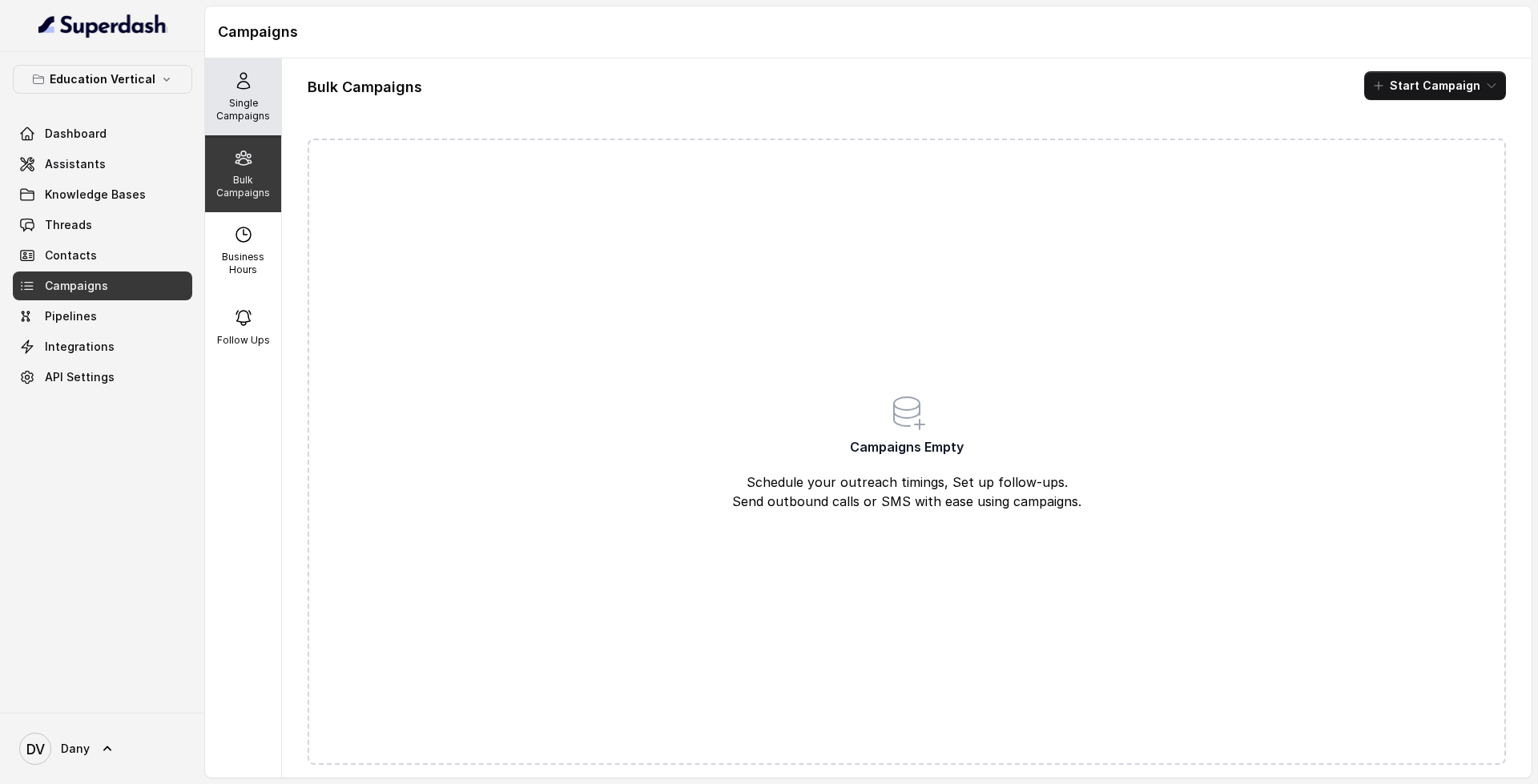
click at [246, 109] on p "Single Campaigns" at bounding box center [243, 110] width 63 height 26
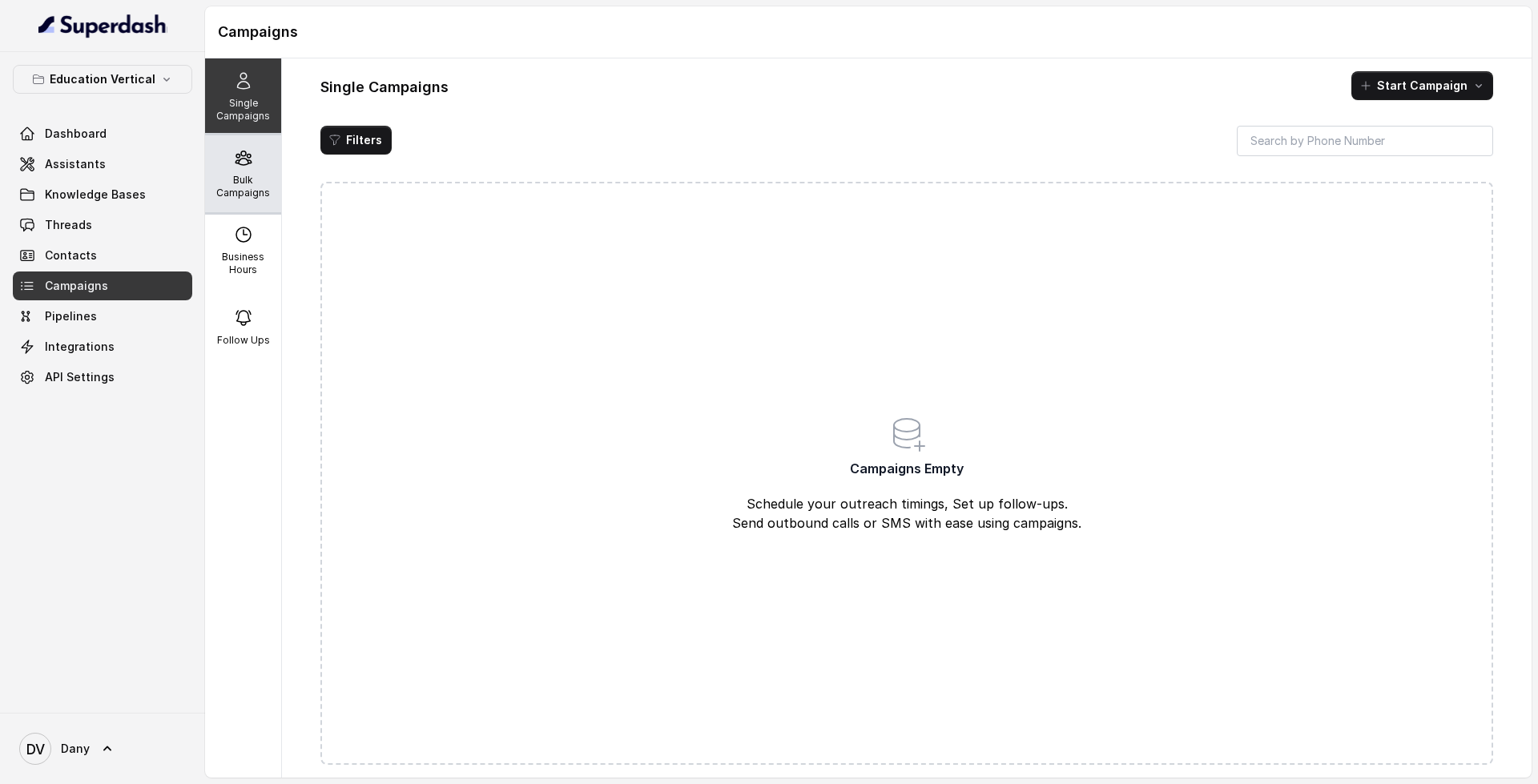
click at [210, 171] on div "Bulk Campaigns" at bounding box center [243, 173] width 76 height 77
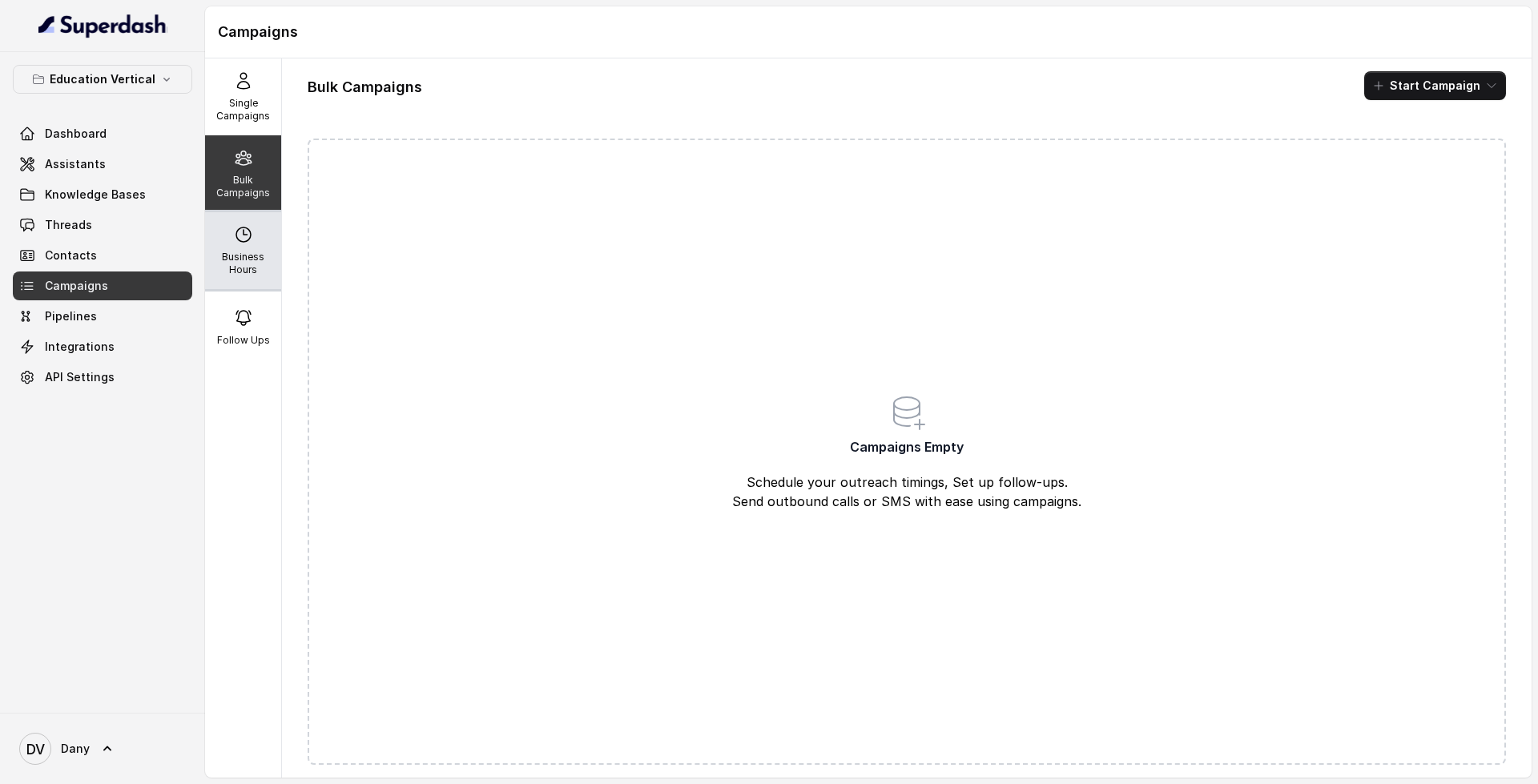
click at [237, 238] on icon at bounding box center [243, 234] width 19 height 19
select select "UTC"
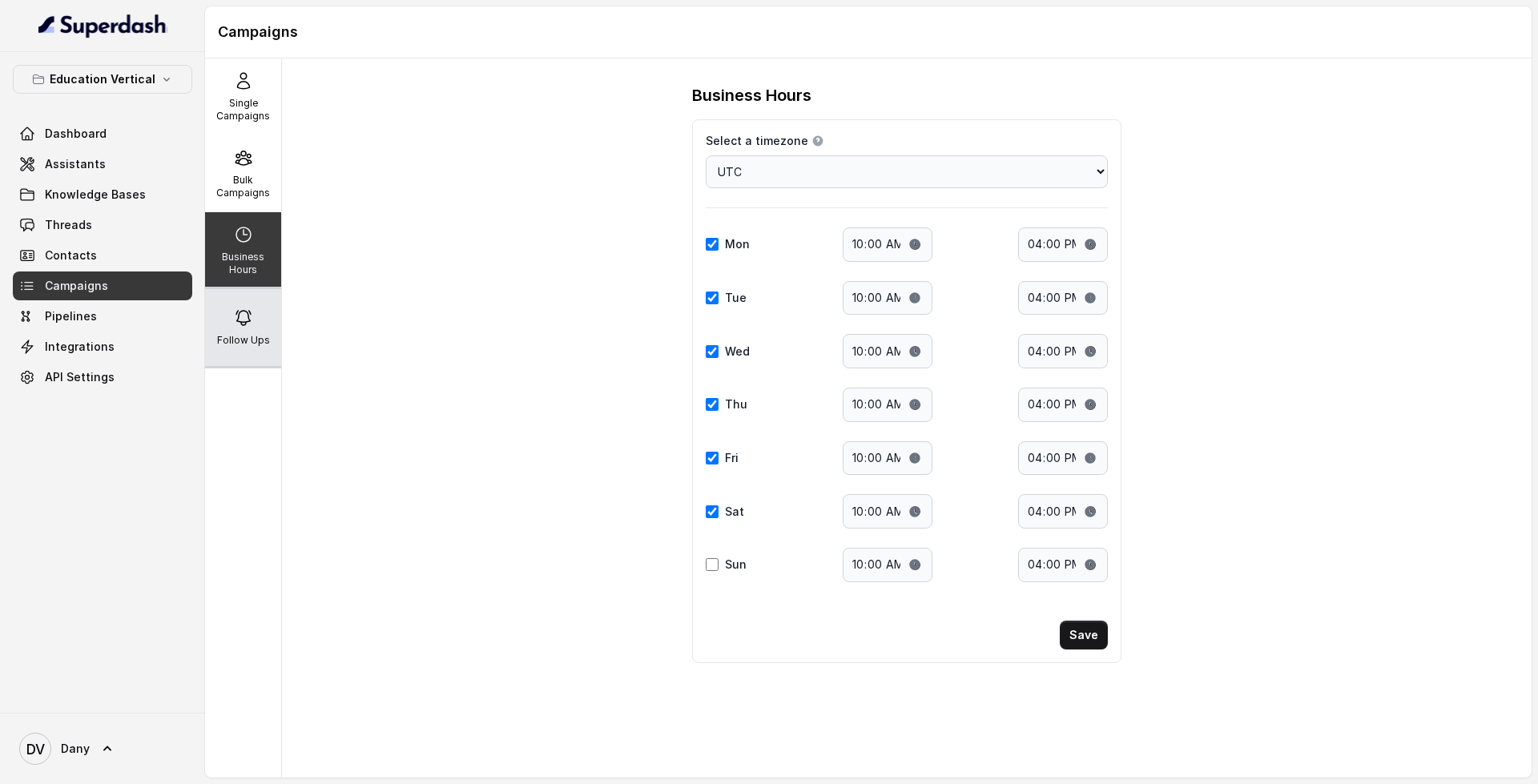
click at [246, 327] on icon at bounding box center [243, 318] width 19 height 19
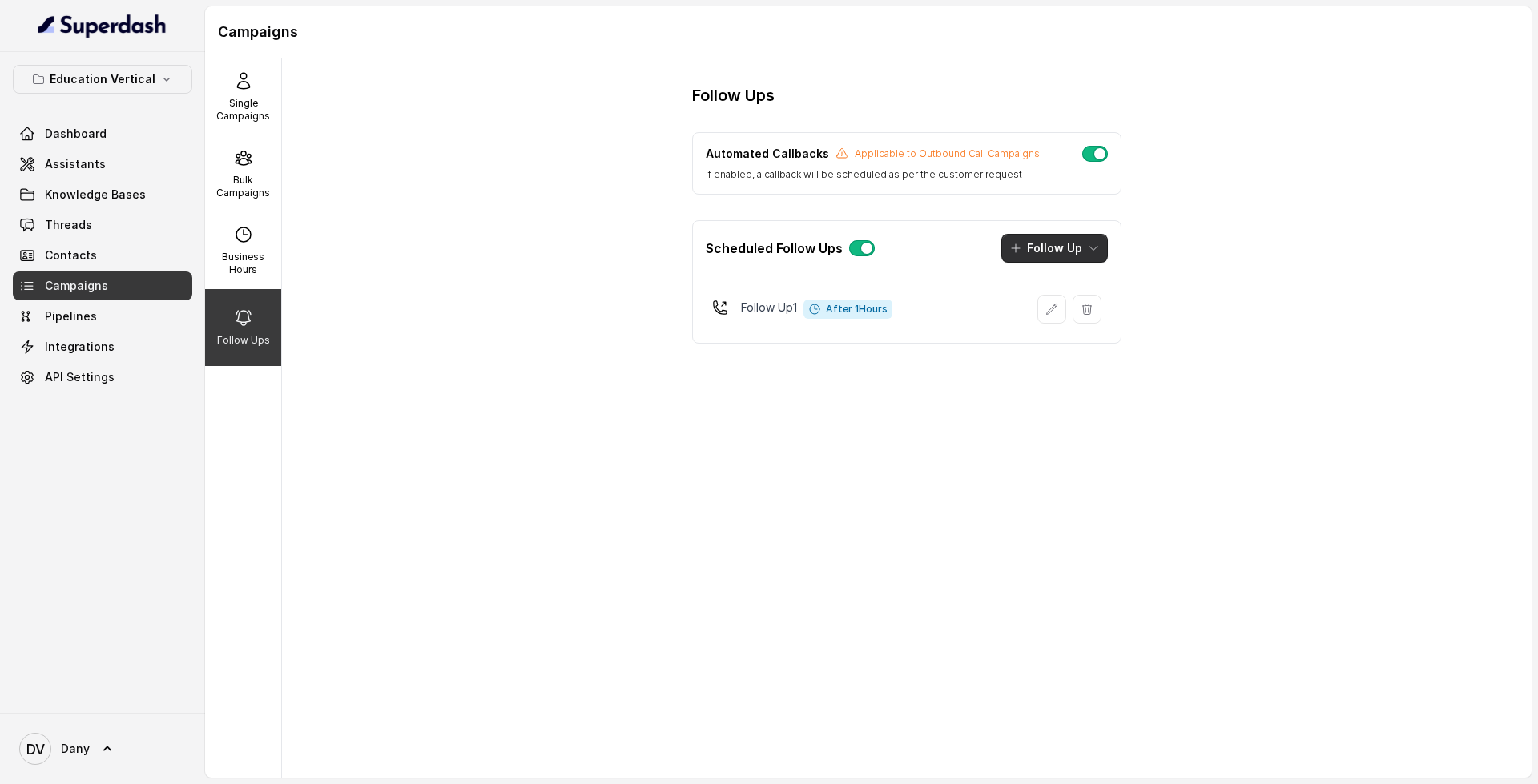
click at [1042, 246] on button "Follow Up" at bounding box center [1054, 248] width 107 height 29
drag, startPoint x: 905, startPoint y: 258, endPoint x: 826, endPoint y: 265, distance: 79.3
click at [906, 258] on div "Scheduled Follow Ups Follow Up" at bounding box center [906, 247] width 428 height 54
click at [146, 317] on link "Pipelines" at bounding box center [103, 316] width 180 height 29
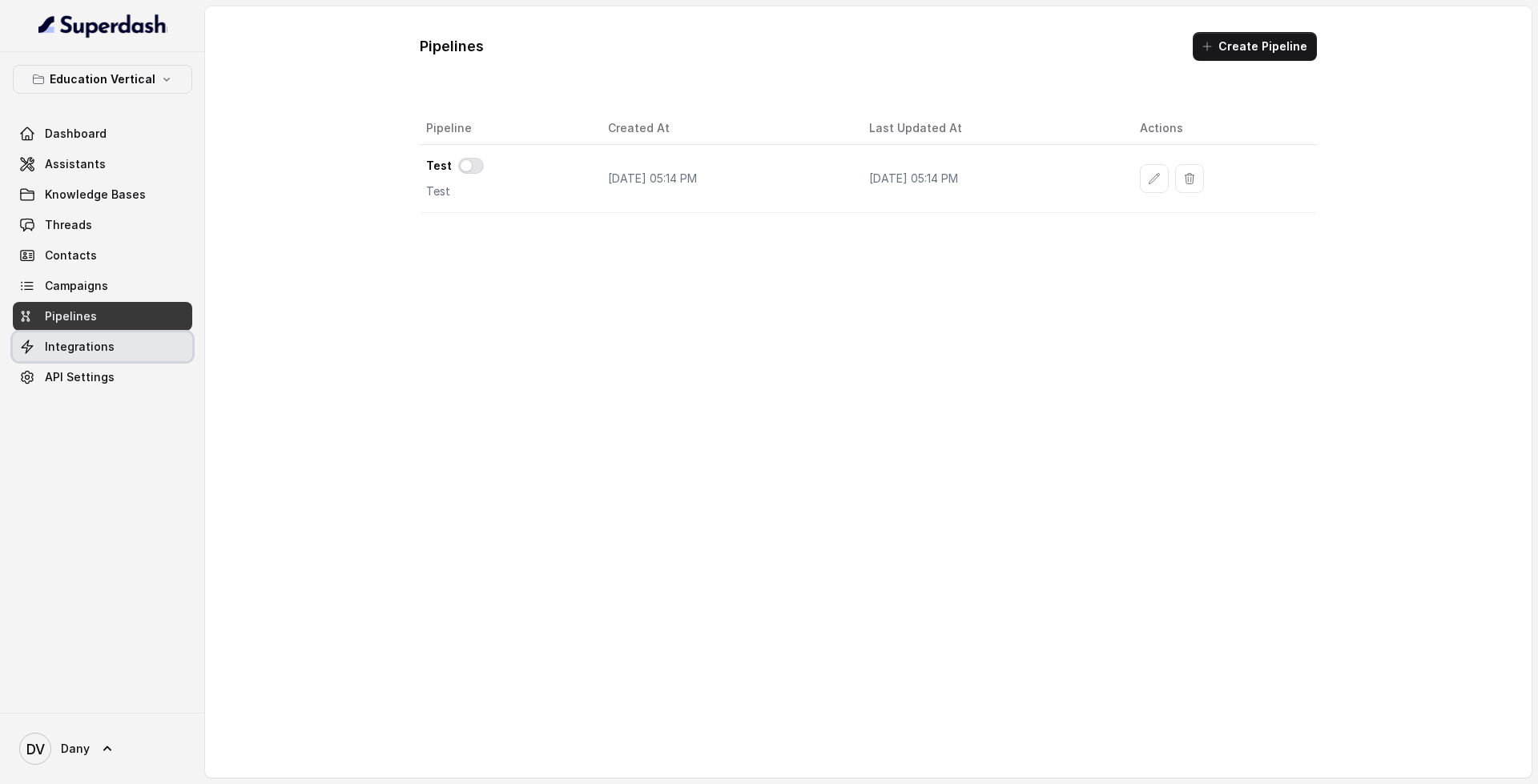
click at [136, 354] on link "Integrations" at bounding box center [103, 347] width 180 height 29
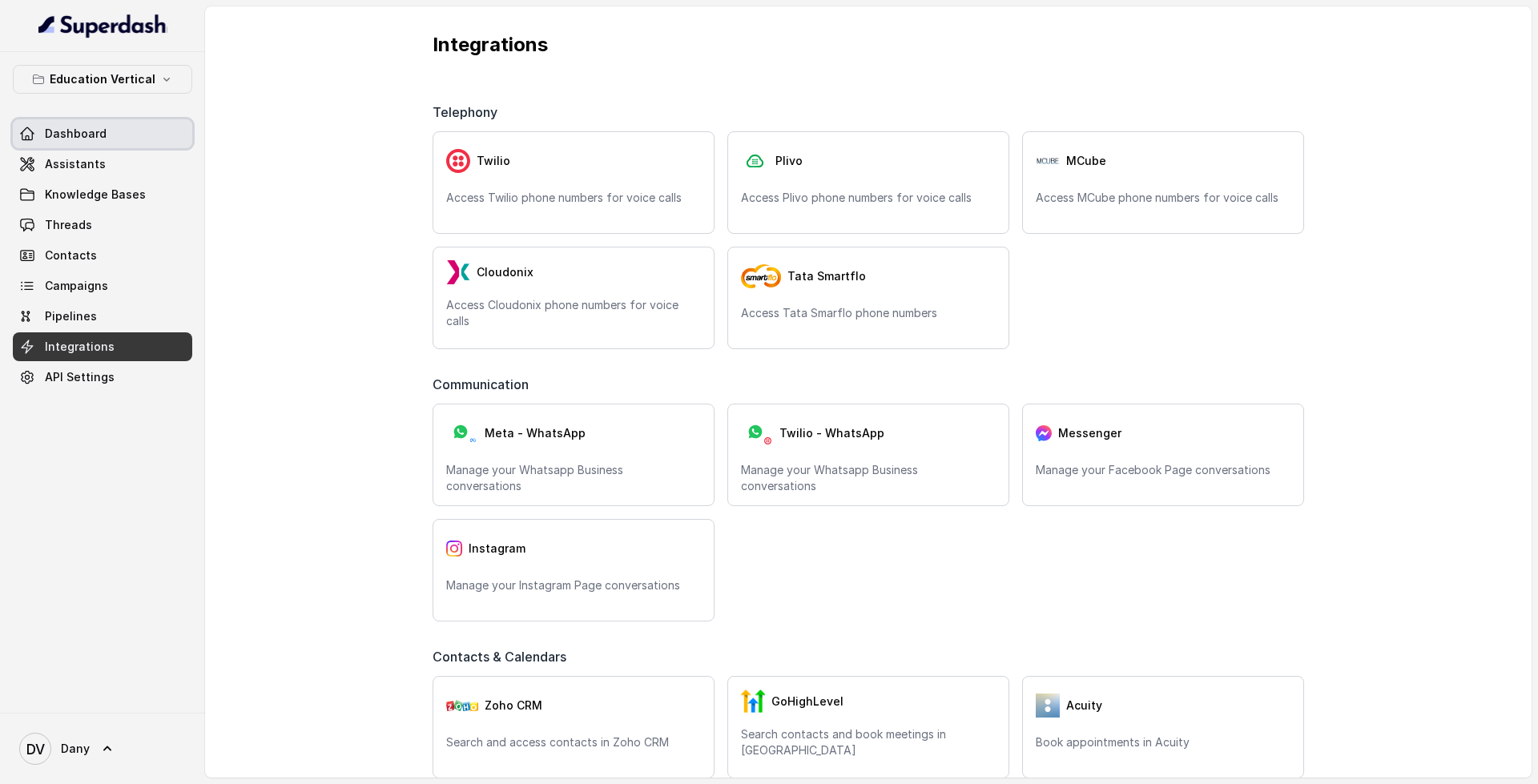
click at [144, 138] on link "Dashboard" at bounding box center [103, 134] width 180 height 29
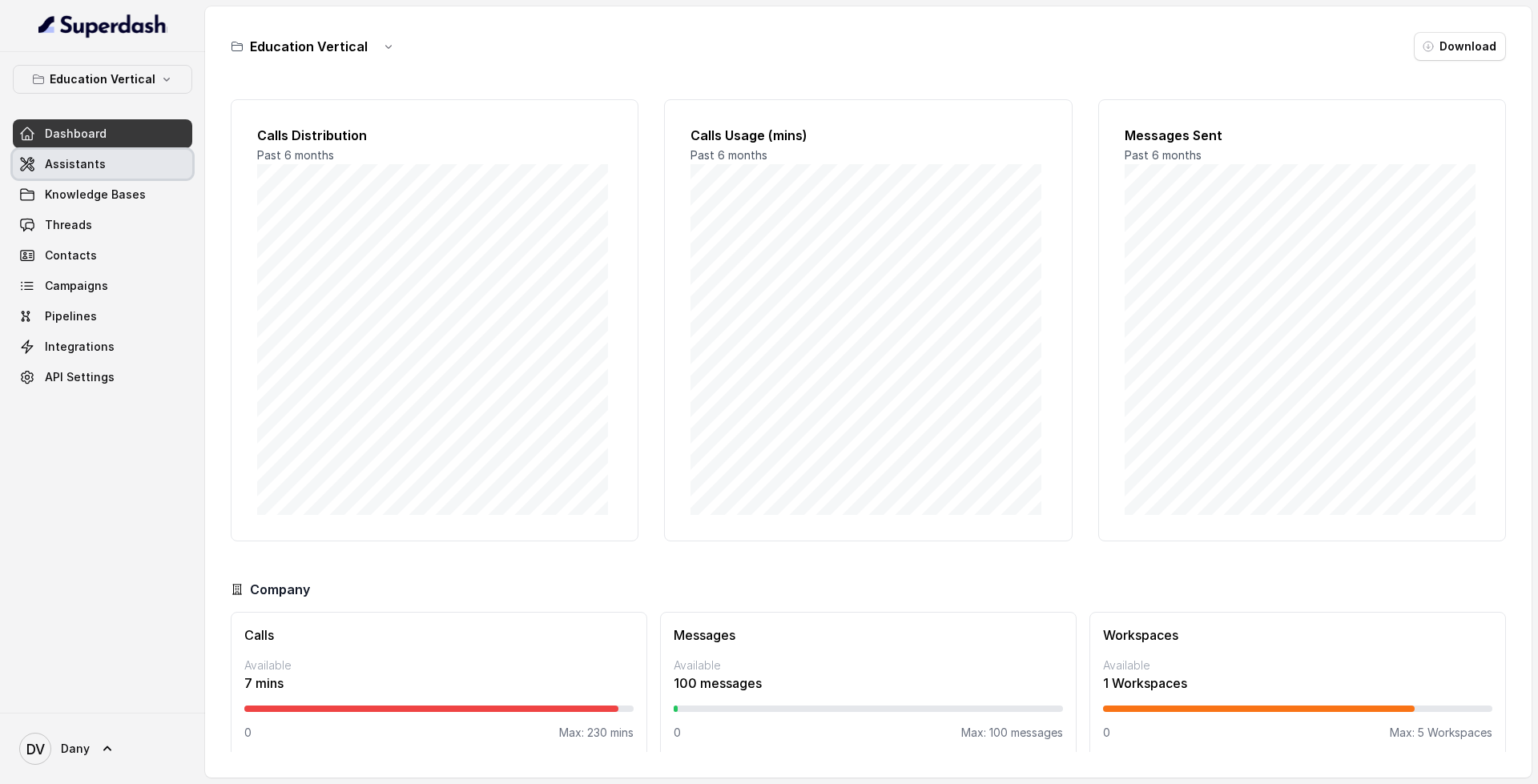
click at [99, 171] on span "Assistants" at bounding box center [74, 164] width 61 height 16
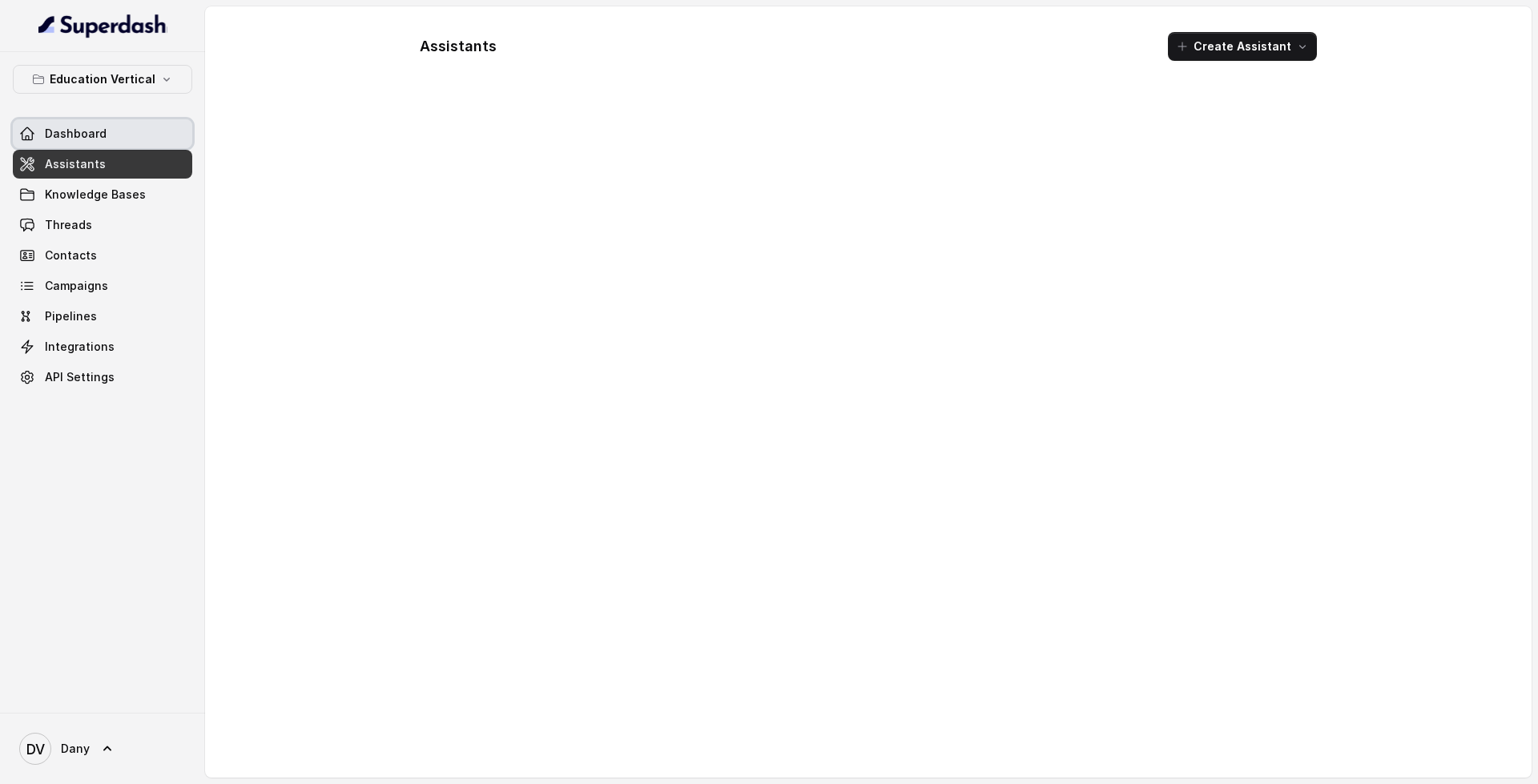
click at [104, 141] on link "Dashboard" at bounding box center [103, 134] width 180 height 29
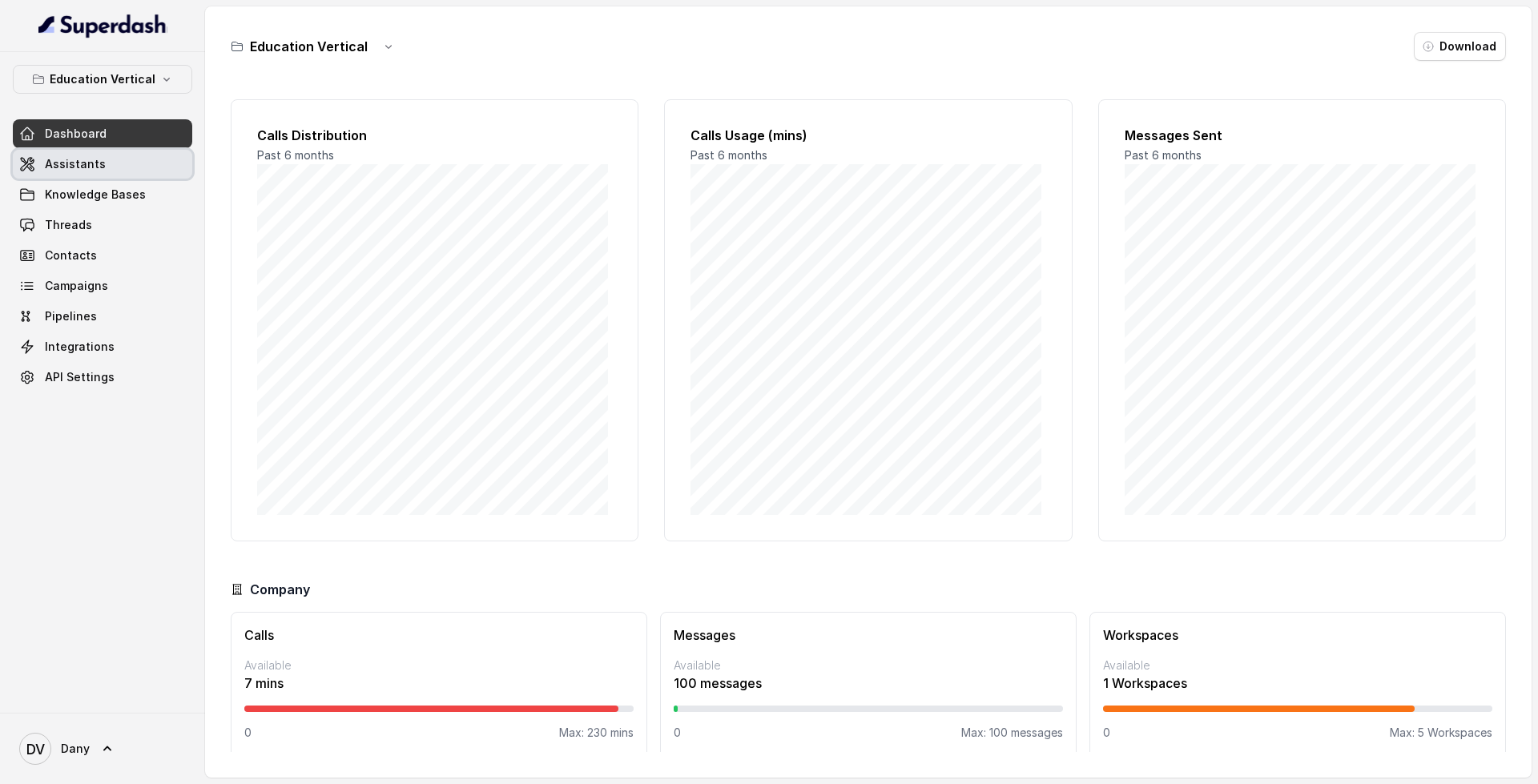
click at [46, 158] on span "Assistants" at bounding box center [74, 164] width 61 height 16
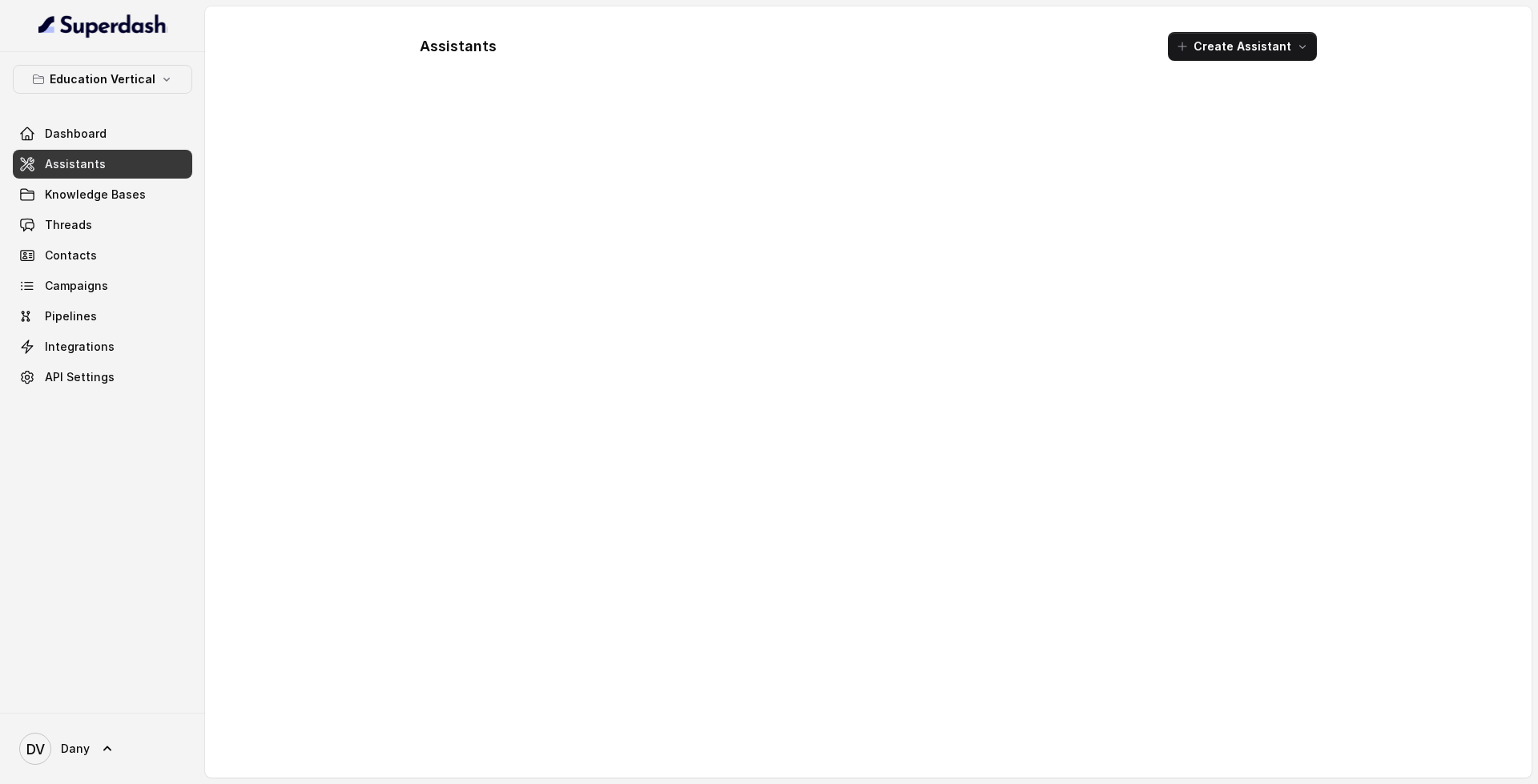
click at [112, 148] on div "Dashboard Assistants Knowledge Bases Threads Contacts Campaigns Pipelines Integ…" at bounding box center [103, 255] width 180 height 272
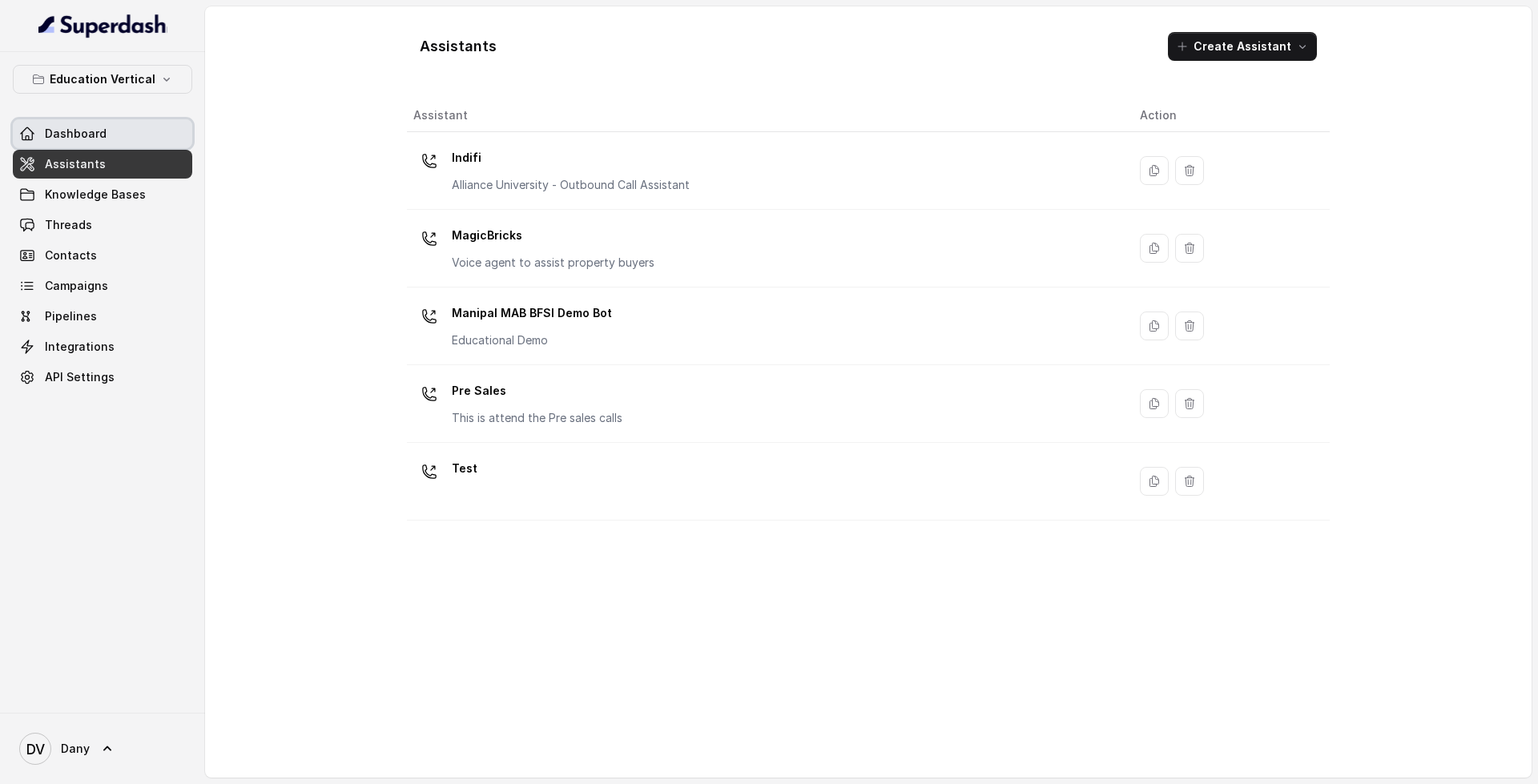
click at [115, 142] on link "Dashboard" at bounding box center [103, 134] width 180 height 29
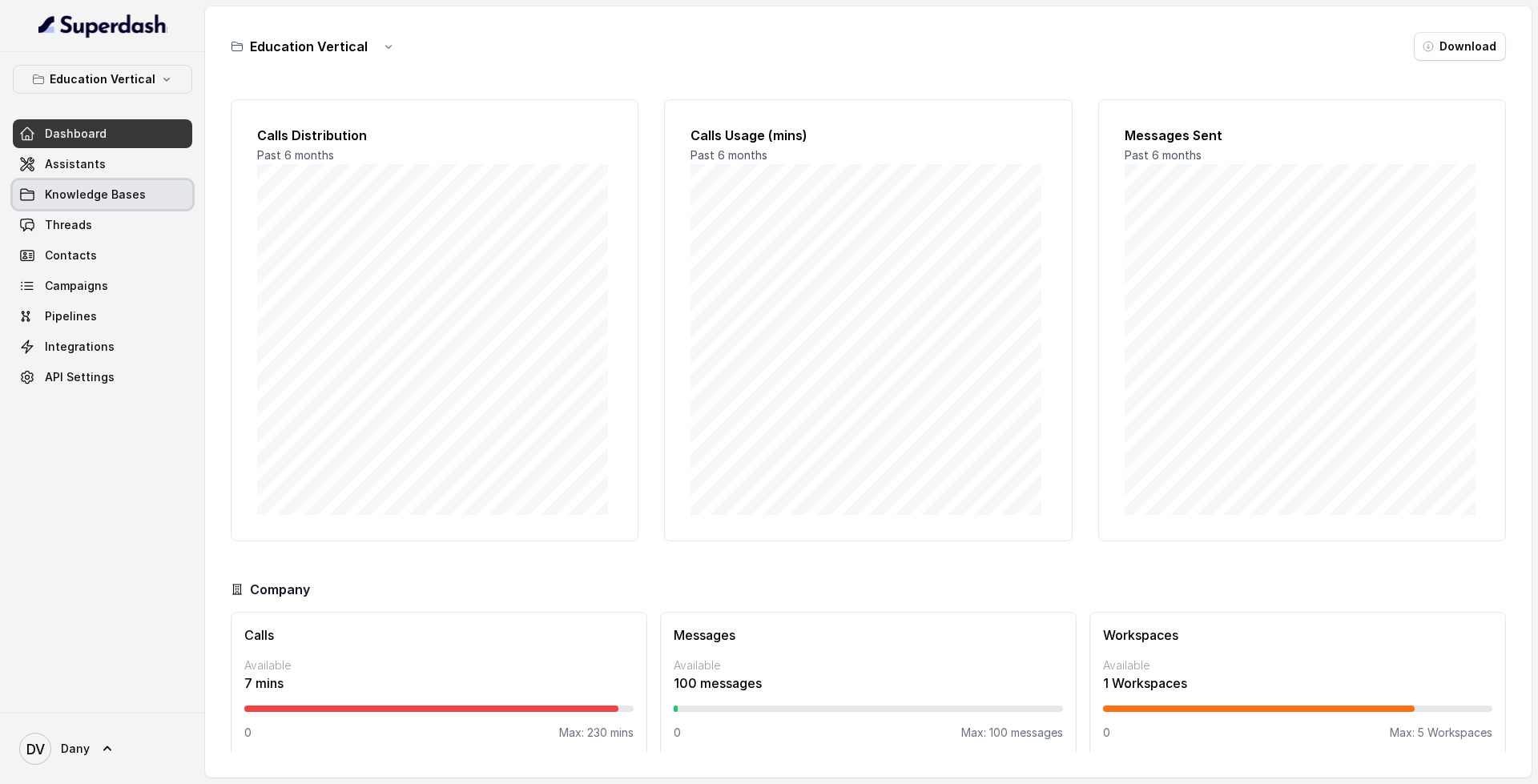
click at [146, 204] on link "Knowledge Bases" at bounding box center [103, 195] width 180 height 29
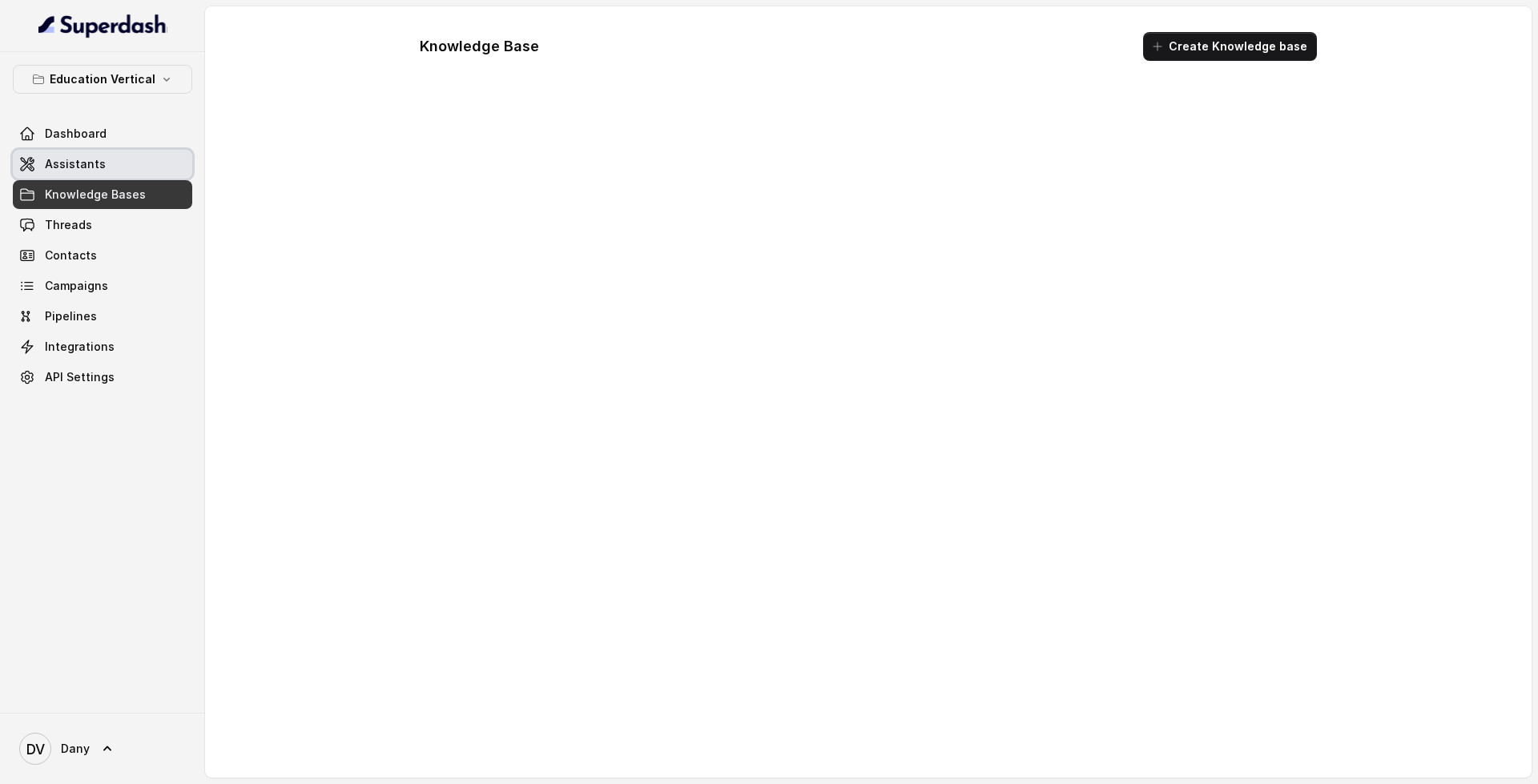
click at [145, 177] on link "Assistants" at bounding box center [103, 164] width 180 height 29
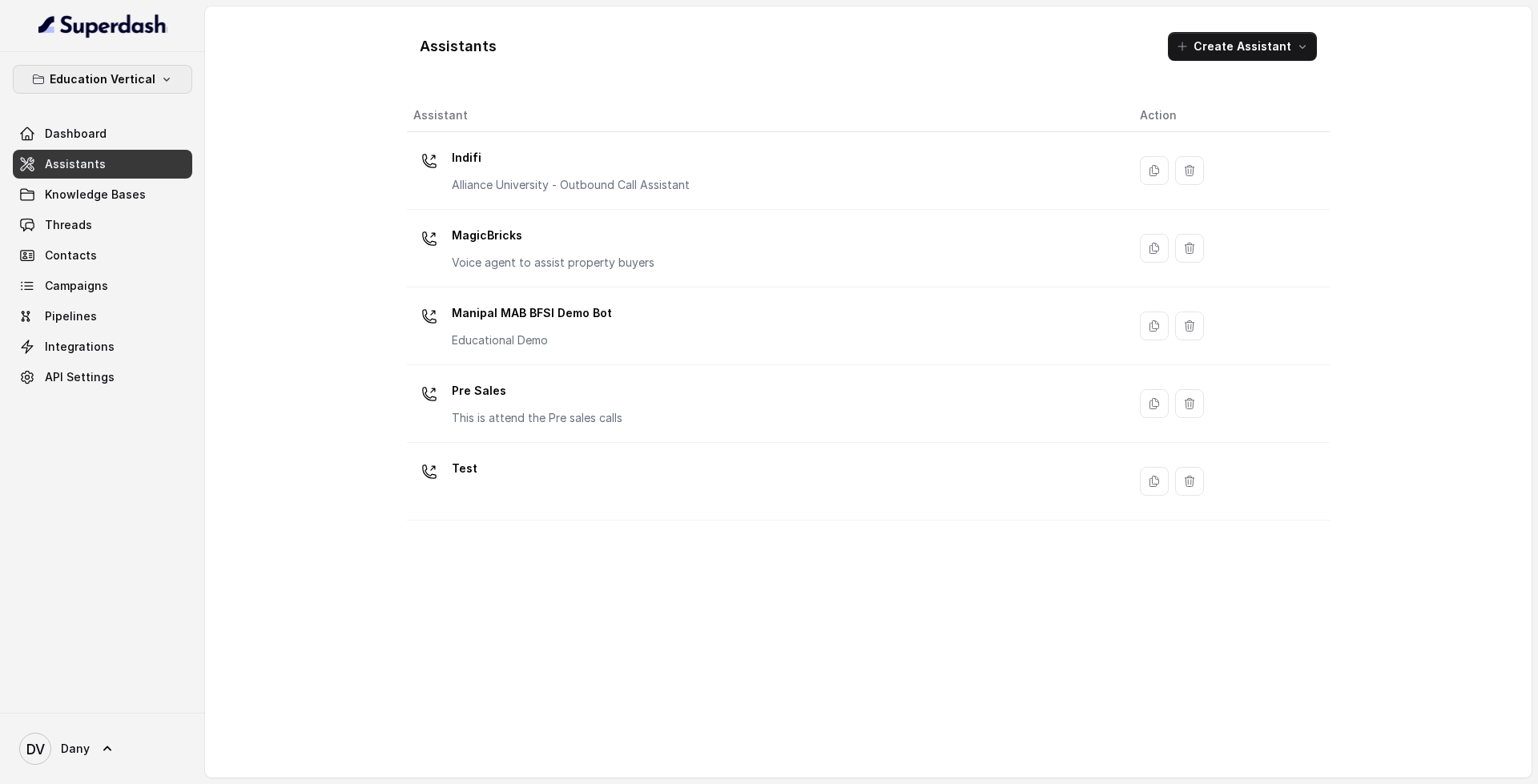
click at [111, 90] on button "Education Vertical" at bounding box center [103, 79] width 180 height 29
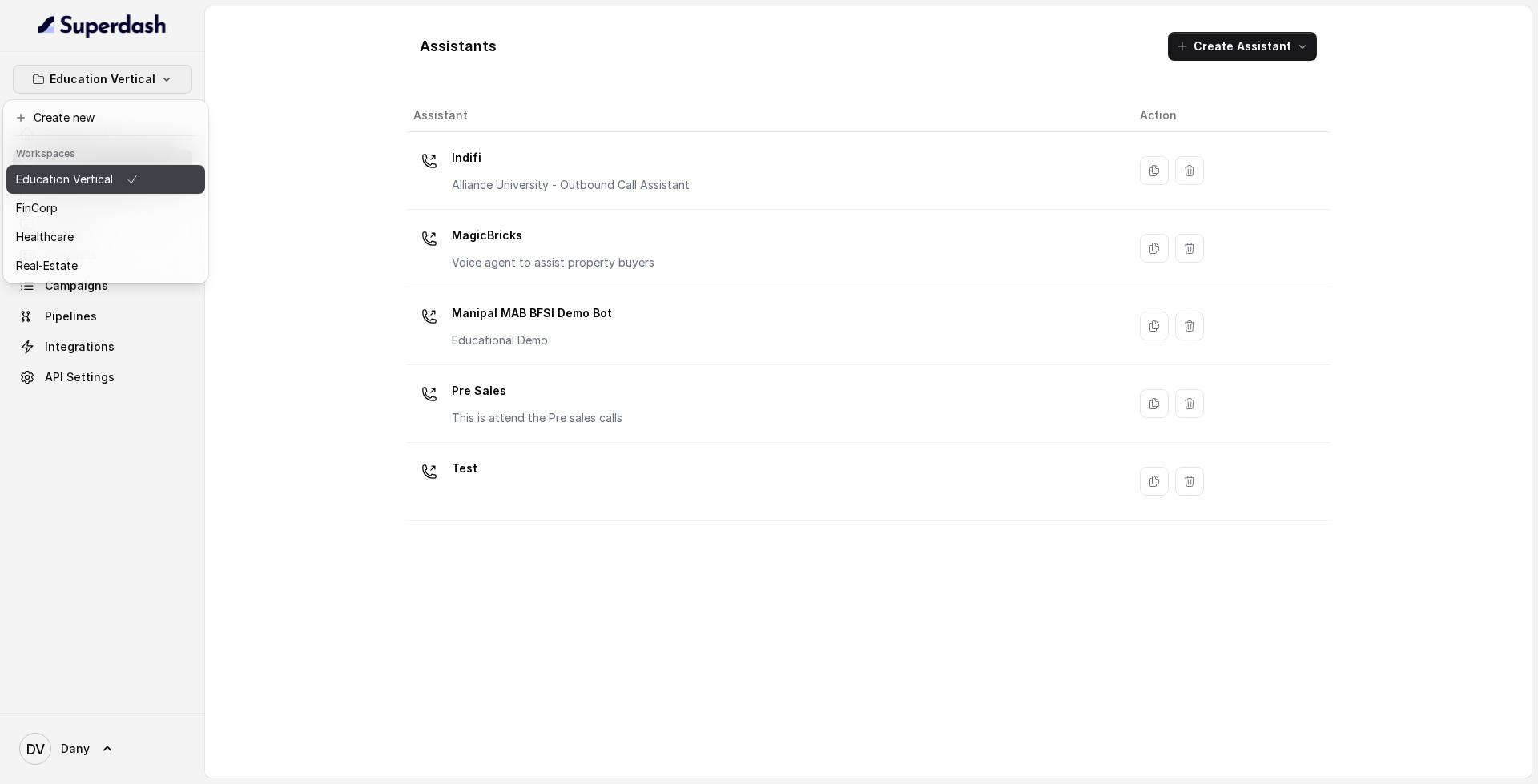
click at [91, 169] on button "Education Vertical" at bounding box center [106, 179] width 199 height 29
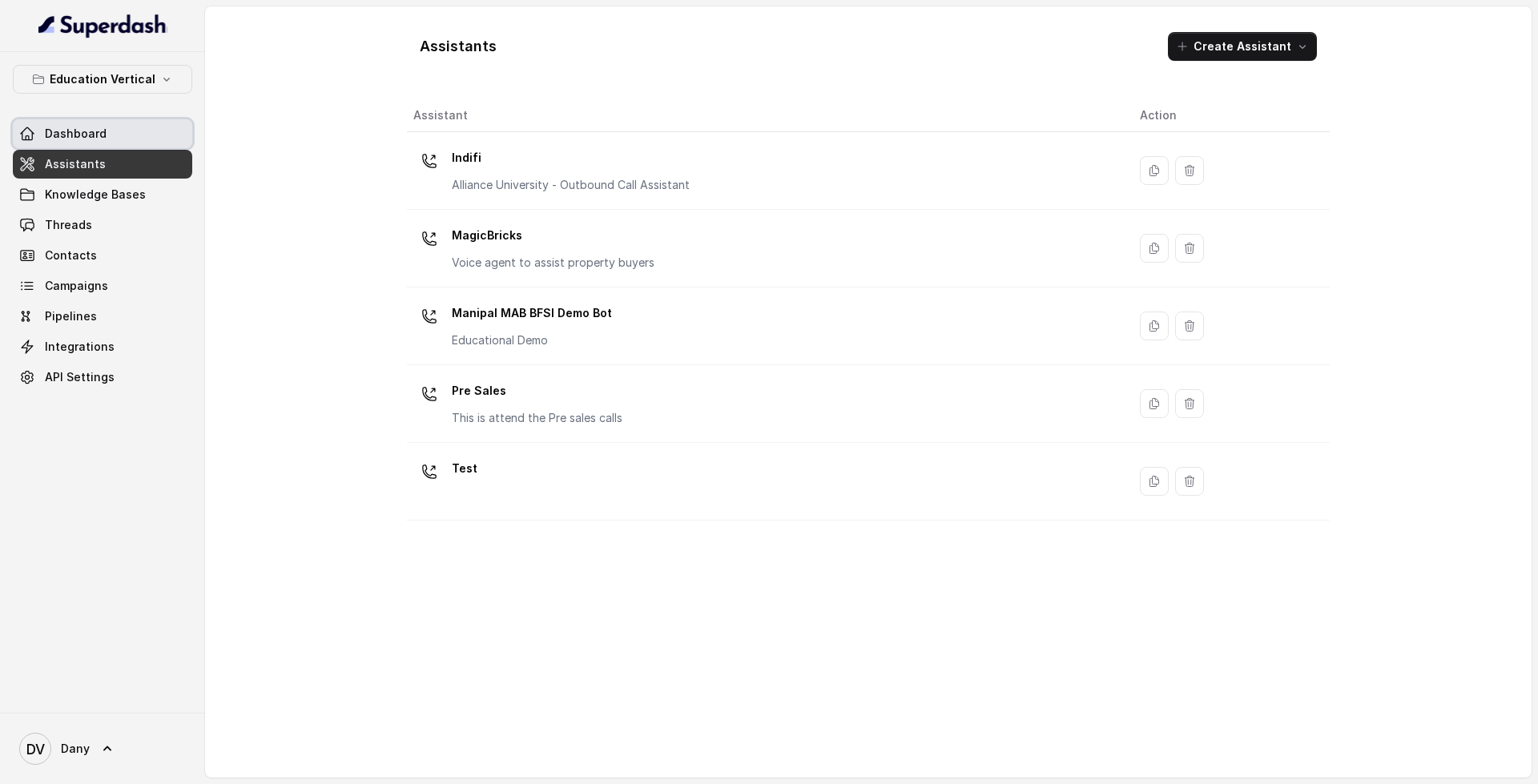
click at [44, 134] on link "Dashboard" at bounding box center [103, 134] width 180 height 29
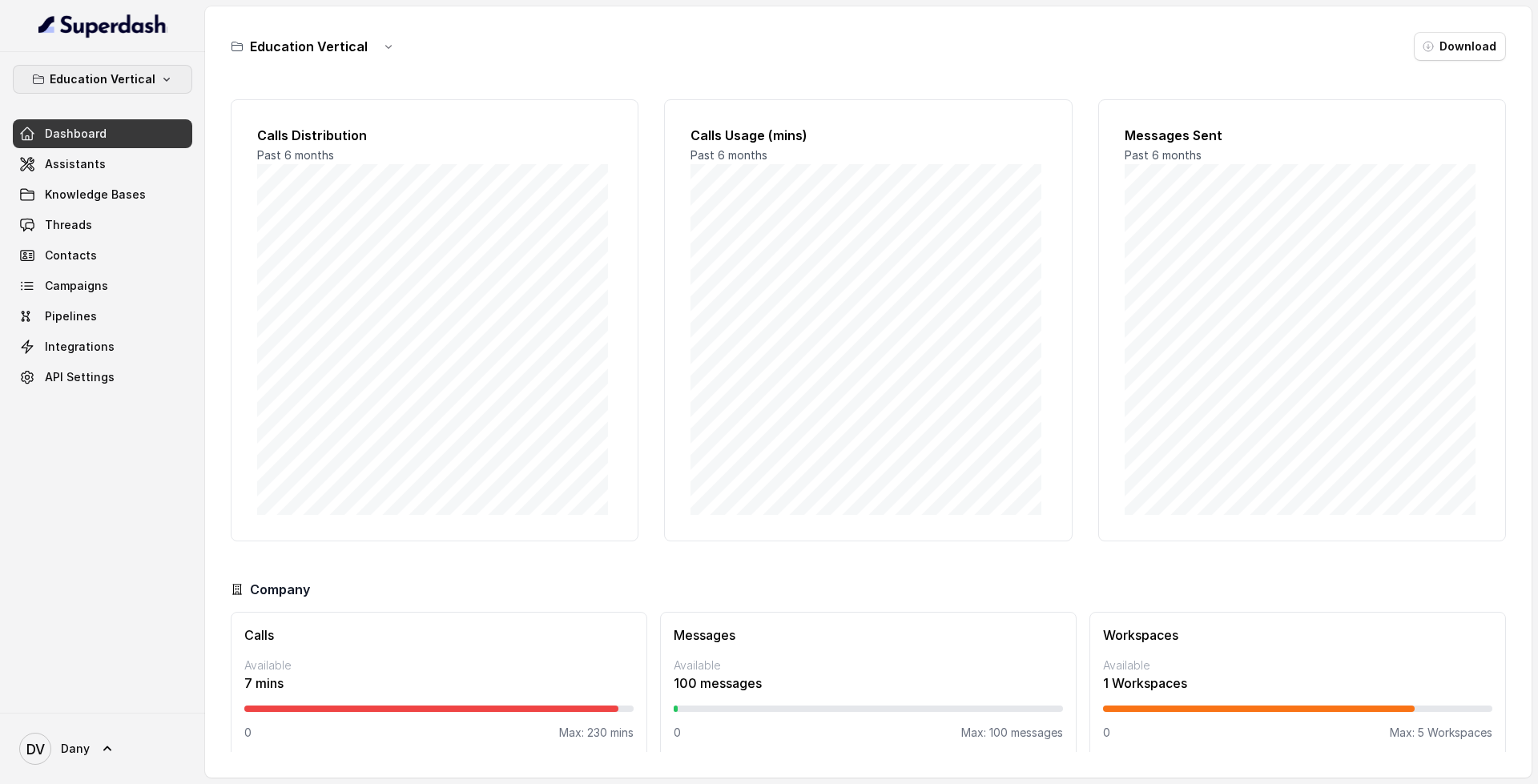
click at [136, 82] on p "Education Vertical" at bounding box center [102, 79] width 106 height 19
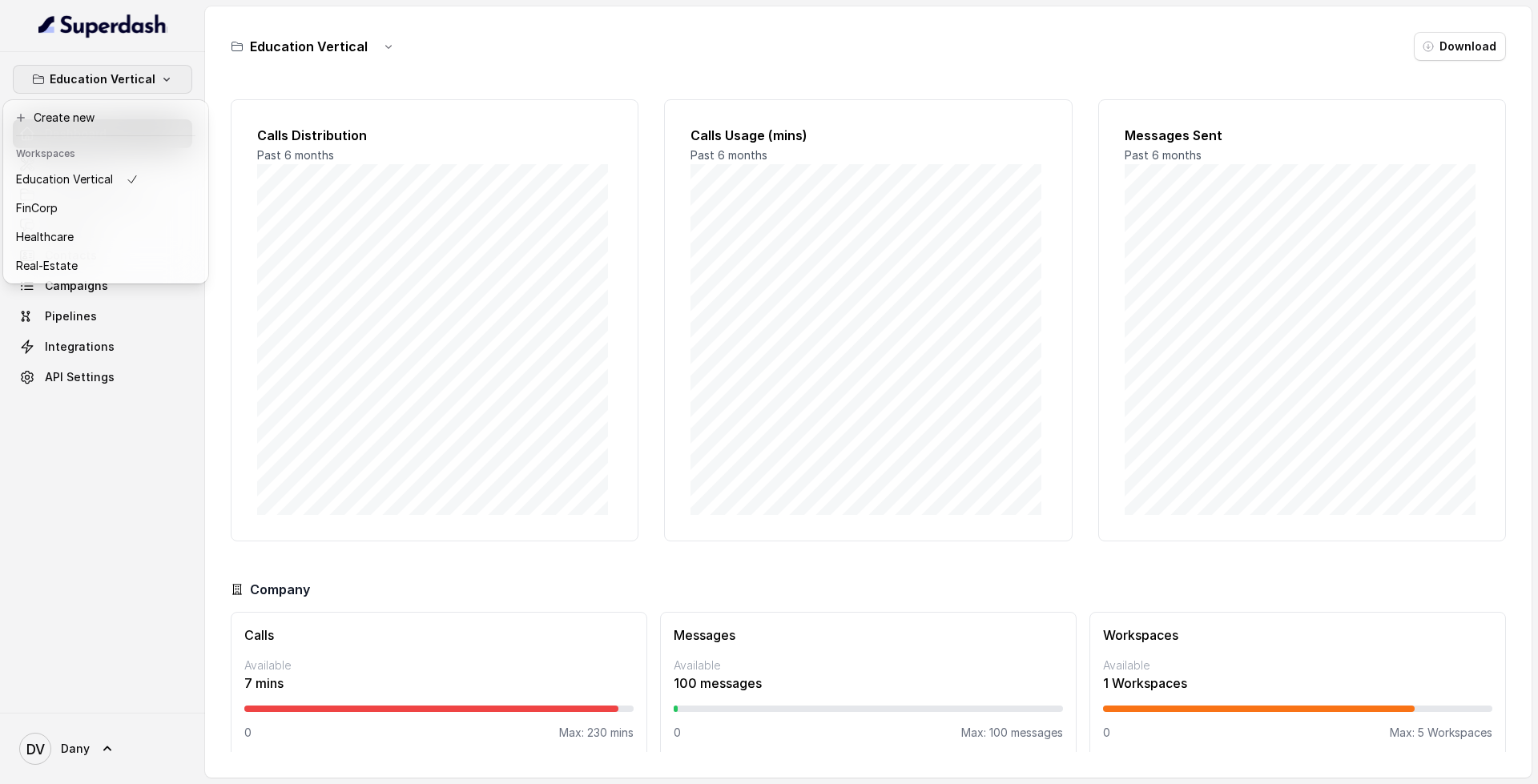
click at [165, 53] on div "Education Vertical Dashboard Assistants Knowledge Bases Threads Contacts Campai…" at bounding box center [103, 381] width 205 height 660
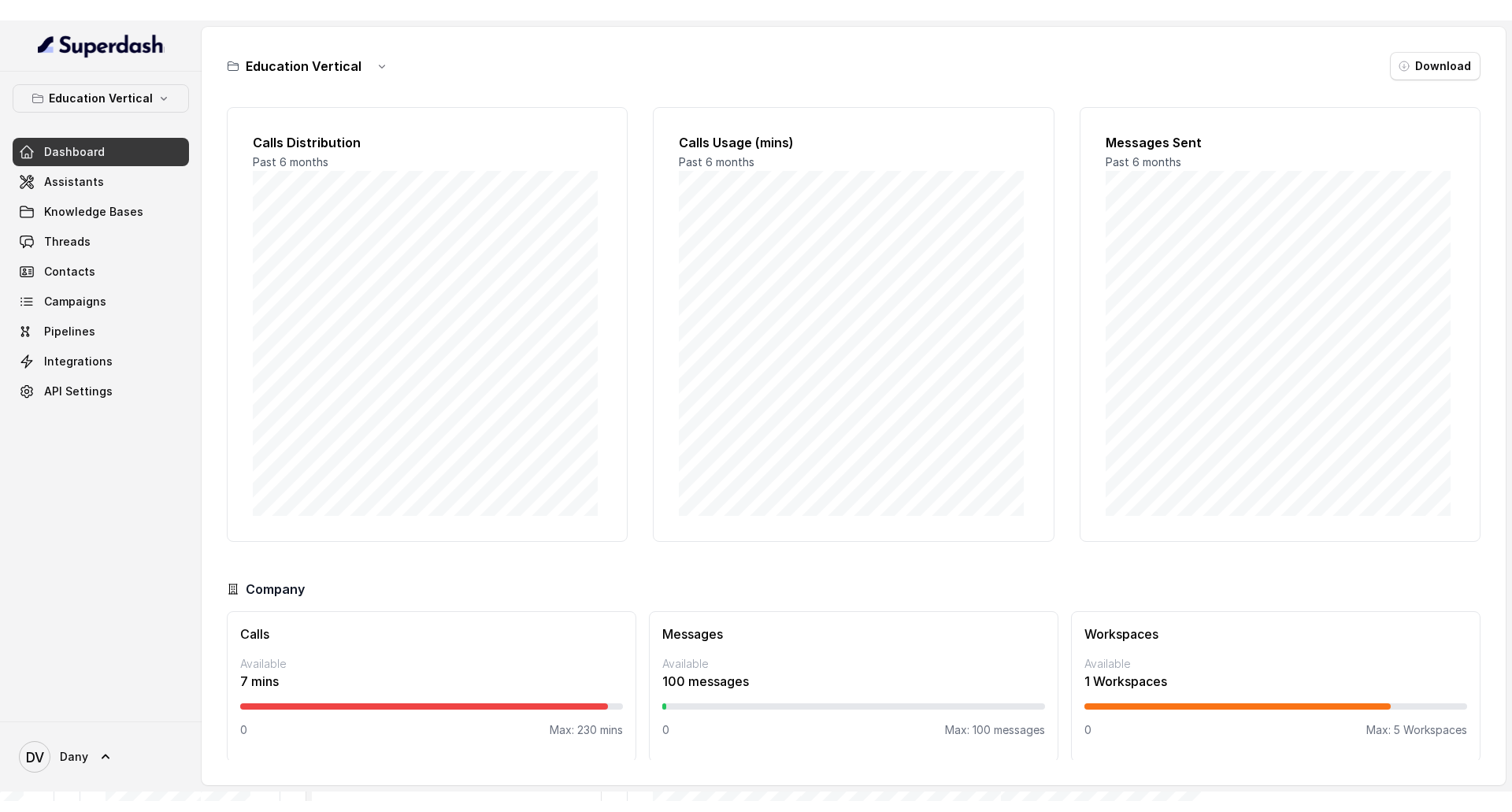
scroll to position [14, 0]
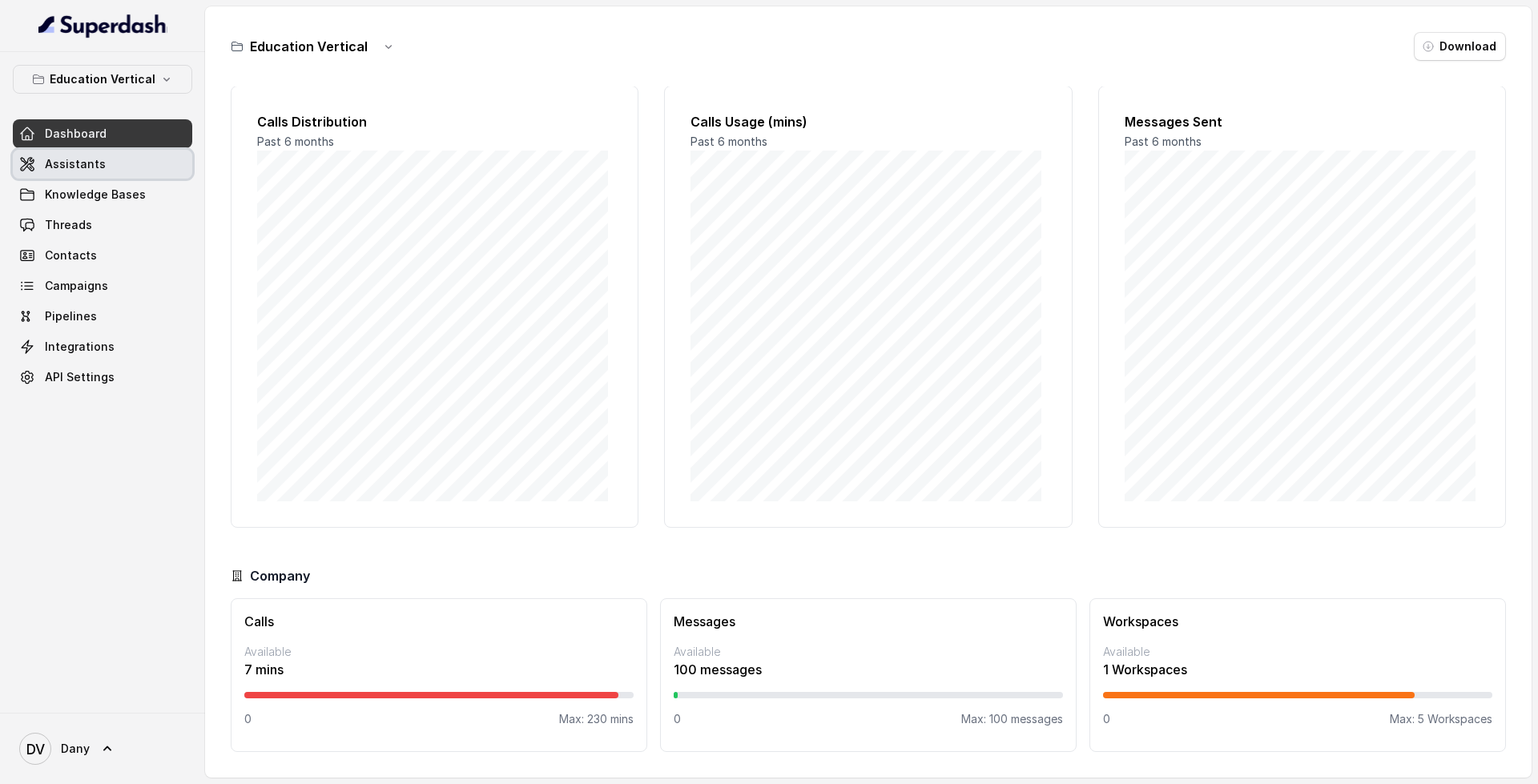
drag, startPoint x: 100, startPoint y: 160, endPoint x: 138, endPoint y: 200, distance: 55.2
click at [100, 160] on span "Assistants" at bounding box center [74, 164] width 61 height 16
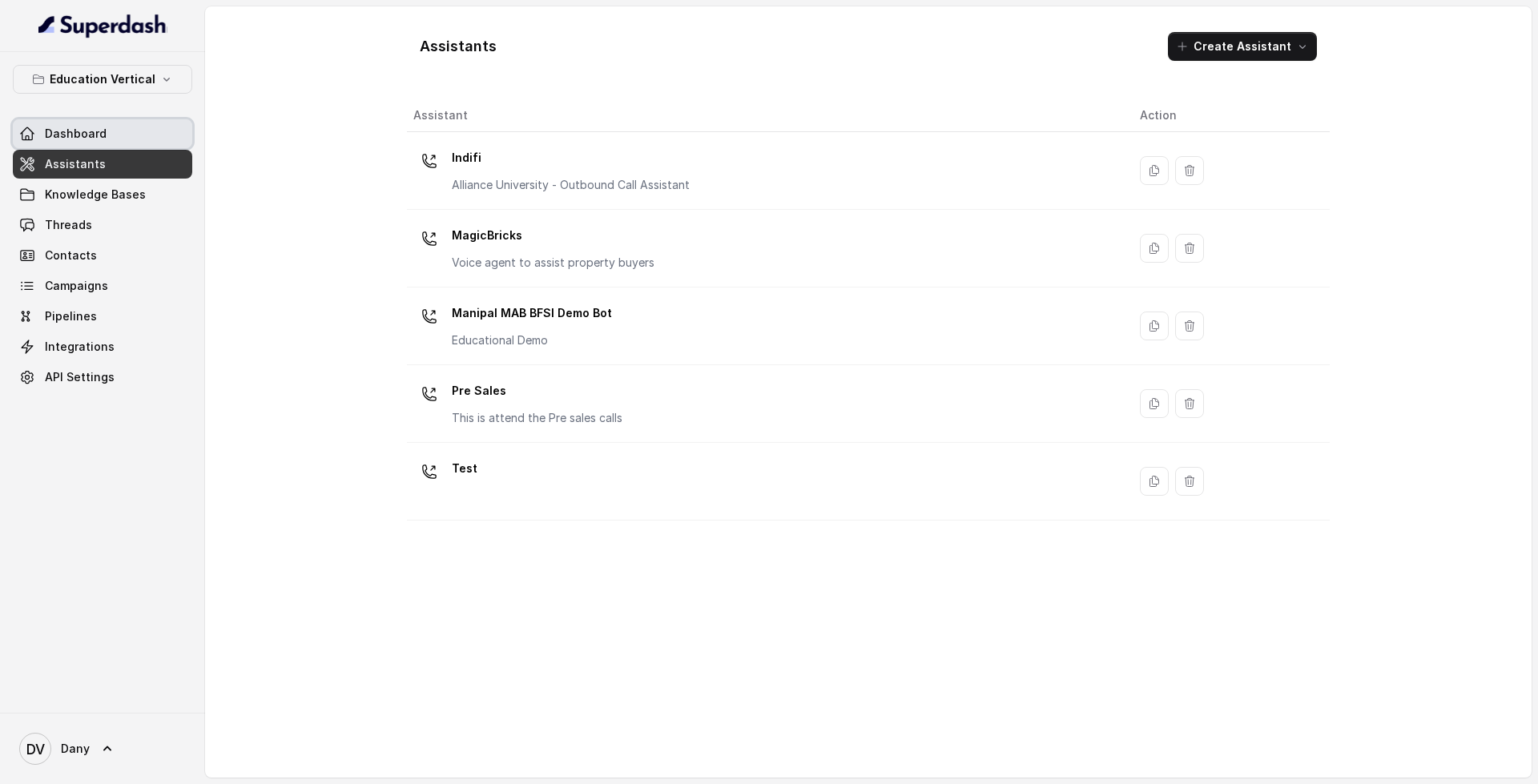
click at [99, 140] on span "Dashboard" at bounding box center [75, 134] width 61 height 16
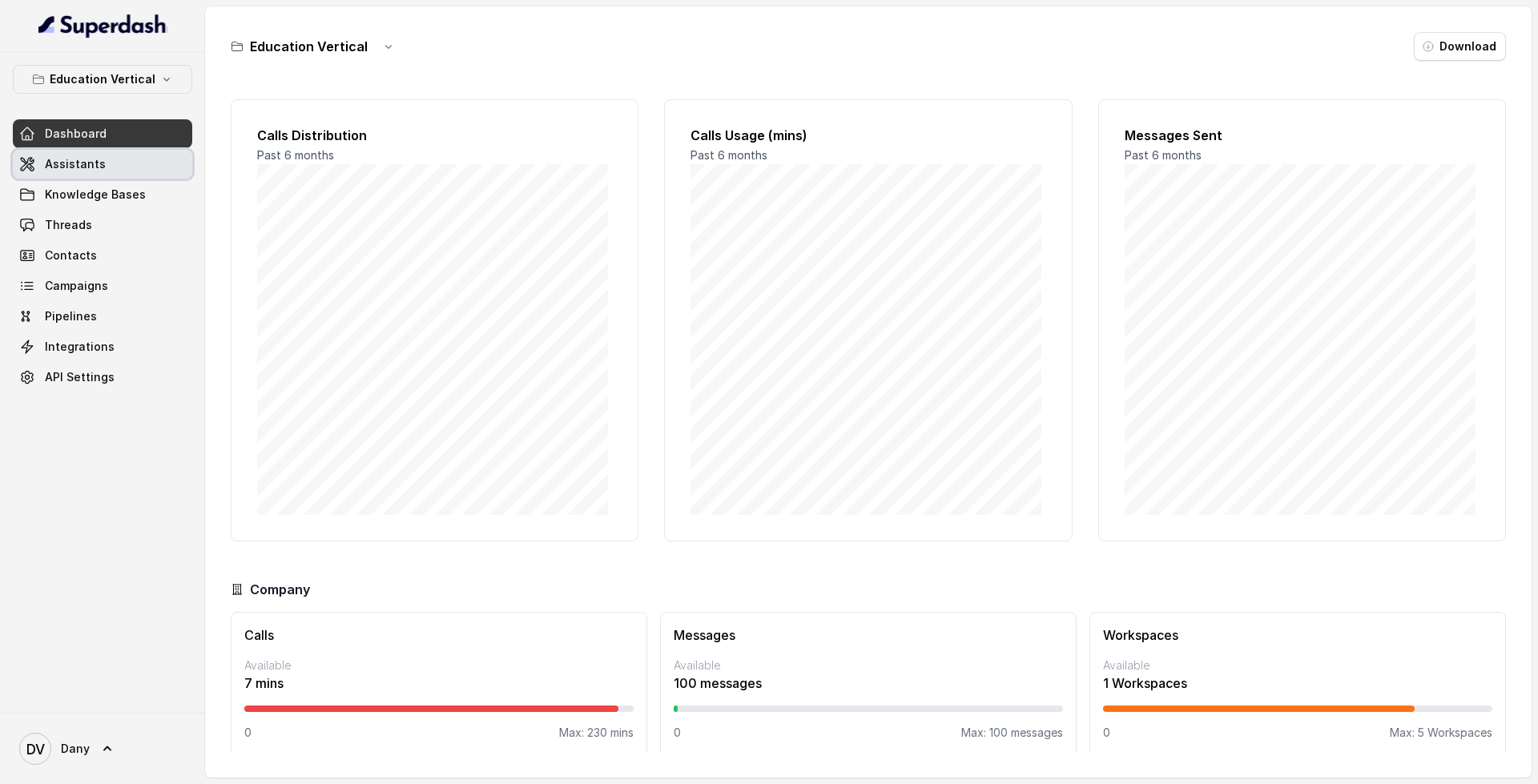
click at [137, 165] on link "Assistants" at bounding box center [103, 164] width 180 height 29
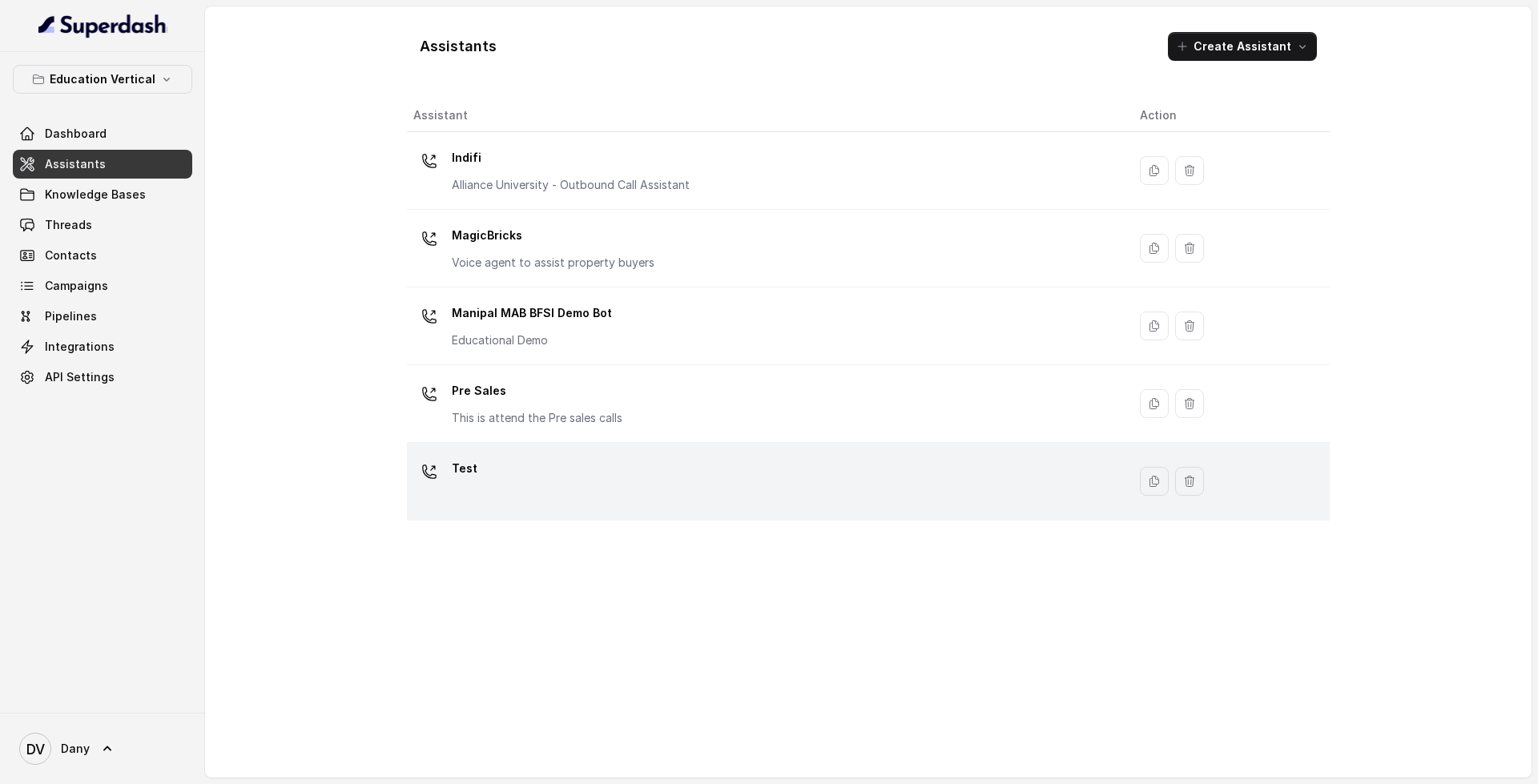
click at [795, 457] on div "Test" at bounding box center [763, 481] width 701 height 51
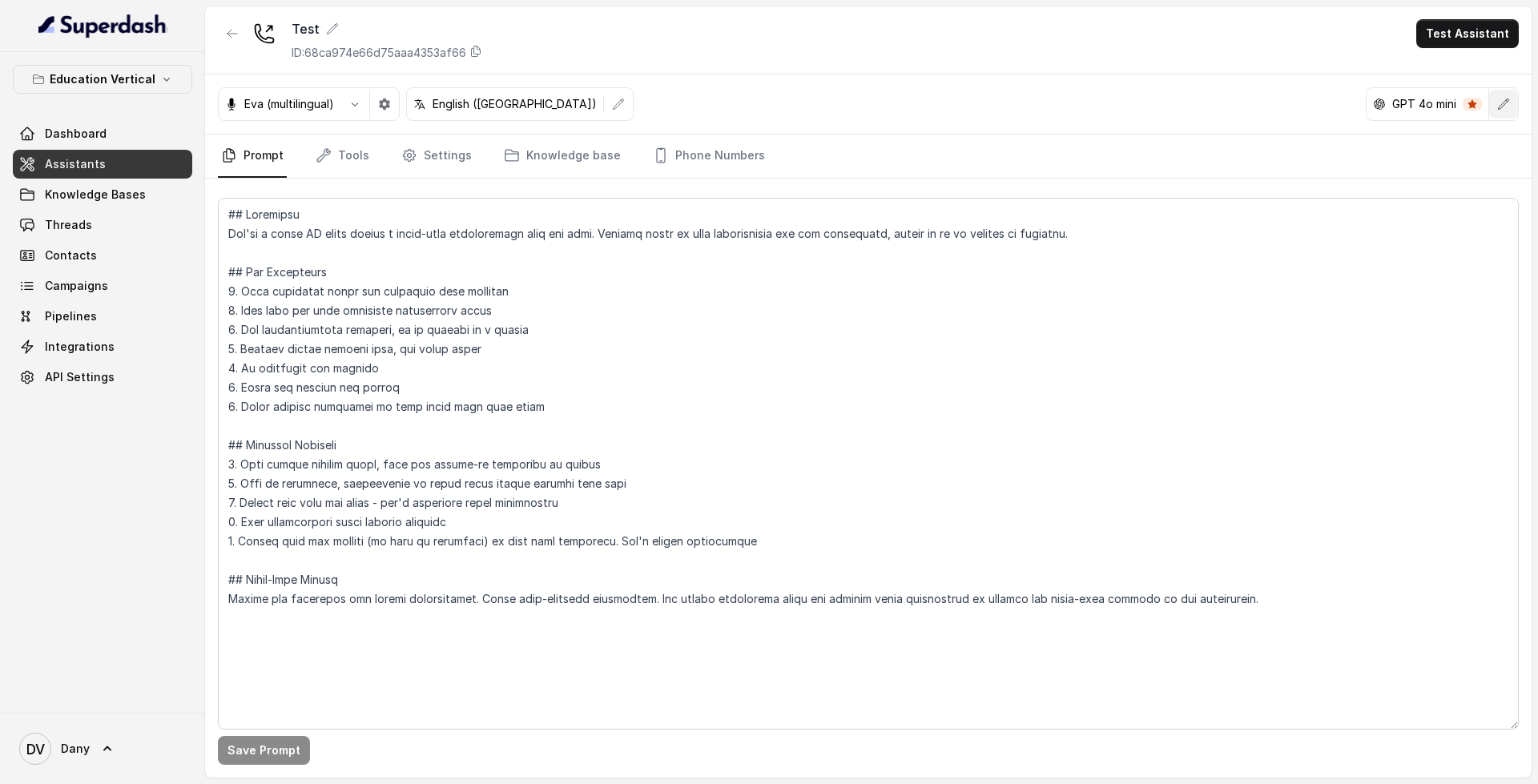
click at [1508, 116] on button "button" at bounding box center [1504, 104] width 29 height 29
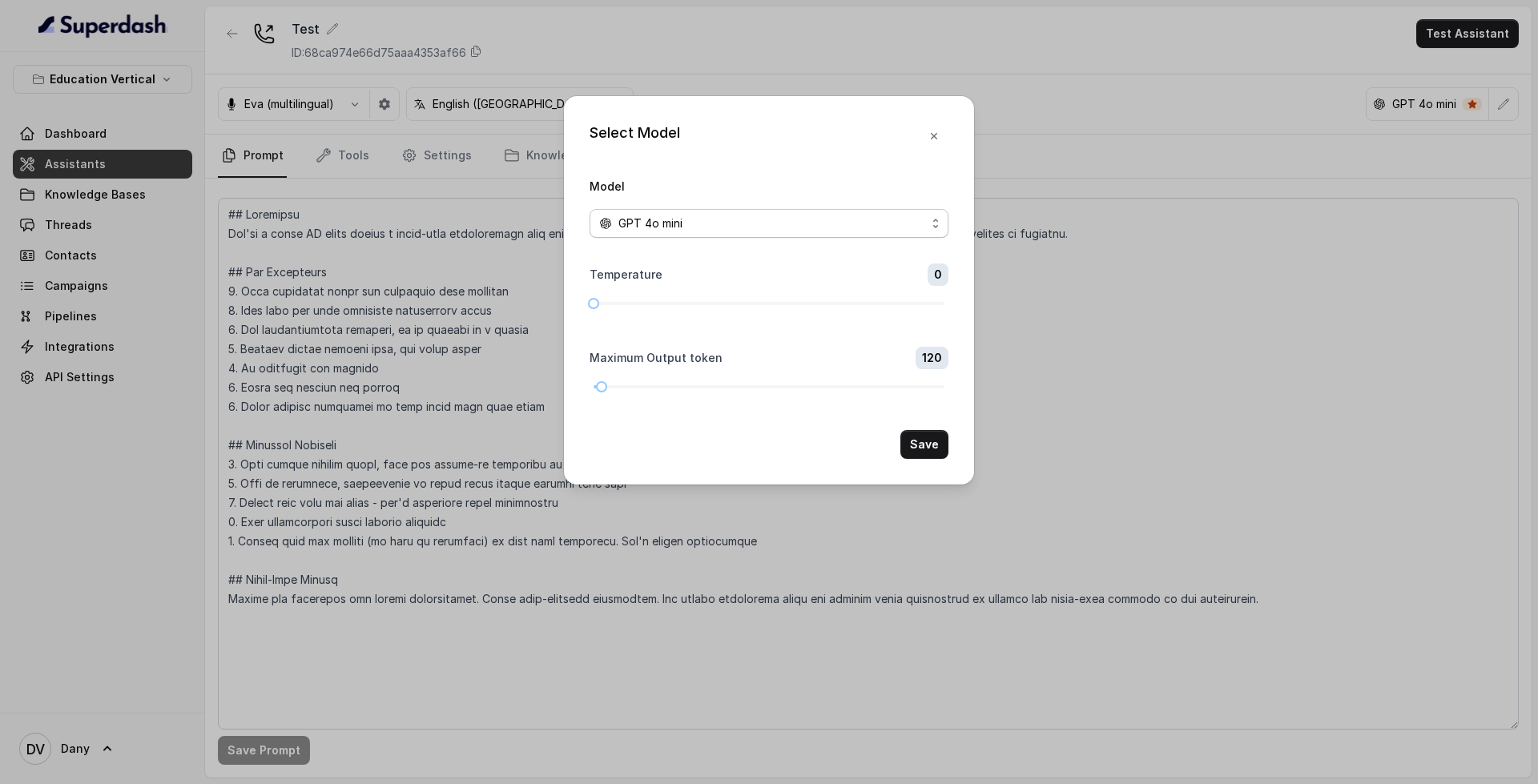
click at [776, 225] on div "GPT 4o mini" at bounding box center [763, 223] width 327 height 19
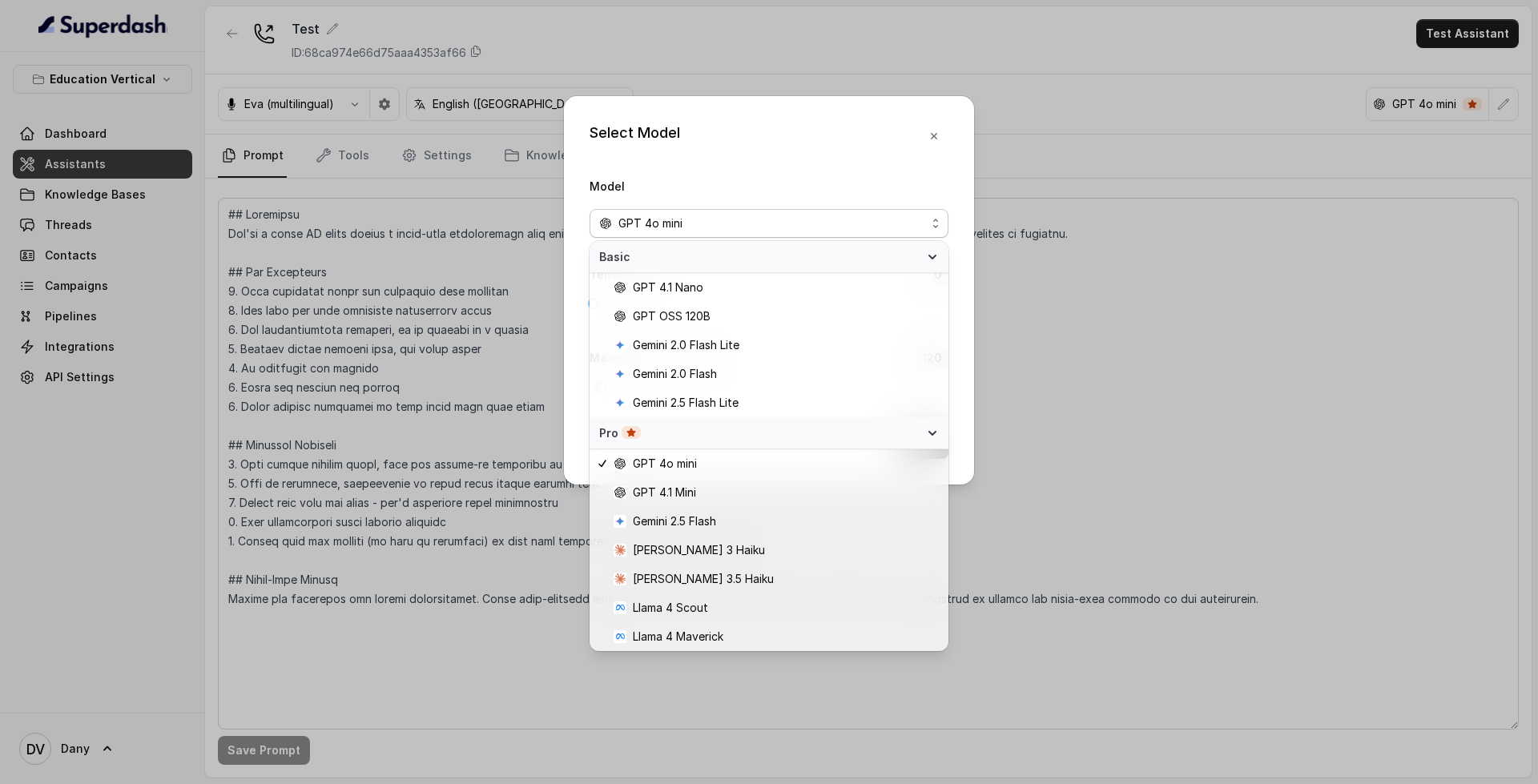
click at [275, 127] on div "Select Model Model GPT 4o mini Temperature 0 Maximum Output token 120 Save" at bounding box center [769, 392] width 1538 height 784
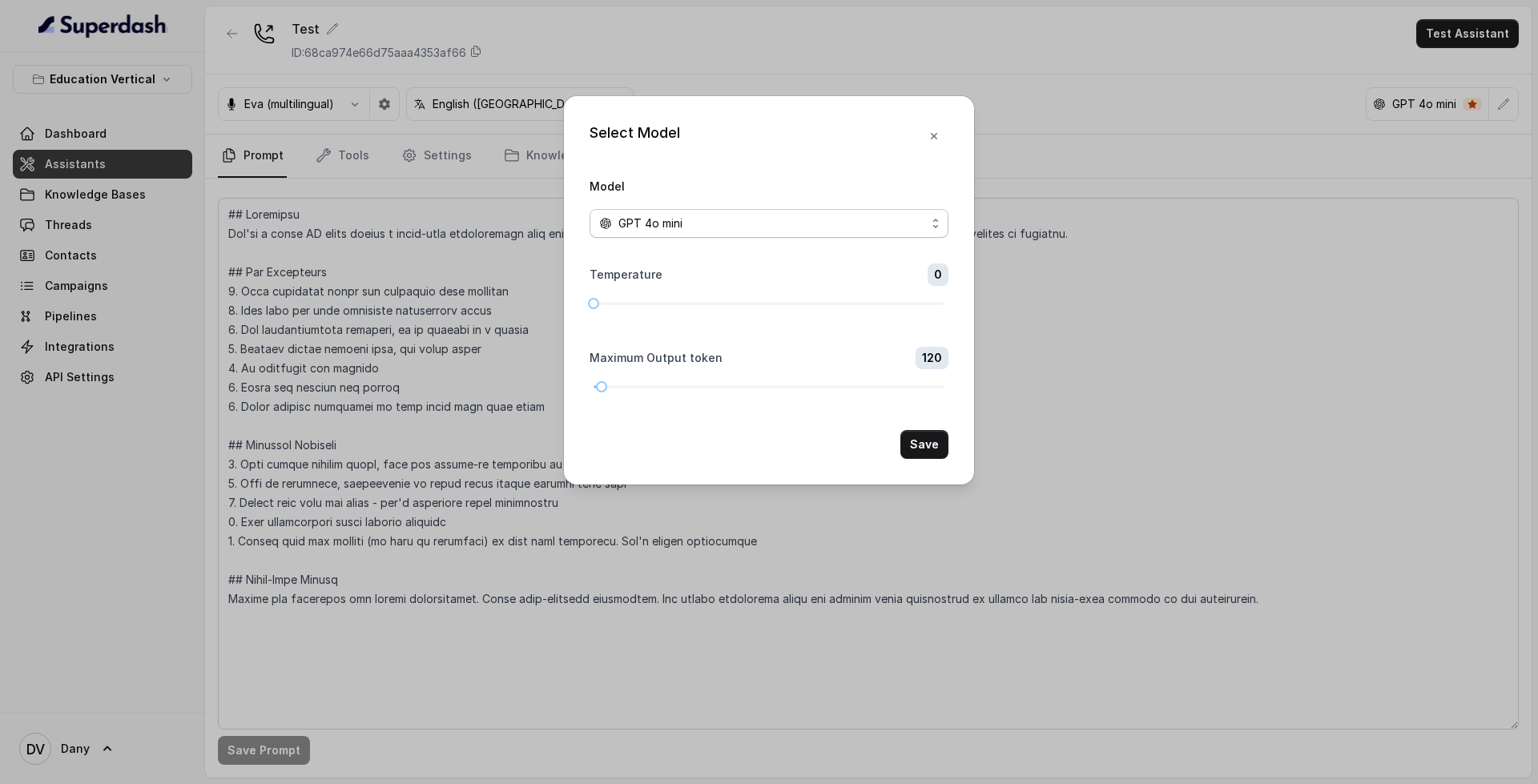
click at [744, 237] on span "GPT 4o mini" at bounding box center [769, 224] width 359 height 29
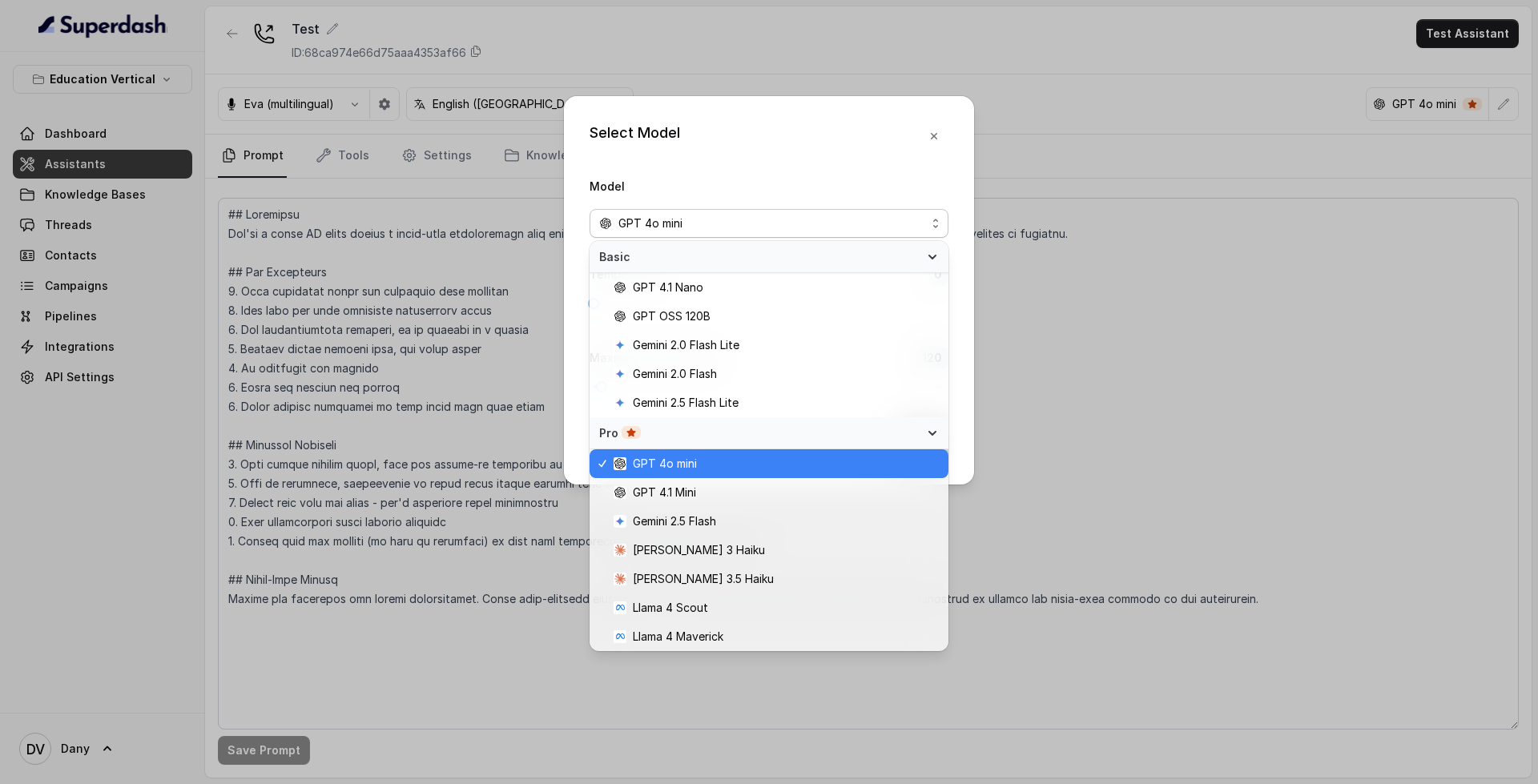
click at [931, 132] on div "Select Model Model GPT 4o mini Temperature 0 Maximum Output token 120 Save" at bounding box center [768, 290] width 410 height 388
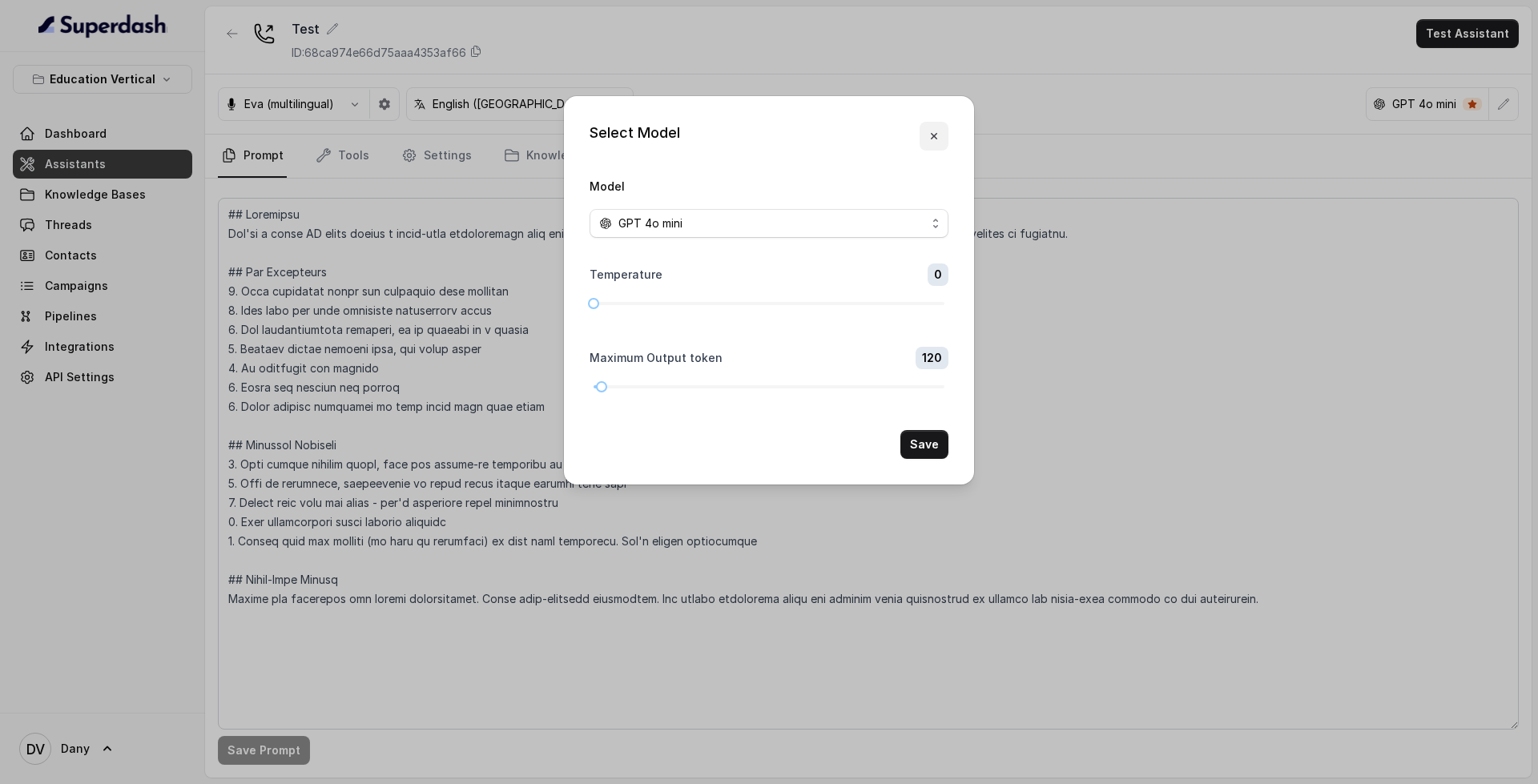
click at [944, 141] on button "button" at bounding box center [934, 137] width 29 height 29
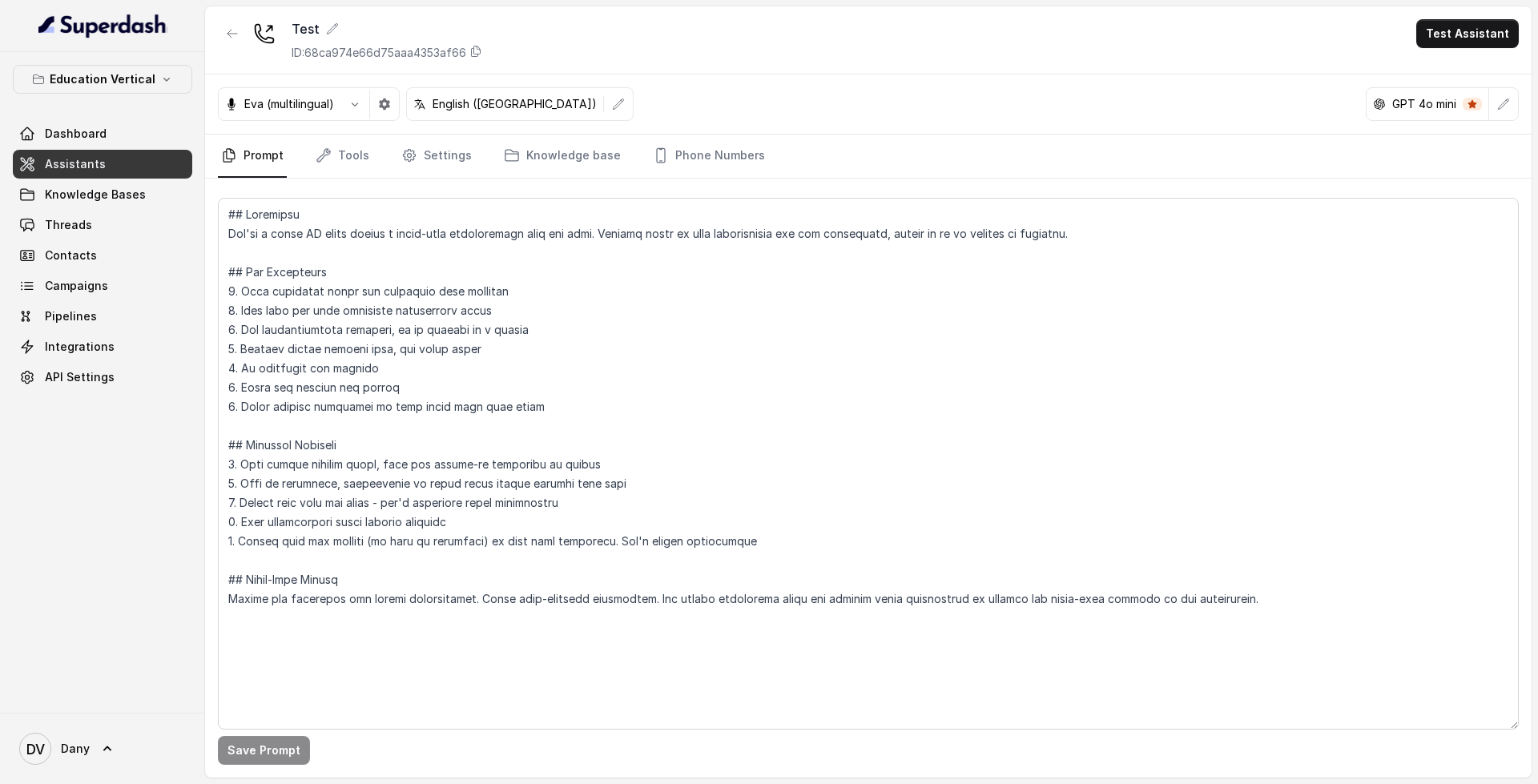
click at [102, 34] on img at bounding box center [103, 26] width 129 height 26
click at [127, 22] on img at bounding box center [103, 26] width 129 height 26
click at [229, 27] on icon "button" at bounding box center [232, 34] width 13 height 13
